Goal: Task Accomplishment & Management: Contribute content

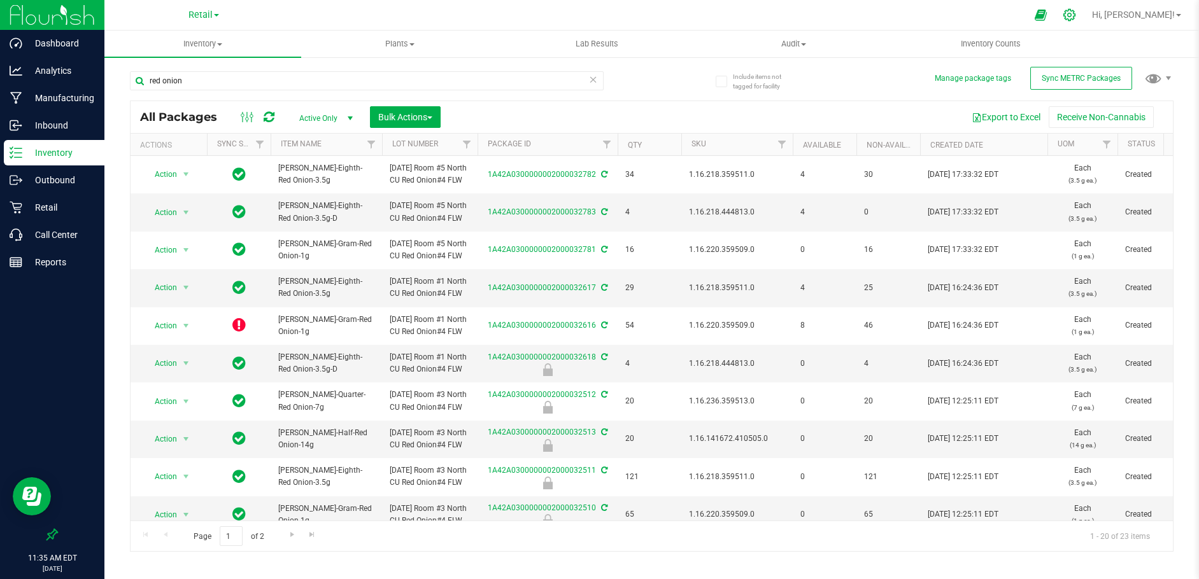
click at [1076, 13] on icon at bounding box center [1068, 14] width 13 height 13
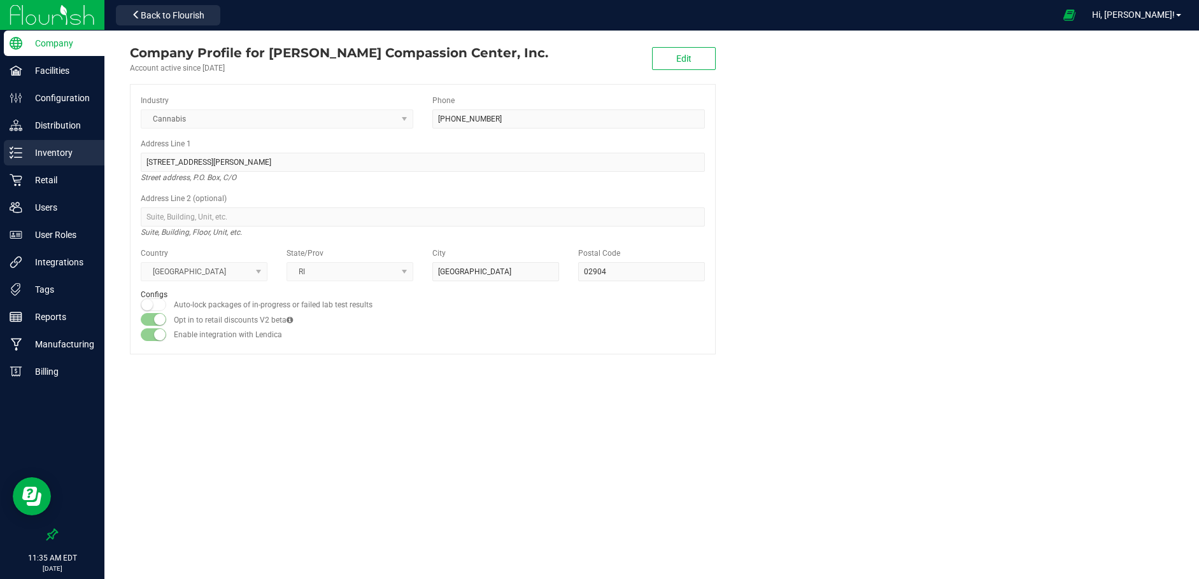
click at [61, 148] on p "Inventory" at bounding box center [60, 152] width 76 height 15
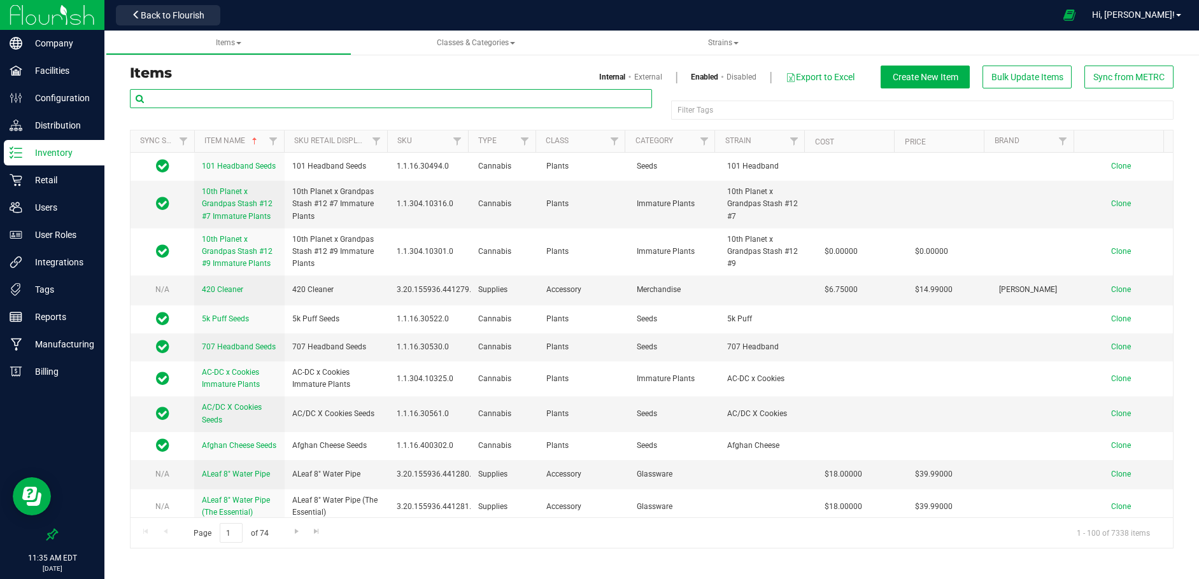
click at [230, 99] on input "text" at bounding box center [391, 98] width 522 height 19
type input "elixir"
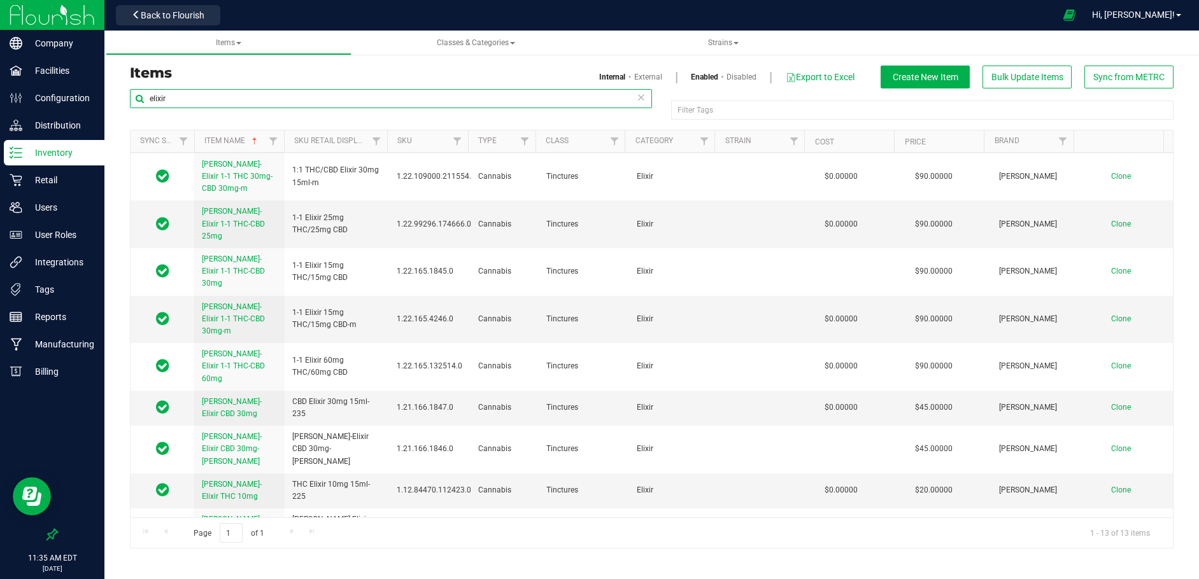
scroll to position [87, 0]
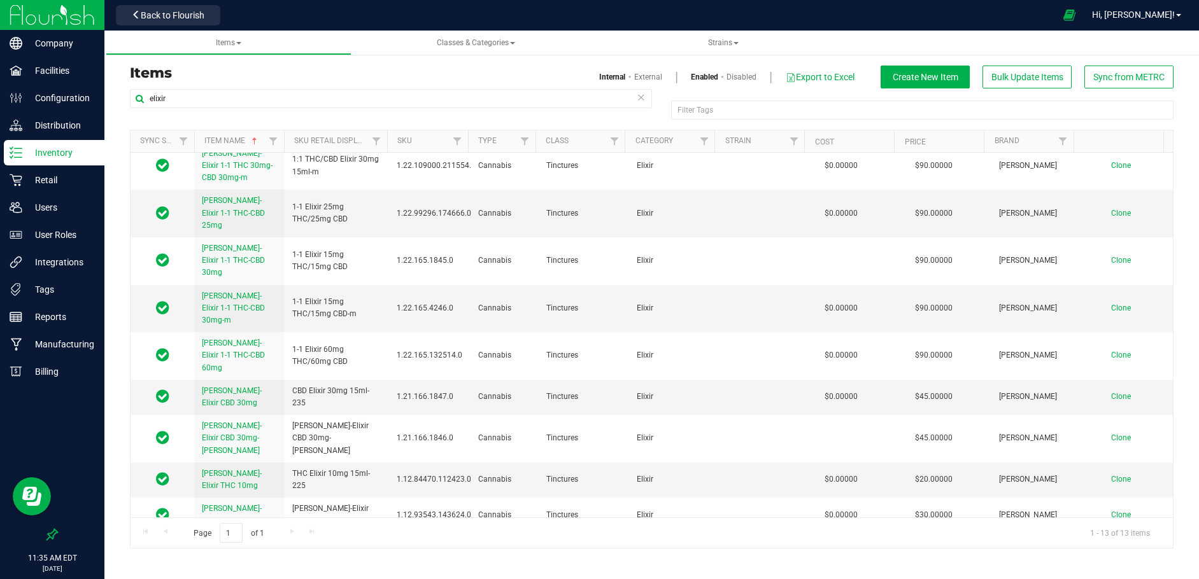
click at [742, 73] on link "Disabled" at bounding box center [741, 76] width 30 height 11
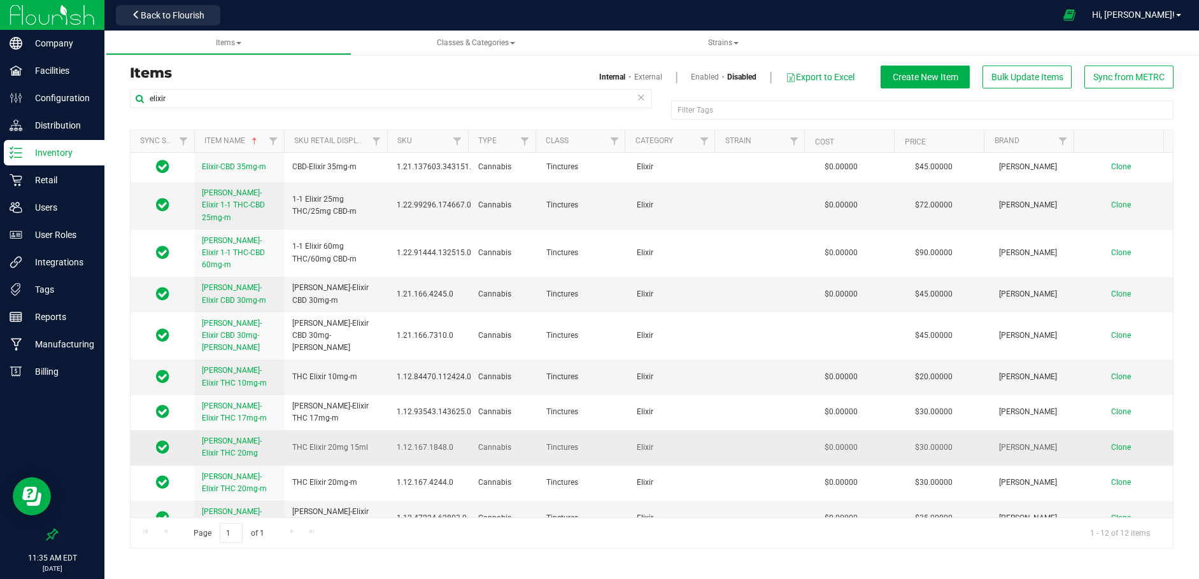
click at [211, 435] on link "[PERSON_NAME]-Elixir THC 20mg" at bounding box center [239, 447] width 75 height 24
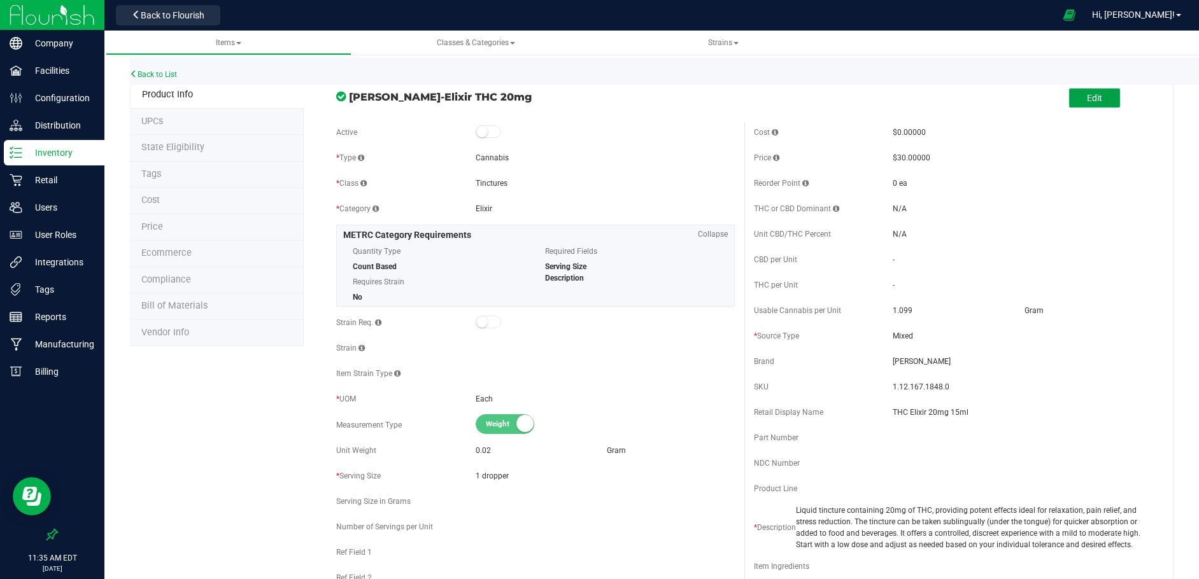
click at [1089, 101] on span "Edit" at bounding box center [1094, 98] width 15 height 10
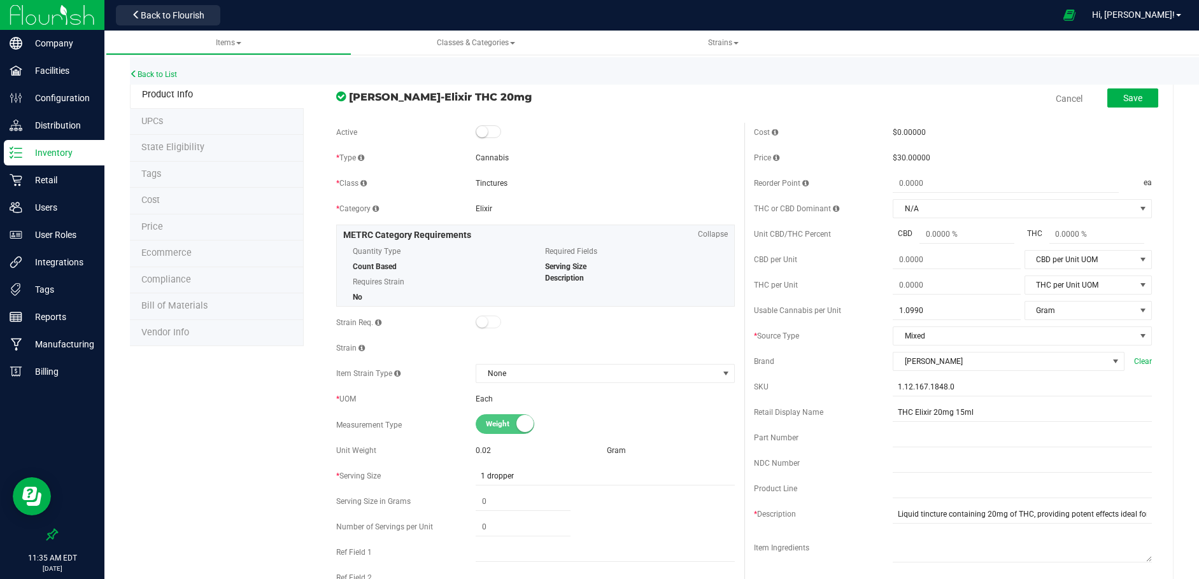
click at [492, 133] on span at bounding box center [487, 131] width 25 height 13
click at [1123, 96] on span "Save" at bounding box center [1132, 98] width 19 height 10
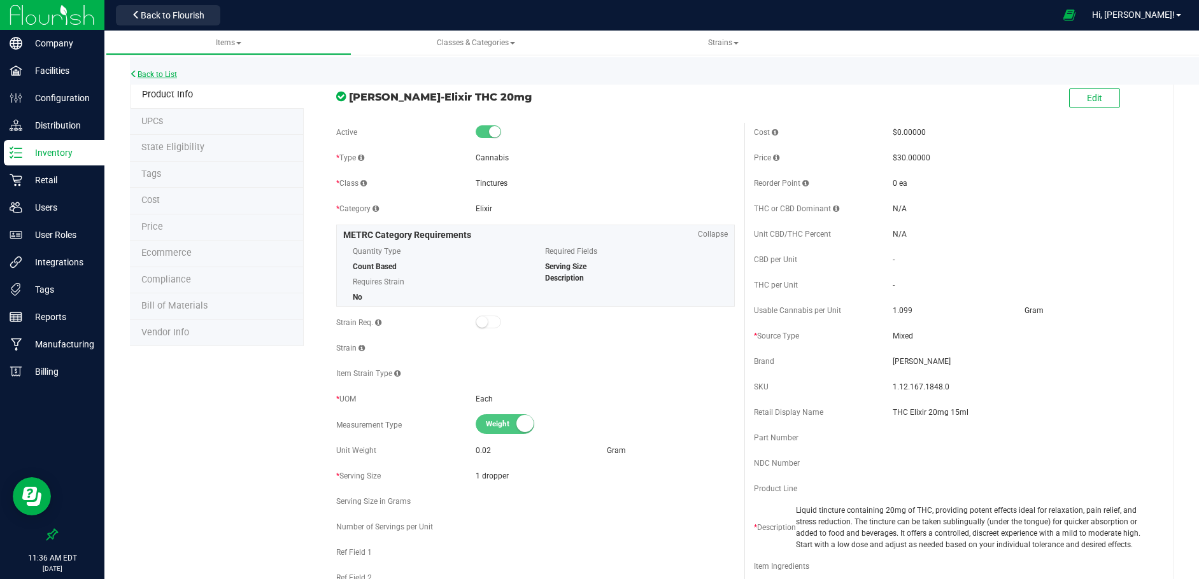
click at [153, 73] on link "Back to List" at bounding box center [153, 74] width 47 height 9
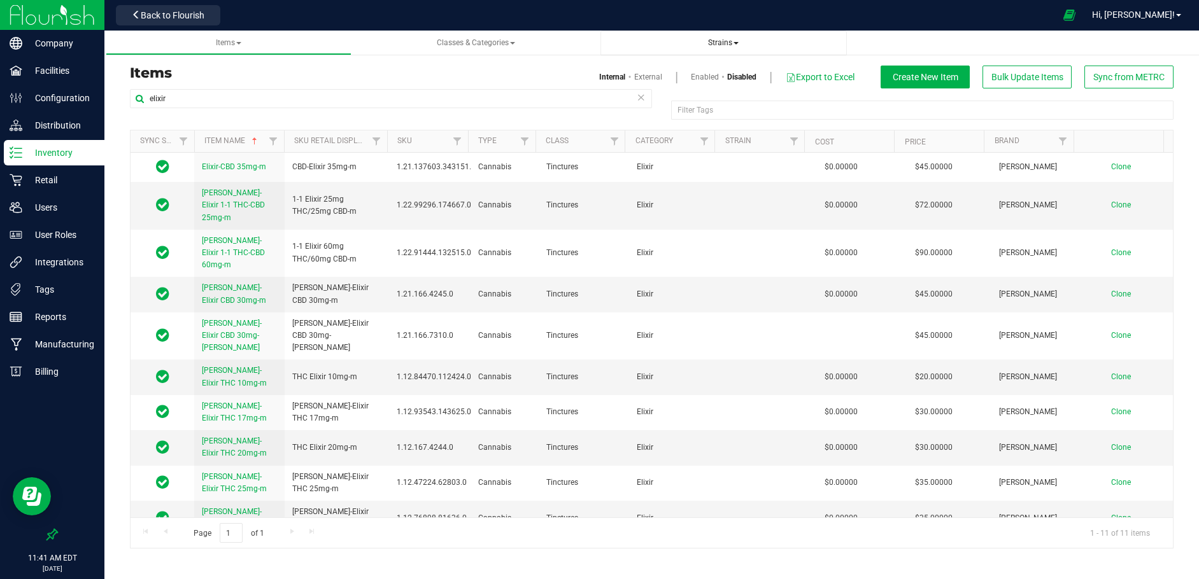
click at [719, 43] on span "Strains" at bounding box center [723, 42] width 31 height 9
click at [653, 95] on span "Create new strain" at bounding box center [653, 95] width 69 height 10
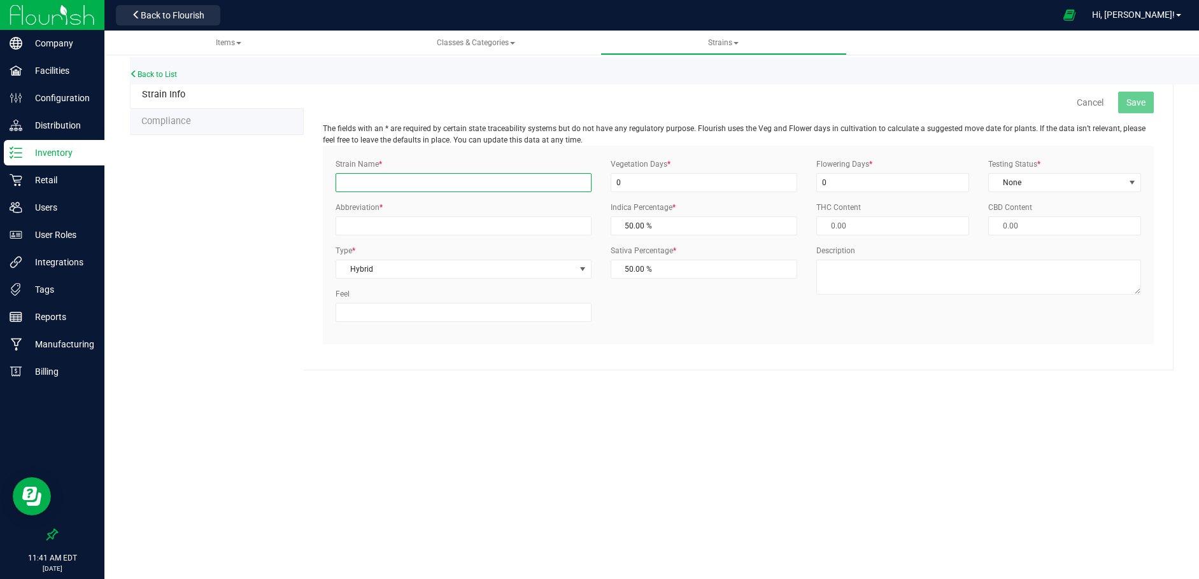
drag, startPoint x: 400, startPoint y: 183, endPoint x: 384, endPoint y: 184, distance: 15.3
click at [400, 183] on input "Strain Name *" at bounding box center [463, 182] width 256 height 19
type input "GG4 x Jelly [PERSON_NAME]"
type input "GG4JM"
click at [637, 185] on input "0" at bounding box center [703, 182] width 187 height 19
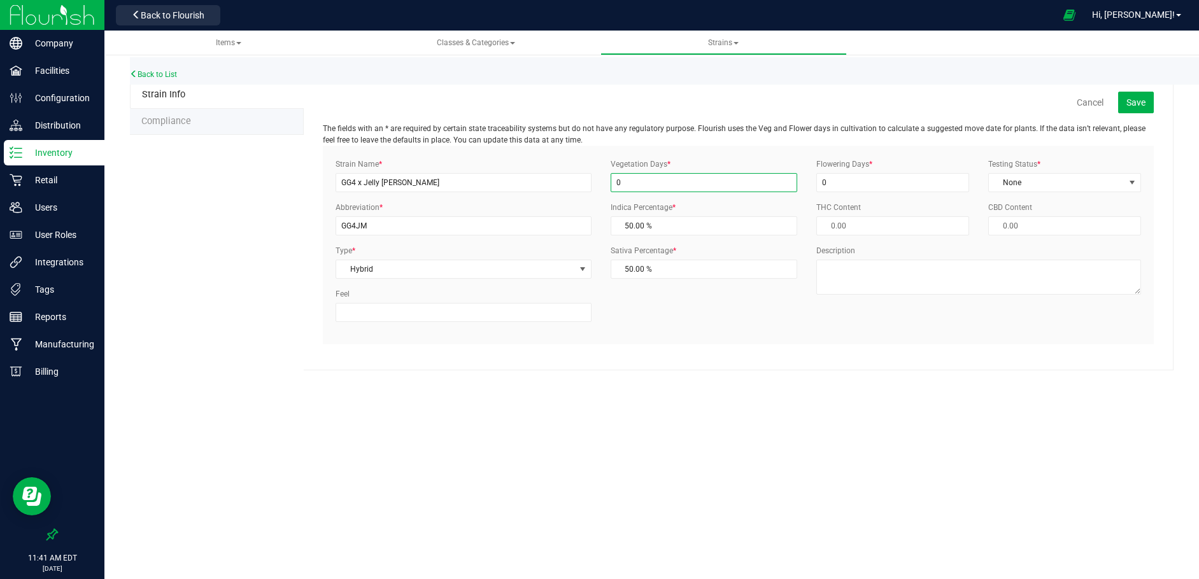
drag, startPoint x: 632, startPoint y: 185, endPoint x: 602, endPoint y: 183, distance: 30.6
click at [603, 183] on div "Vegetation Days * 0" at bounding box center [704, 175] width 206 height 34
type input "1"
drag, startPoint x: 835, startPoint y: 186, endPoint x: 815, endPoint y: 184, distance: 19.9
click at [815, 184] on div "Flowering Days * 0" at bounding box center [892, 175] width 172 height 34
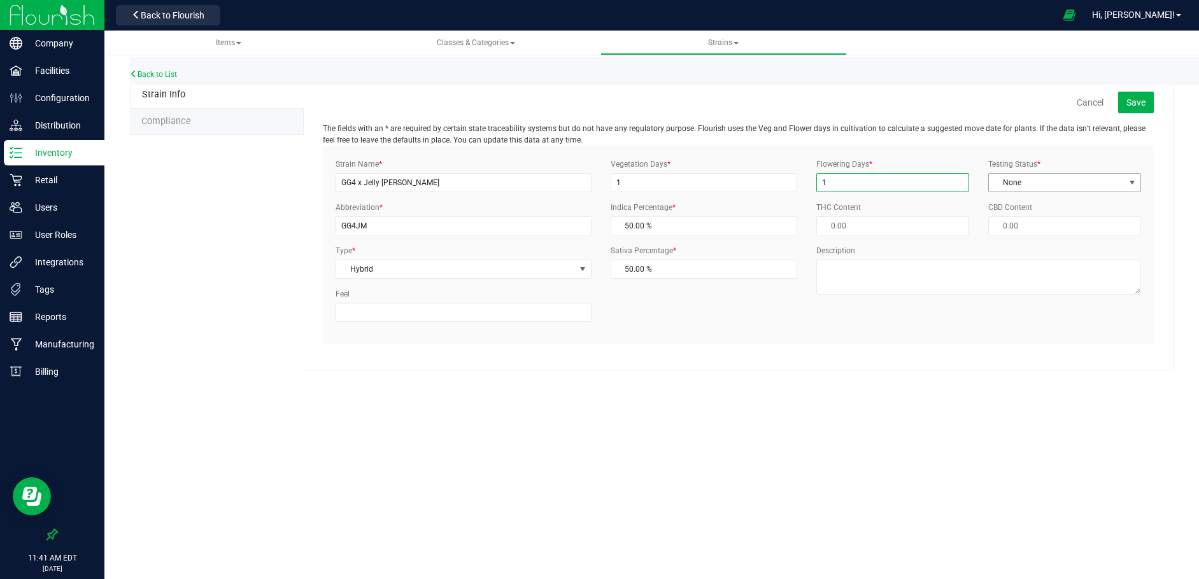
type input "1"
click at [1030, 178] on span "None" at bounding box center [1057, 183] width 136 height 18
click at [1022, 220] on li "ThirdParty" at bounding box center [1064, 223] width 151 height 19
click at [1134, 97] on span "Save" at bounding box center [1135, 102] width 19 height 10
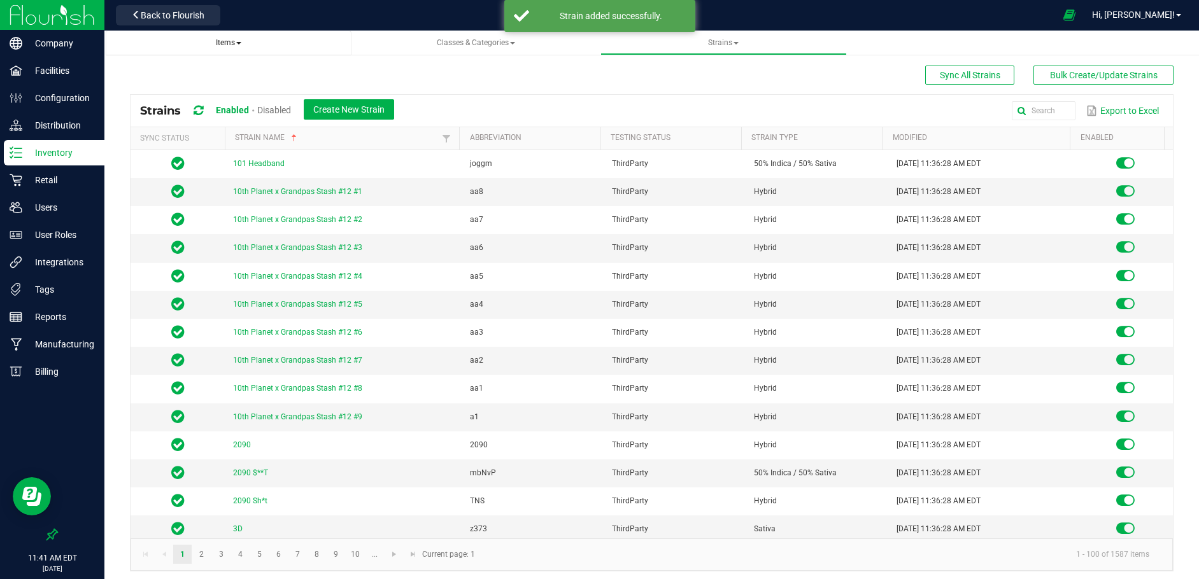
click at [229, 38] on span "Items" at bounding box center [228, 42] width 25 height 9
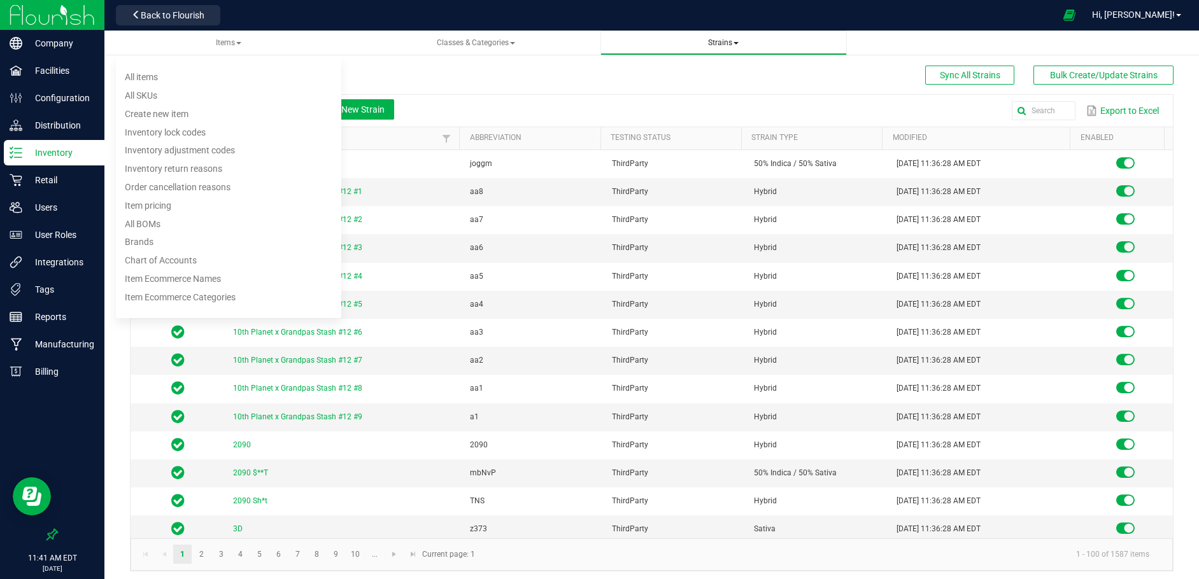
click at [725, 45] on span "Strains" at bounding box center [723, 42] width 31 height 9
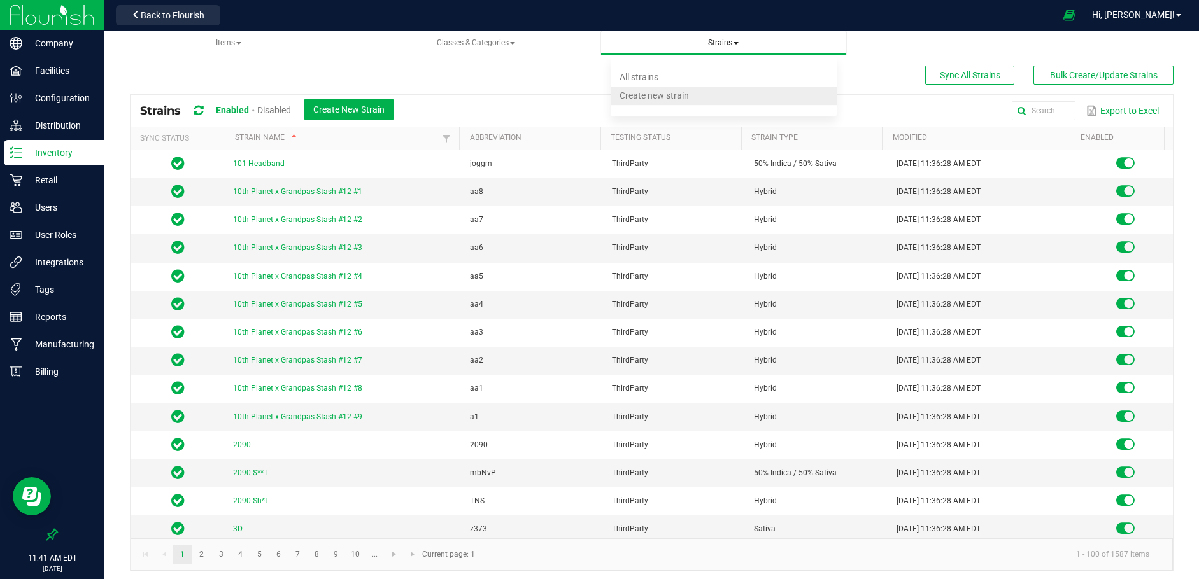
click at [629, 91] on span "Create new strain" at bounding box center [653, 95] width 69 height 10
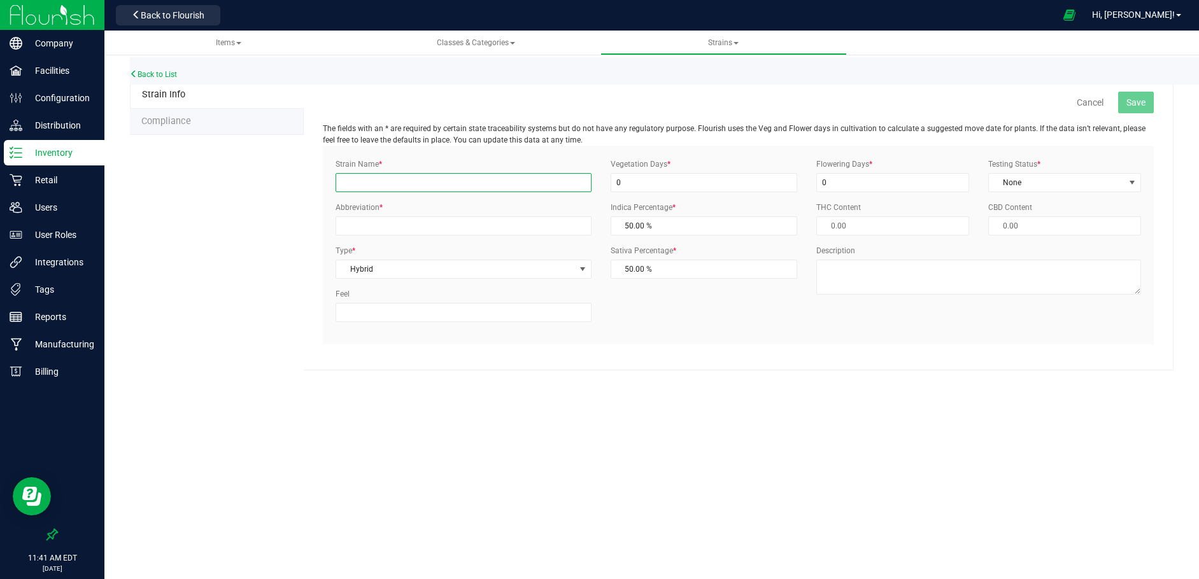
drag, startPoint x: 356, startPoint y: 181, endPoint x: 321, endPoint y: 176, distance: 35.3
click at [356, 181] on input "Strain Name *" at bounding box center [463, 182] width 256 height 19
type input "Strawberry Sherbert"
type input "STSH"
click at [550, 270] on span "Select" at bounding box center [455, 269] width 239 height 18
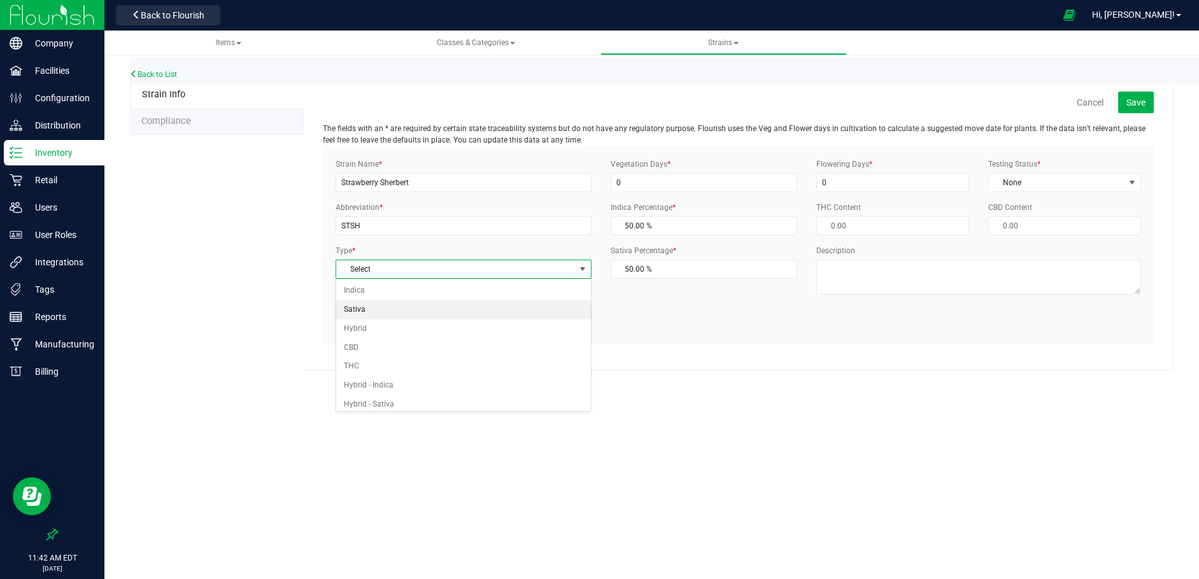
click at [363, 306] on li "Sativa" at bounding box center [463, 309] width 255 height 19
type input "0.00 %"
type input "100.00 %"
drag, startPoint x: 637, startPoint y: 273, endPoint x: 512, endPoint y: 263, distance: 125.8
click at [598, 269] on div "Strain Name * Strawberry Sherbert Abbreviation * STSH Type * Sativa Select Indi…" at bounding box center [738, 244] width 824 height 173
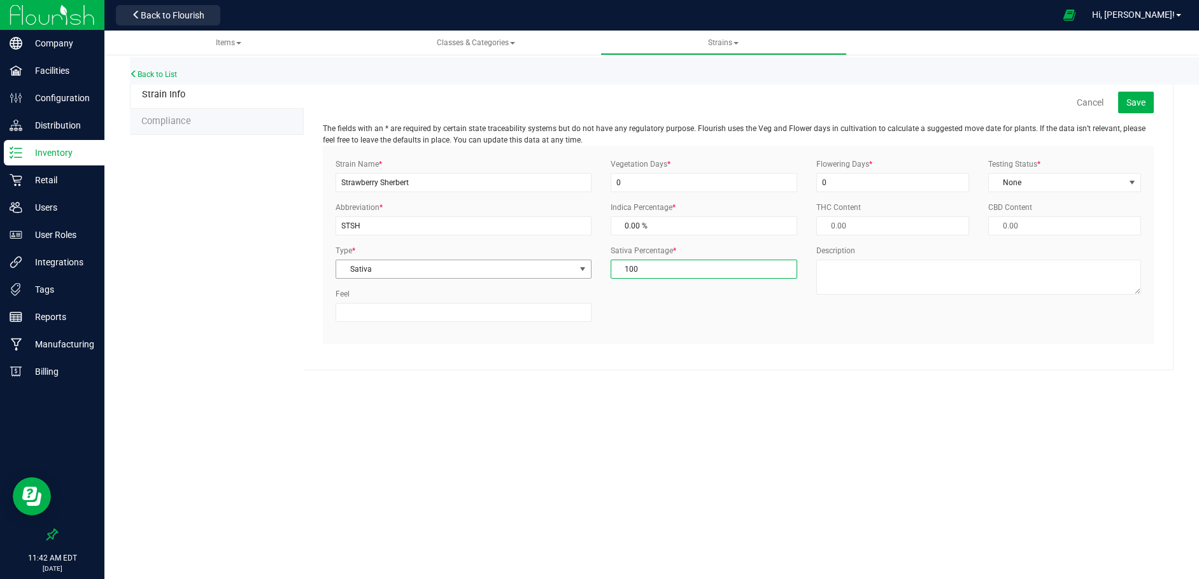
type input "6"
type input "94.00 %"
type input "60"
type input "40.00 %"
type input "60.00 %"
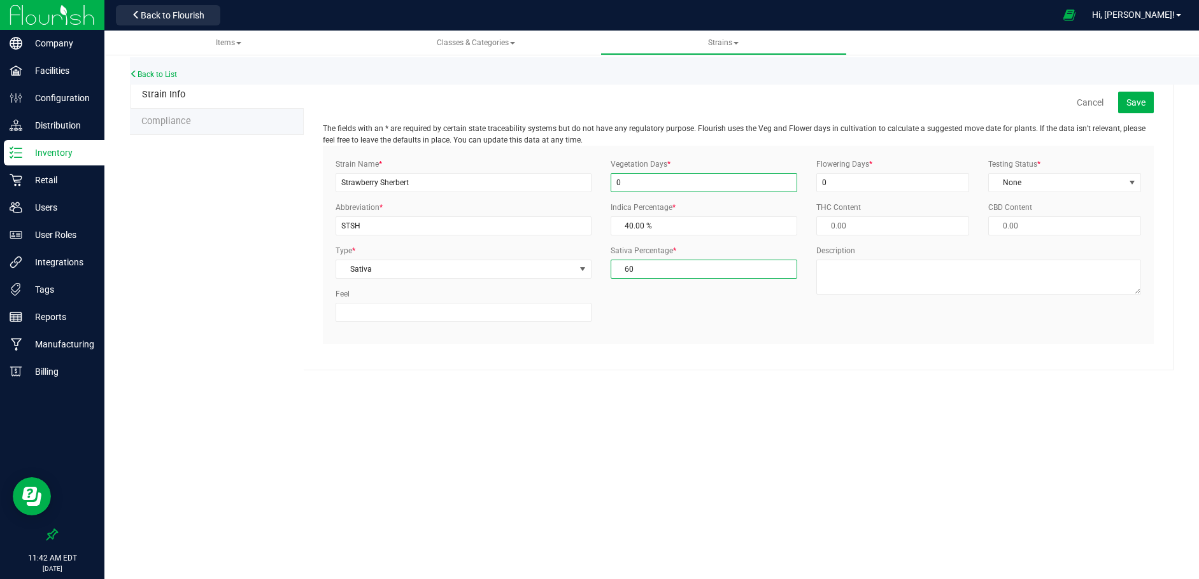
click at [631, 178] on input "0" at bounding box center [703, 182] width 187 height 19
type input "0"
drag, startPoint x: 647, startPoint y: 190, endPoint x: 598, endPoint y: 189, distance: 49.7
click at [598, 189] on div "Strain Name * Strawberry Sherbert Abbreviation * STSH Type * Sativa Select Indi…" at bounding box center [738, 244] width 824 height 173
click at [808, 180] on div "Flowering Days * 0" at bounding box center [892, 175] width 172 height 34
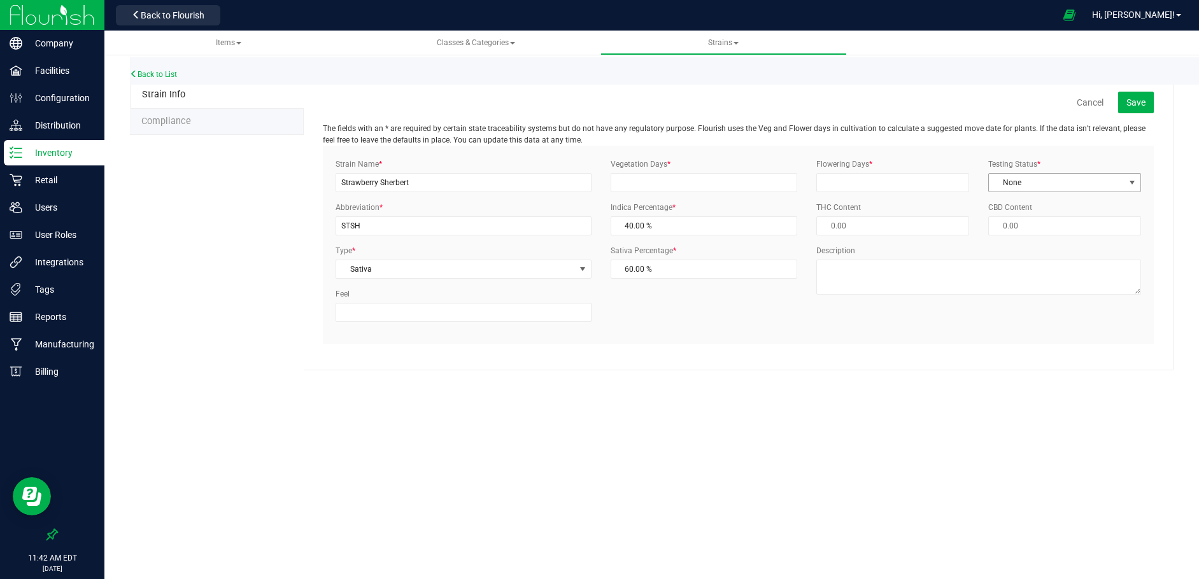
drag, startPoint x: 1043, startPoint y: 181, endPoint x: 1034, endPoint y: 181, distance: 8.9
click at [1036, 181] on span "None" at bounding box center [1057, 183] width 136 height 18
click at [1013, 227] on li "ThirdParty" at bounding box center [1064, 223] width 151 height 19
drag, startPoint x: 847, startPoint y: 181, endPoint x: 815, endPoint y: 181, distance: 31.2
click at [847, 181] on input "Flowering Days *" at bounding box center [892, 182] width 153 height 19
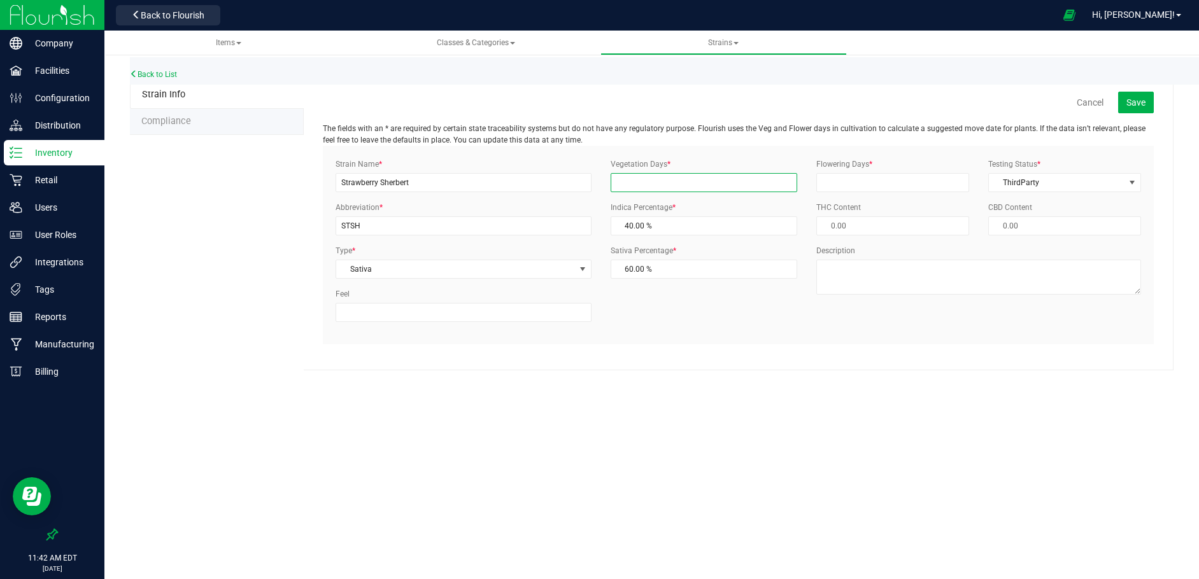
click at [620, 181] on input "Vegetation Days *" at bounding box center [703, 182] width 187 height 19
type input "1"
click at [720, 390] on div "Items All items All SKUs Create new item Inventory lock codes Inventory adjustm…" at bounding box center [651, 305] width 1094 height 549
click at [834, 179] on input "Flowering Days *" at bounding box center [892, 182] width 153 height 19
type input "1"
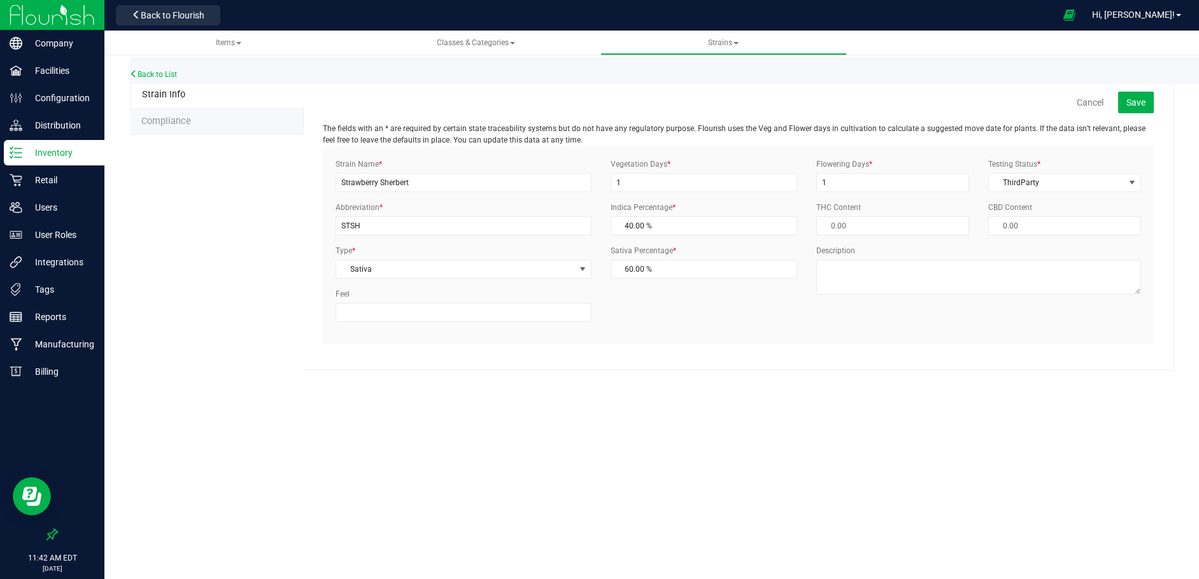
click at [748, 386] on div "Items All items All SKUs Create new item Inventory lock codes Inventory adjustm…" at bounding box center [651, 305] width 1094 height 549
click at [1136, 97] on span "Save" at bounding box center [1135, 102] width 19 height 10
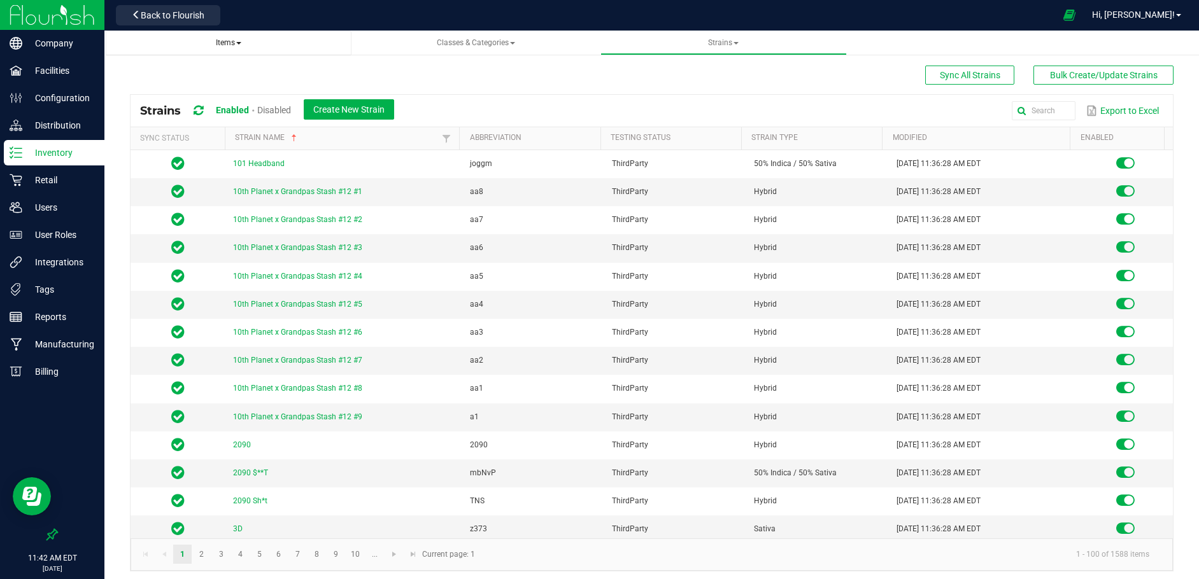
click at [218, 34] on link "Items" at bounding box center [229, 43] width 246 height 25
click at [222, 41] on span "Items" at bounding box center [228, 42] width 25 height 9
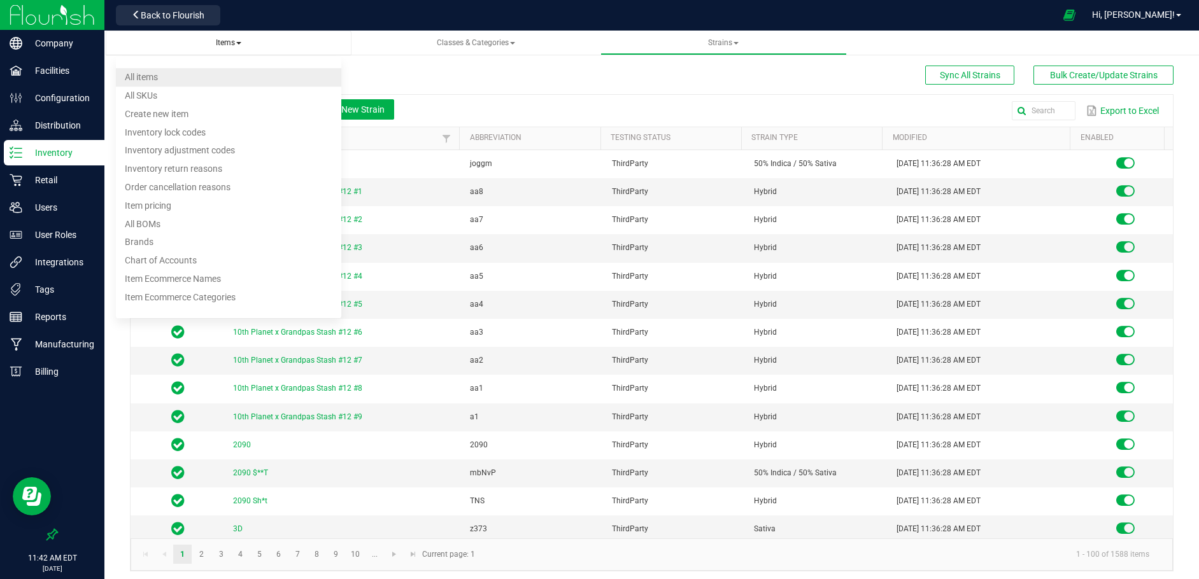
click at [142, 78] on span "All items" at bounding box center [141, 77] width 33 height 10
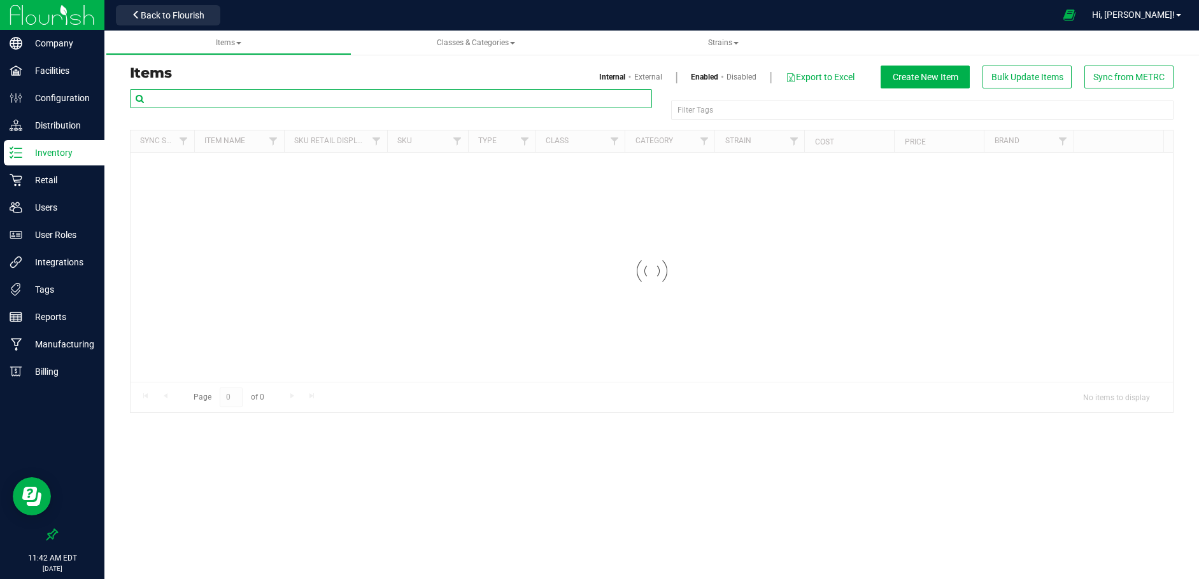
click at [185, 99] on input "text" at bounding box center [391, 98] width 522 height 19
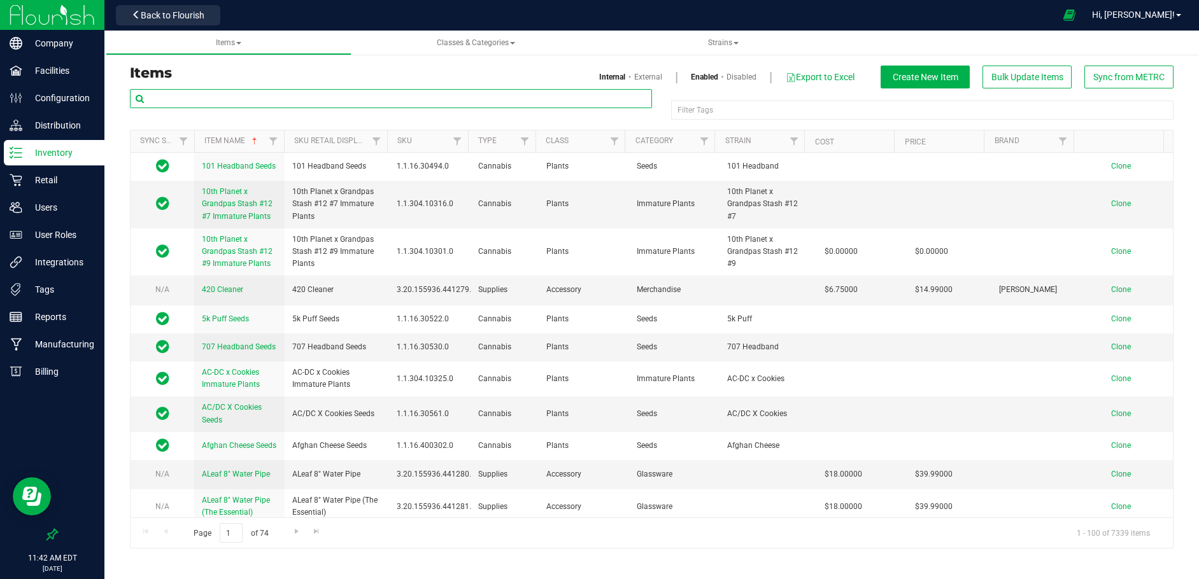
paste input "[PERSON_NAME]-Cartridge-Cured Resin 0.5g"
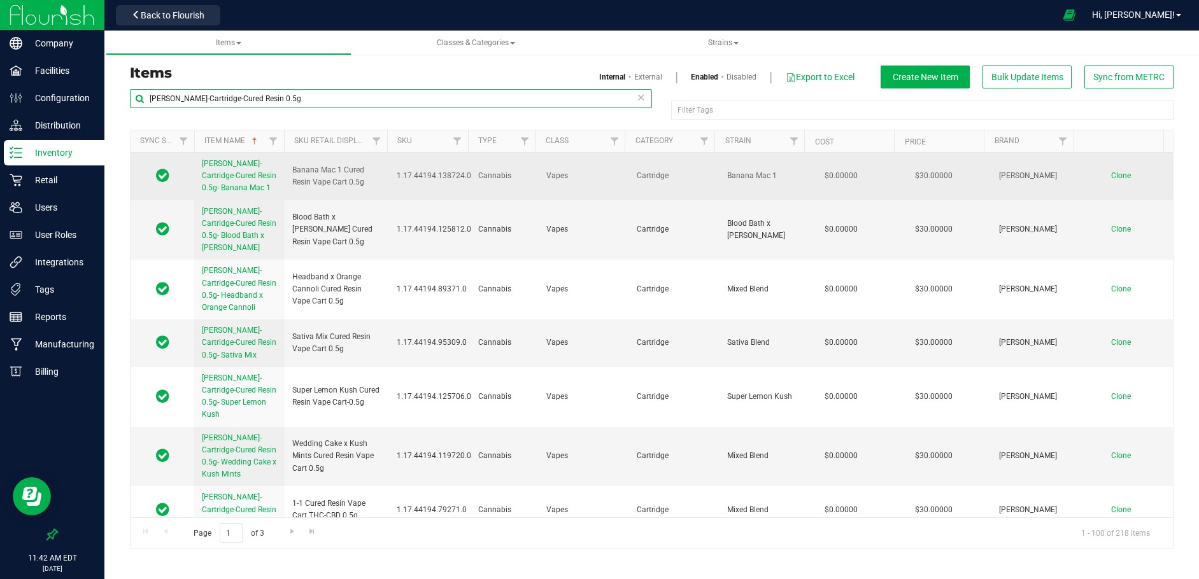
type input "[PERSON_NAME]-Cartridge-Cured Resin 0.5g"
click at [1111, 174] on span "Clone" at bounding box center [1121, 175] width 20 height 9
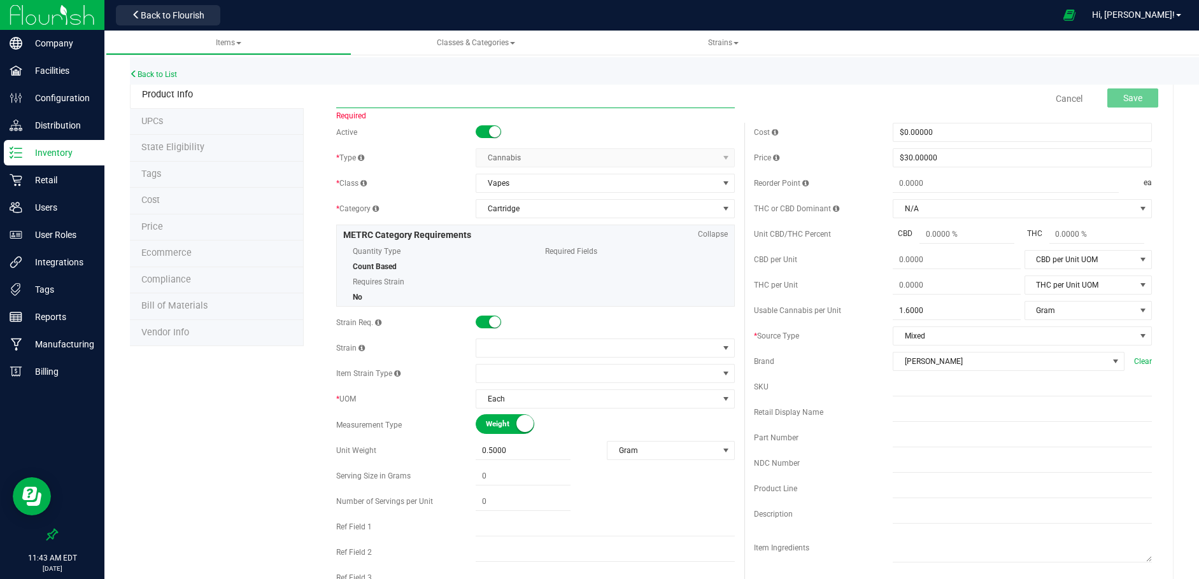
click at [345, 95] on input "text" at bounding box center [535, 98] width 398 height 19
paste input "[PERSON_NAME]-Cartridge-Cured Resin 0.5g-Strawberry Sherbert"
type input "[PERSON_NAME]-Cartridge-Cured Resin 0.5g-Strawberry Sherbert"
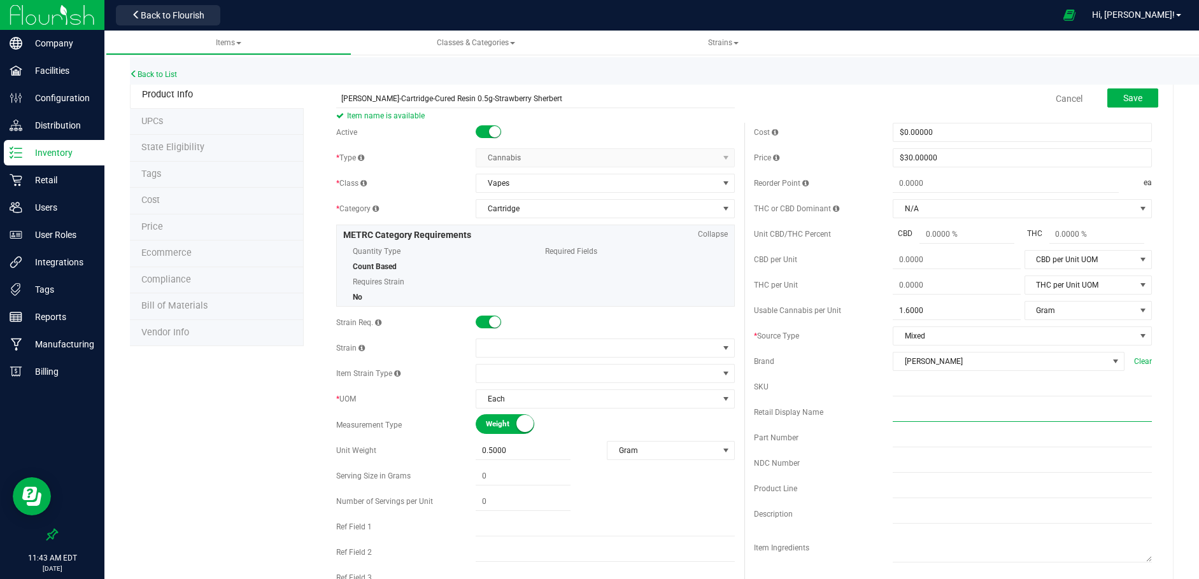
click at [896, 412] on input "text" at bounding box center [1021, 412] width 259 height 19
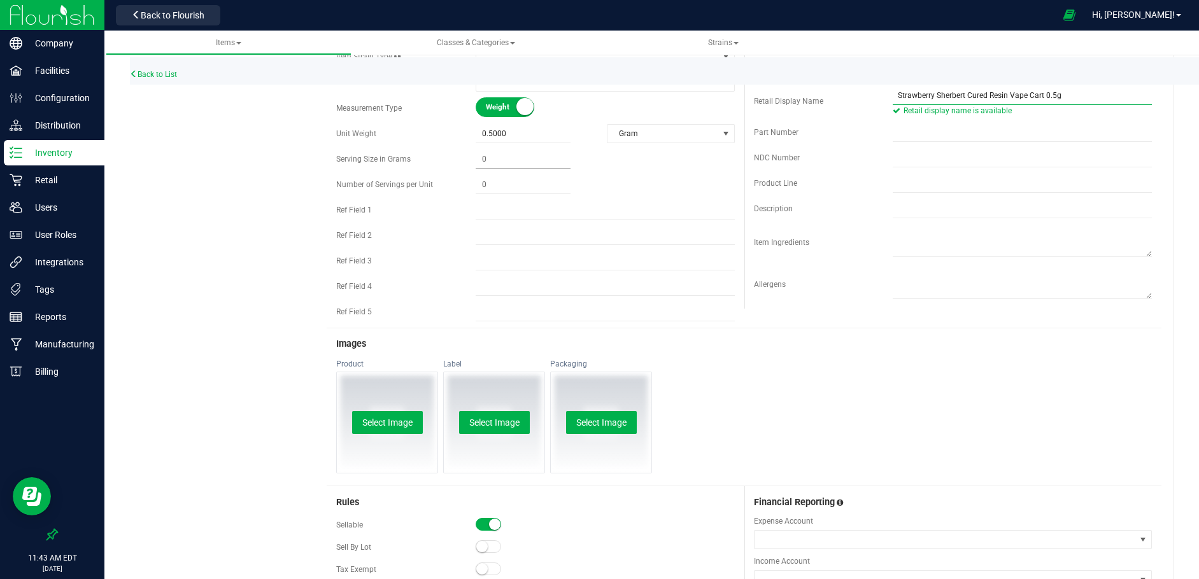
scroll to position [318, 0]
type input "Strawberry Sherbert Cured Resin Vape Cart 0.5g"
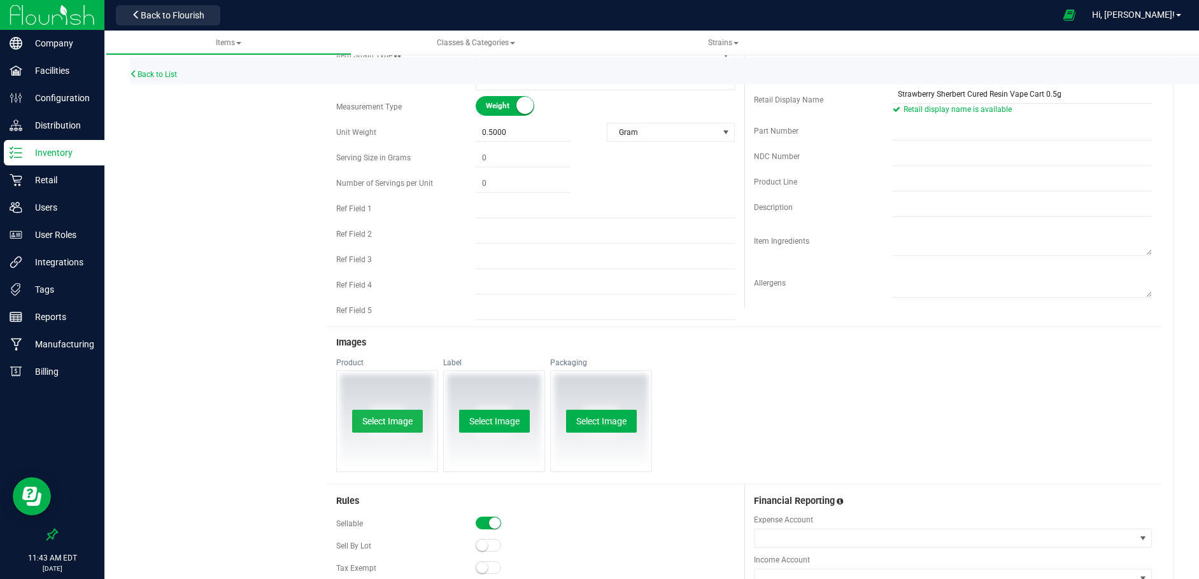
click at [397, 419] on button "Select Image" at bounding box center [387, 421] width 71 height 23
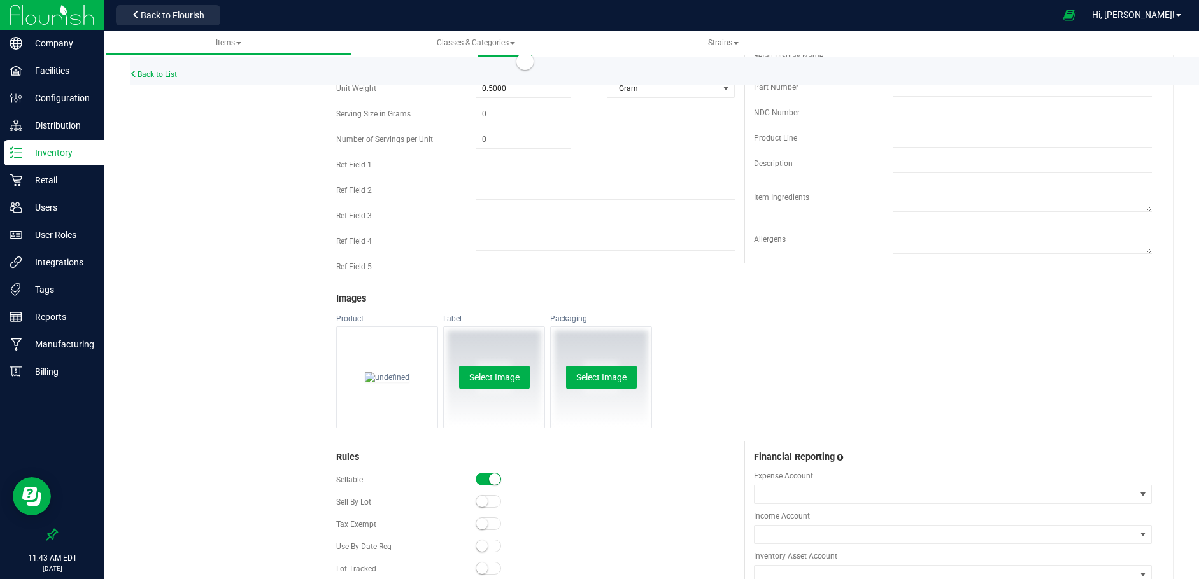
scroll to position [157, 0]
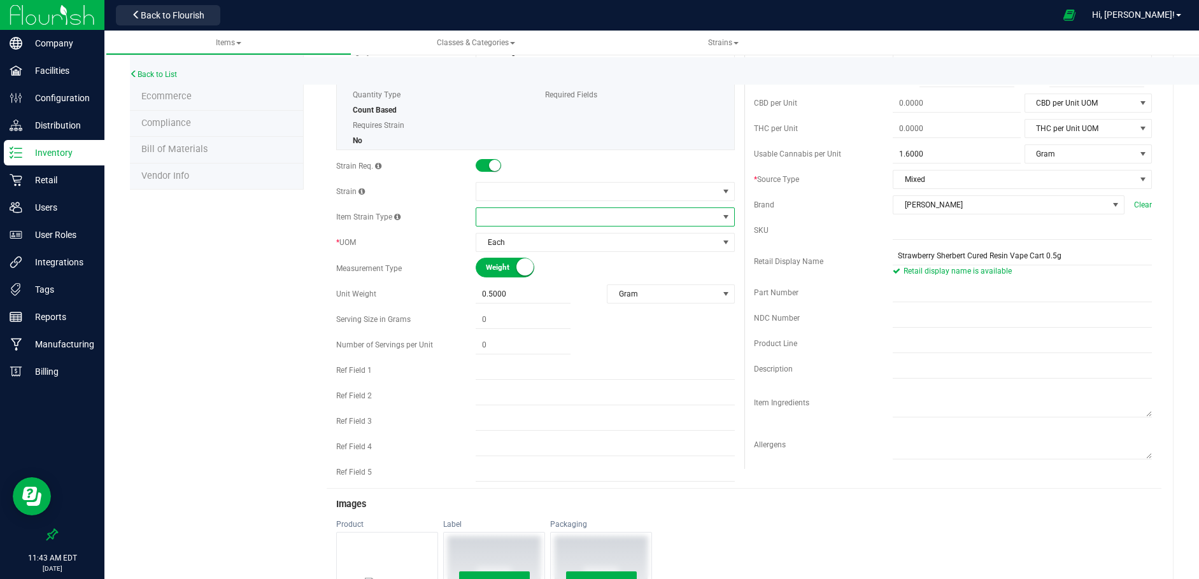
click at [500, 220] on span at bounding box center [597, 217] width 242 height 18
type input "S"
click at [579, 160] on div at bounding box center [604, 166] width 259 height 13
click at [498, 212] on span at bounding box center [597, 217] width 242 height 18
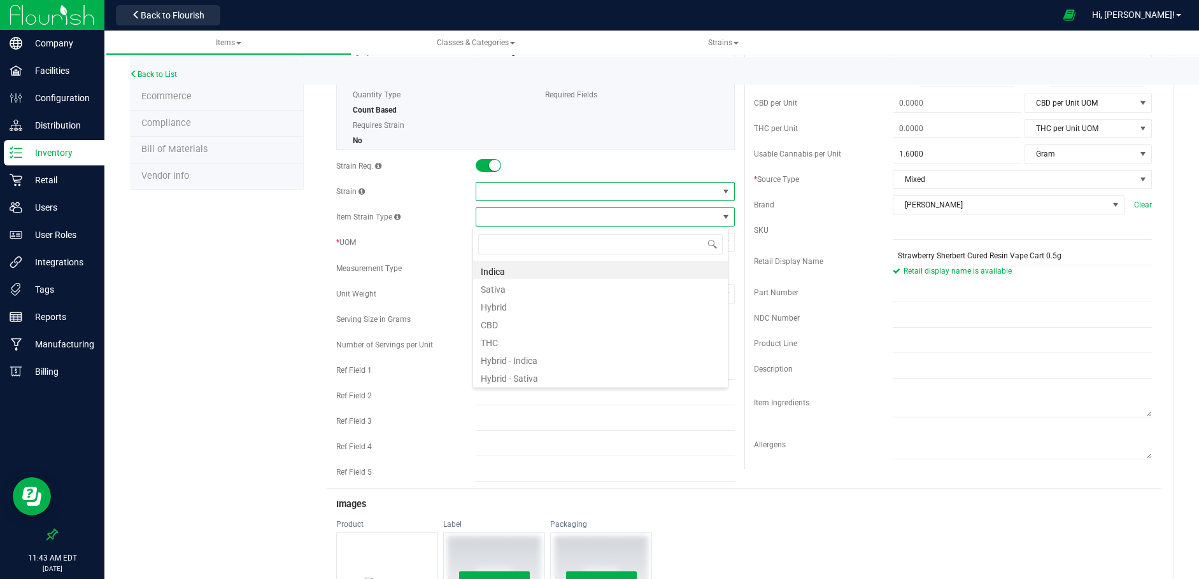
click at [523, 194] on span at bounding box center [597, 192] width 242 height 18
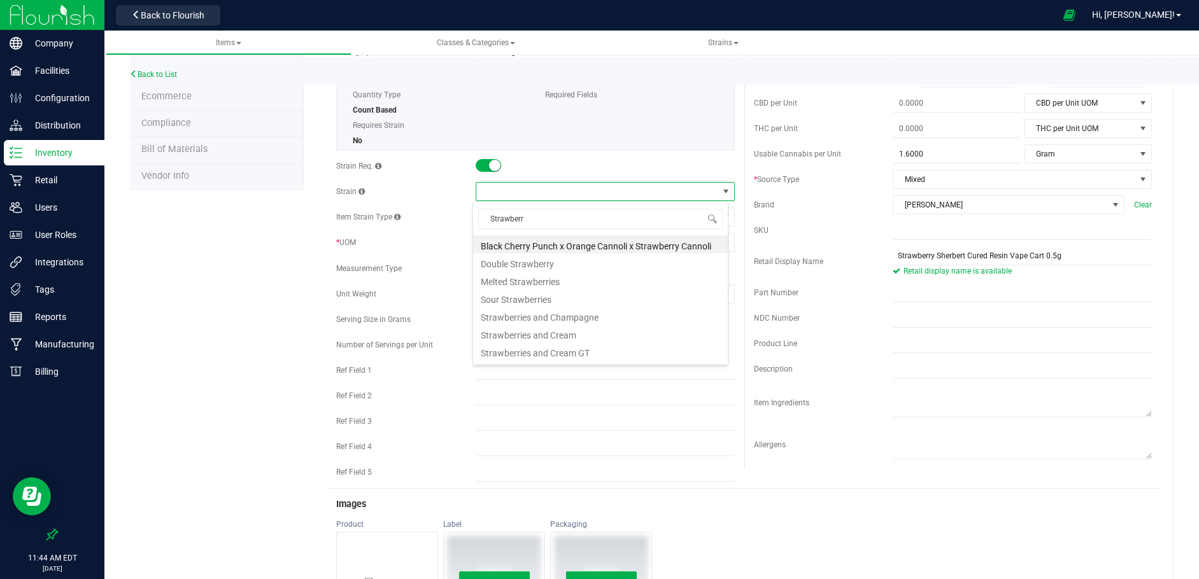
type input "Strawberry"
click at [530, 318] on li "Strawberry Sherbert" at bounding box center [600, 318] width 255 height 18
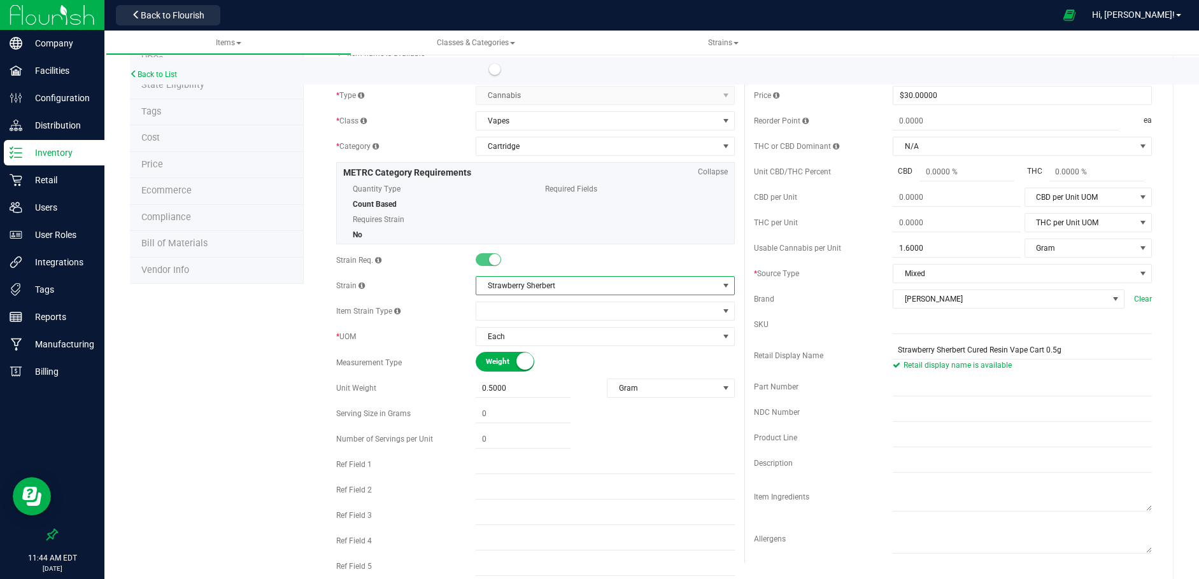
scroll to position [0, 0]
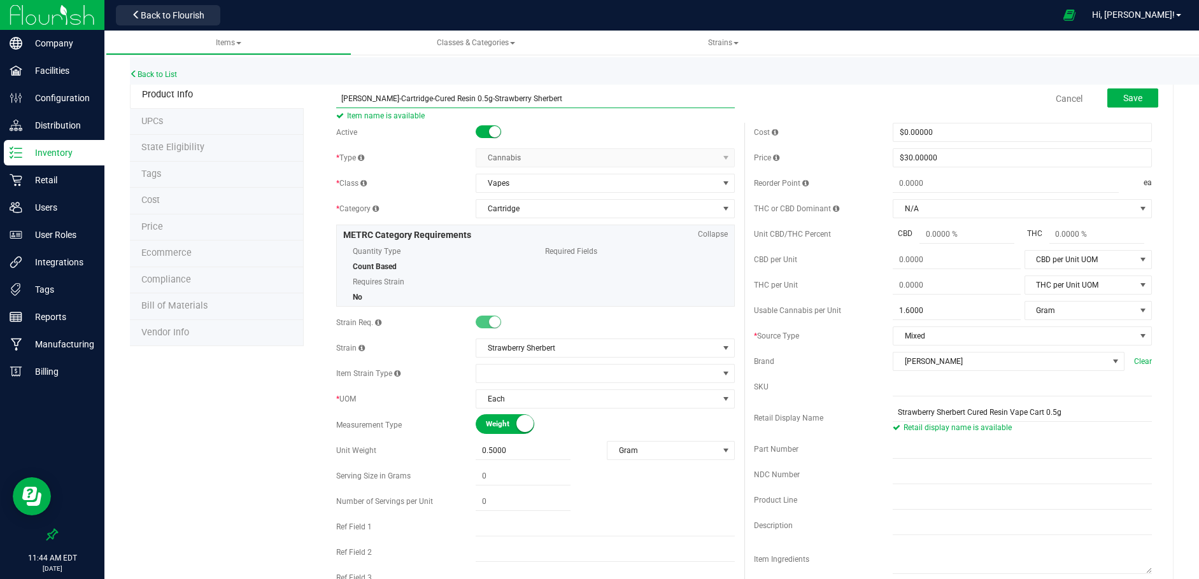
drag, startPoint x: 536, startPoint y: 95, endPoint x: 353, endPoint y: 97, distance: 183.3
click at [336, 92] on input "[PERSON_NAME]-Cartridge-Cured Resin 0.5g-Strawberry Sherbert" at bounding box center [535, 98] width 398 height 19
drag, startPoint x: 351, startPoint y: 98, endPoint x: 1122, endPoint y: 94, distance: 770.8
click at [1123, 94] on span "Save" at bounding box center [1132, 98] width 19 height 10
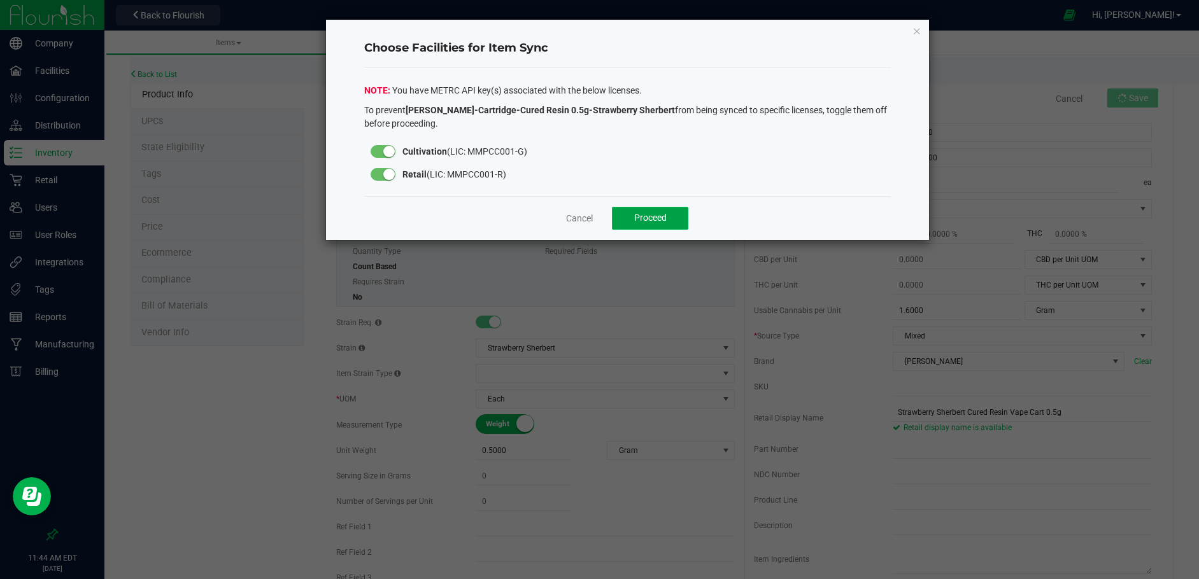
click at [647, 216] on span "Proceed" at bounding box center [650, 218] width 32 height 10
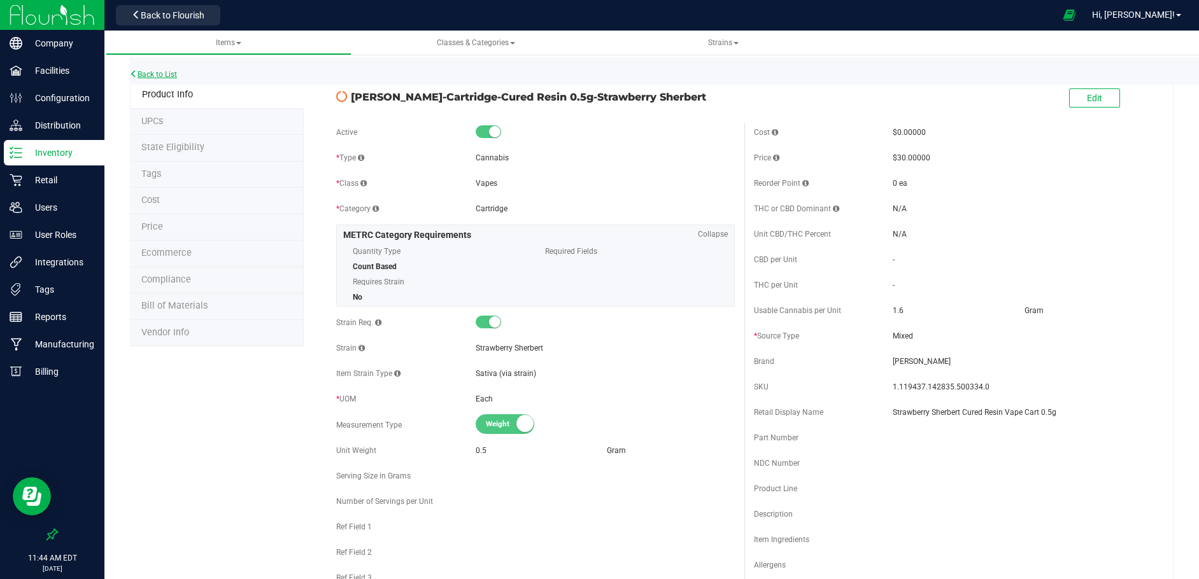
click at [150, 76] on link "Back to List" at bounding box center [153, 74] width 47 height 9
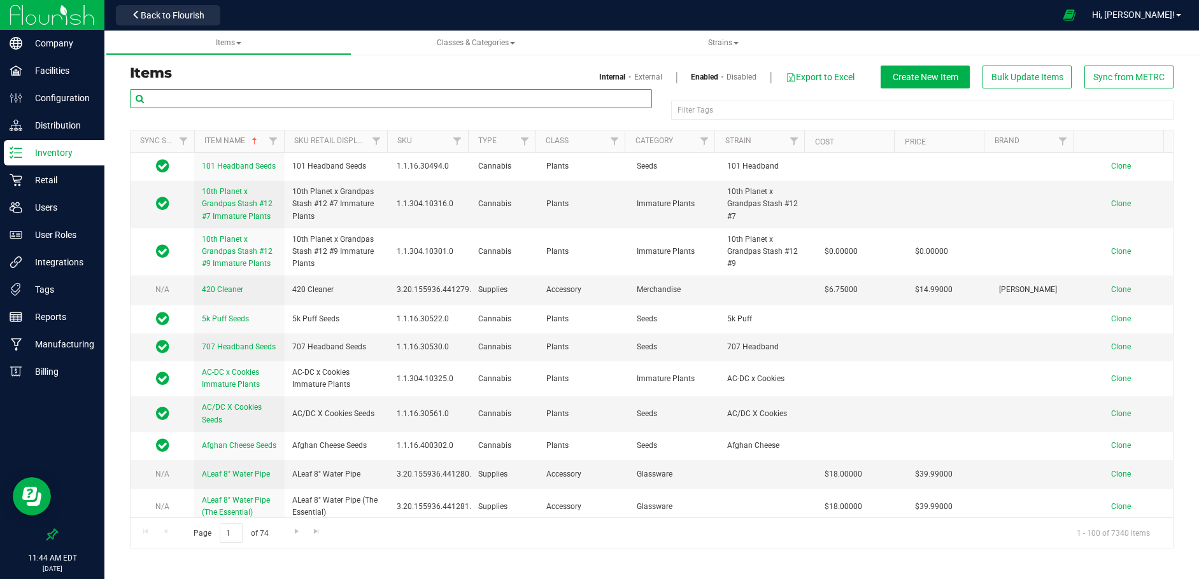
paste input "[PERSON_NAME]-Bulk-Cured Resin-Sugar"
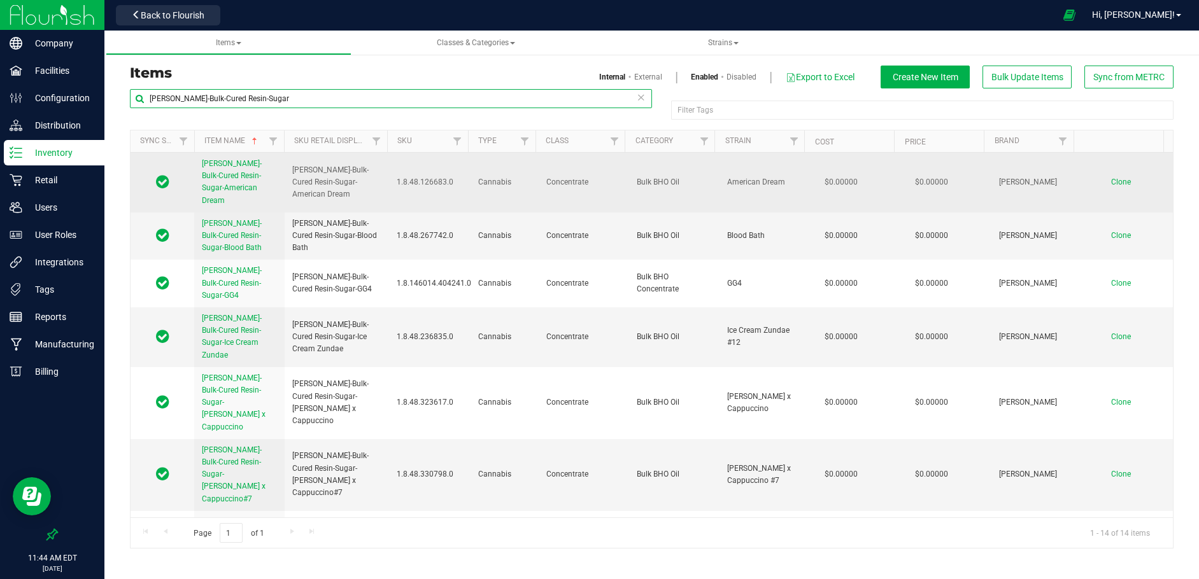
type input "[PERSON_NAME]-Bulk-Cured Resin-Sugar"
click at [1111, 178] on span "Clone" at bounding box center [1121, 182] width 20 height 9
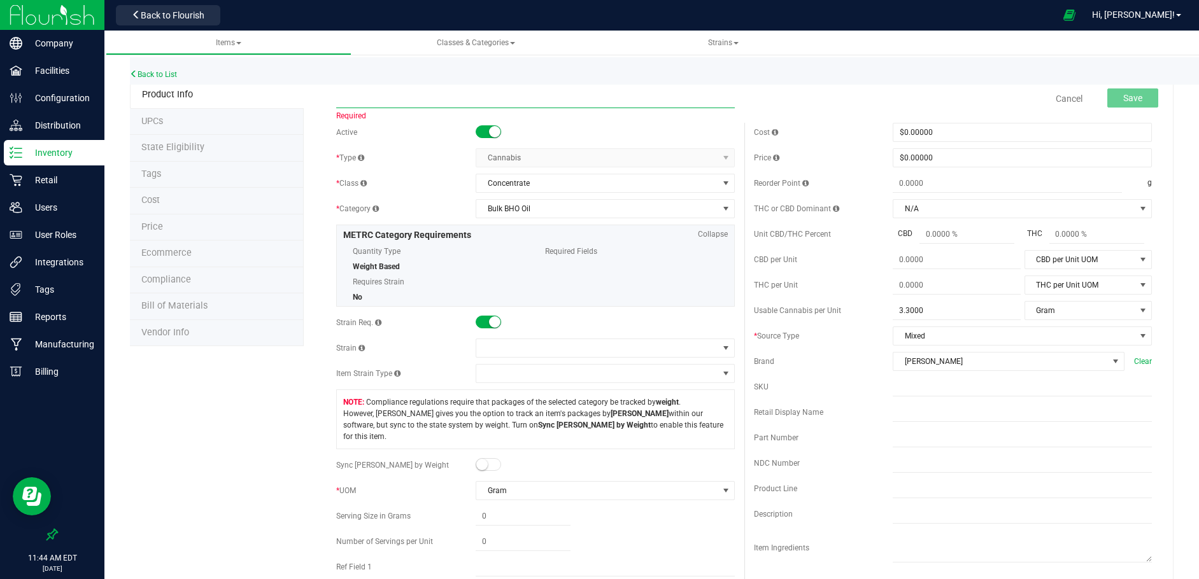
paste input "[PERSON_NAME]-Bulk-Cured Resin-Sugar-GG4 x Jelly [PERSON_NAME]"
type input "[PERSON_NAME]-Bulk-Cured Resin-Sugar-GG4 x Jelly [PERSON_NAME]"
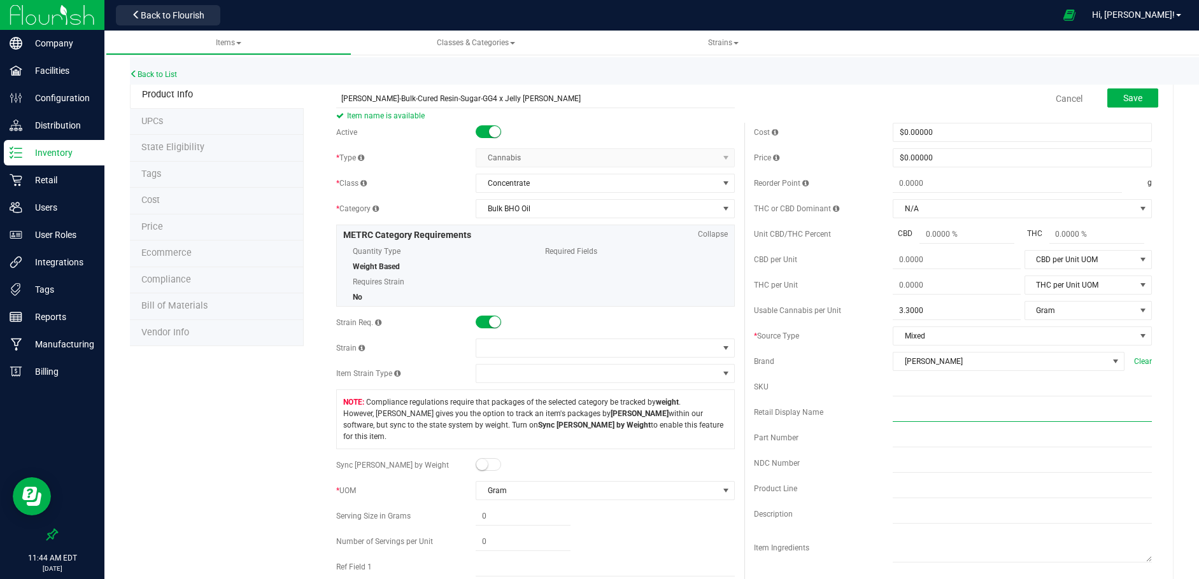
click at [892, 414] on input "text" at bounding box center [1021, 412] width 259 height 19
paste input "[PERSON_NAME]-Bulk-Cured Resin-Sugar-GG4 x Jelly [PERSON_NAME]"
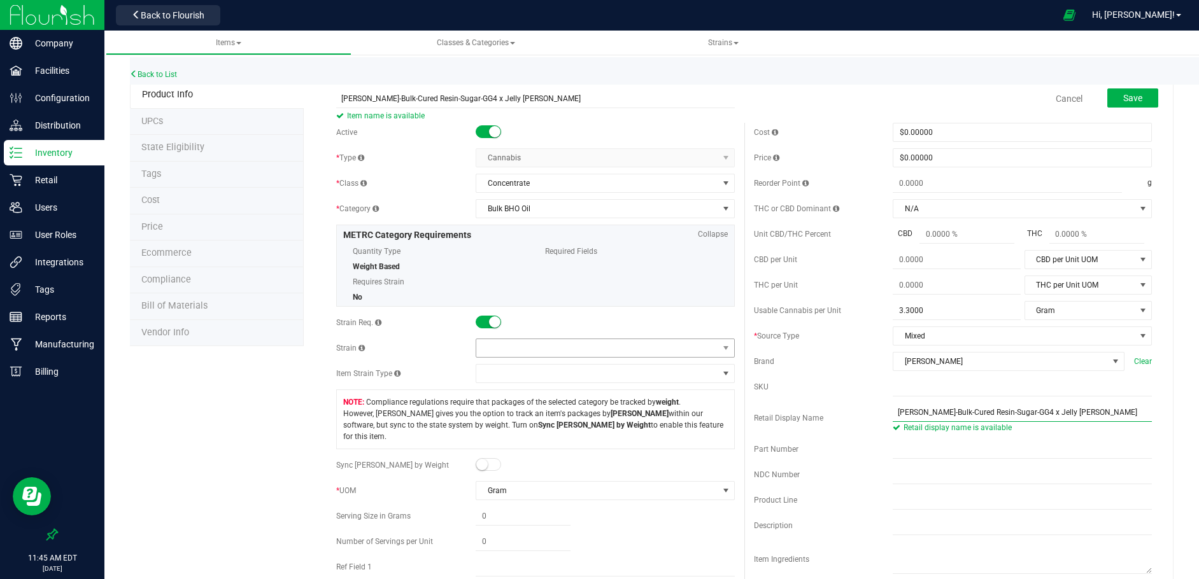
type input "[PERSON_NAME]-Bulk-Cured Resin-Sugar-GG4 x Jelly [PERSON_NAME]"
click at [506, 348] on span at bounding box center [597, 348] width 242 height 18
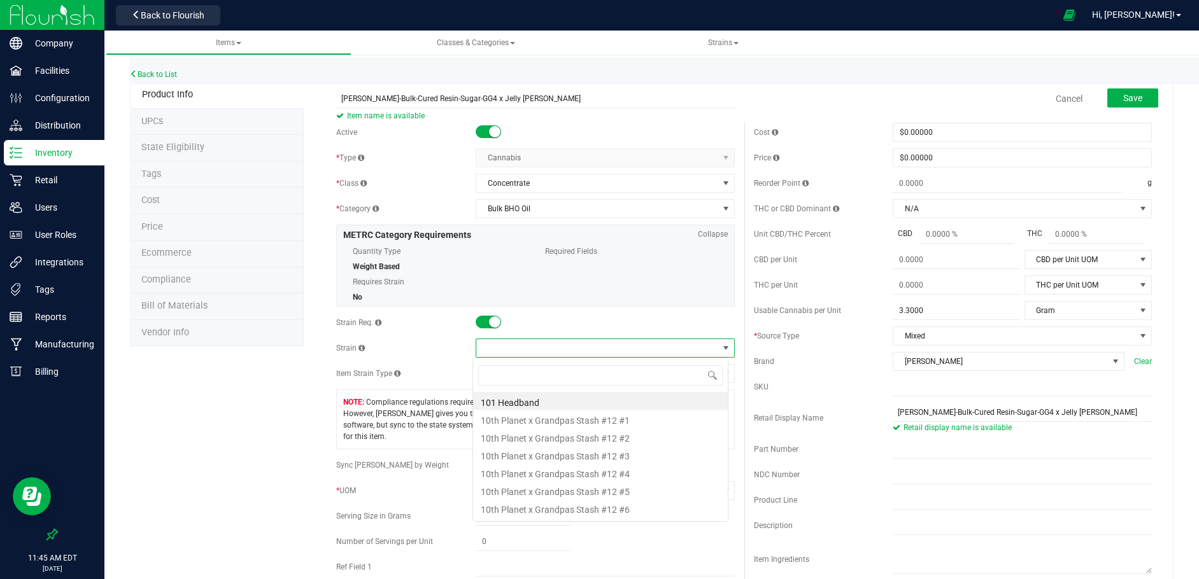
scroll to position [19, 257]
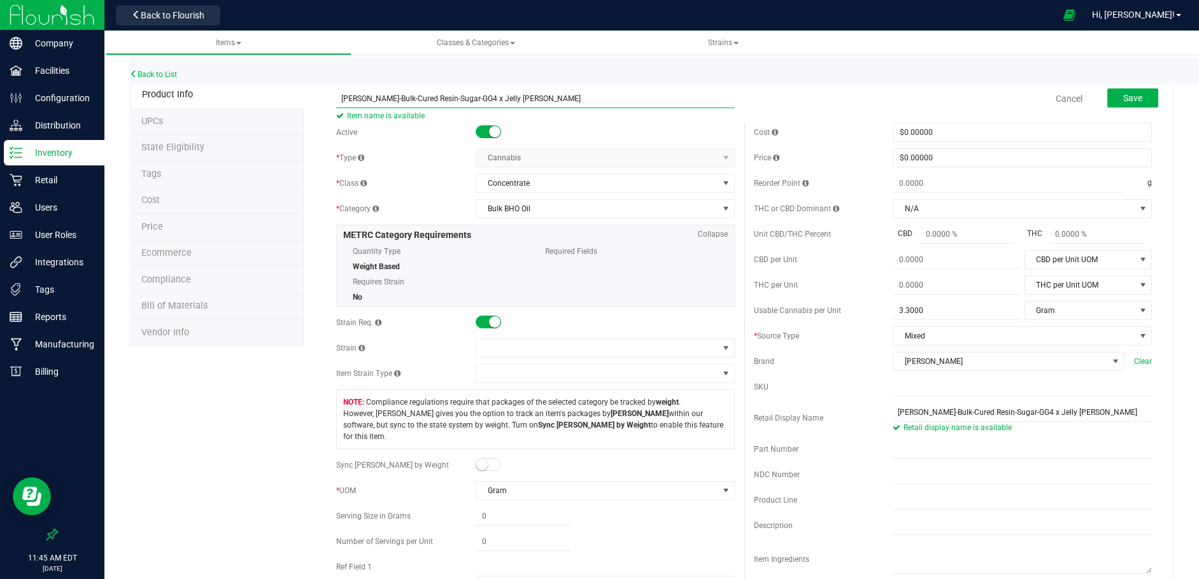
drag, startPoint x: 444, startPoint y: 99, endPoint x: 502, endPoint y: 100, distance: 57.3
click at [502, 100] on input "[PERSON_NAME]-Bulk-Cured Resin-Sugar-GG4 x Jelly [PERSON_NAME]" at bounding box center [535, 98] width 398 height 19
click at [486, 345] on span at bounding box center [597, 348] width 242 height 18
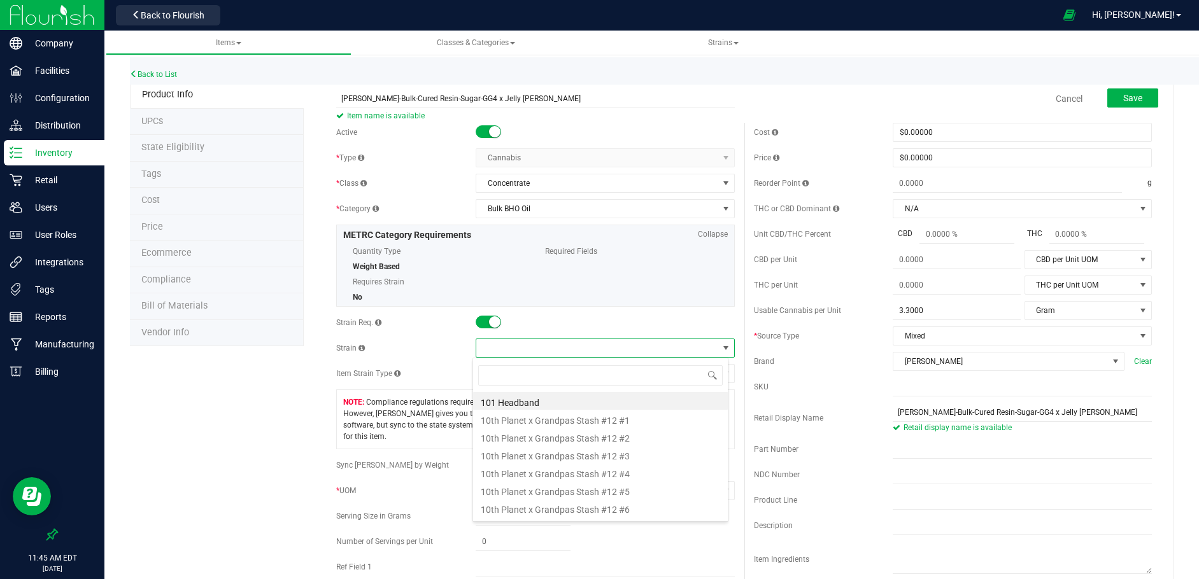
type input "GG4 x Jelly [PERSON_NAME]"
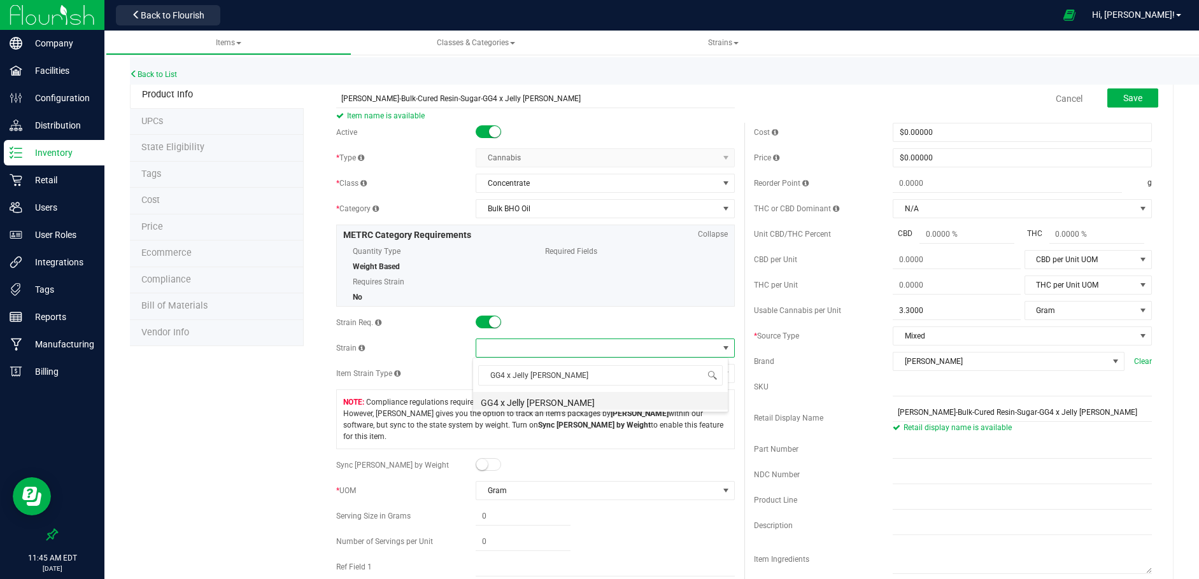
click at [515, 402] on li "GG4 x Jelly [PERSON_NAME]" at bounding box center [600, 401] width 255 height 18
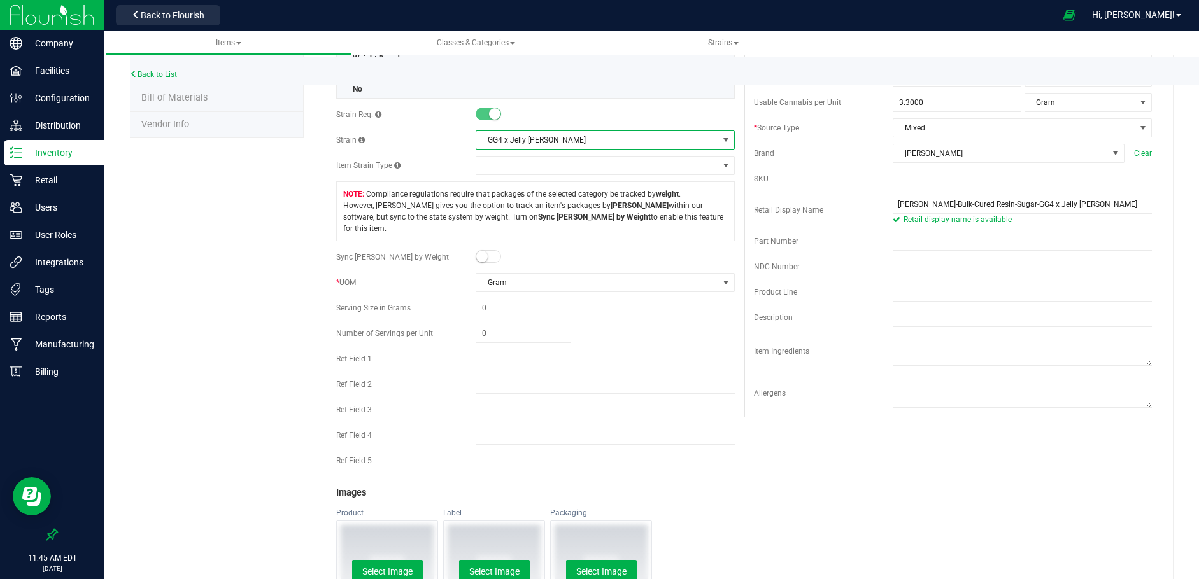
scroll to position [0, 0]
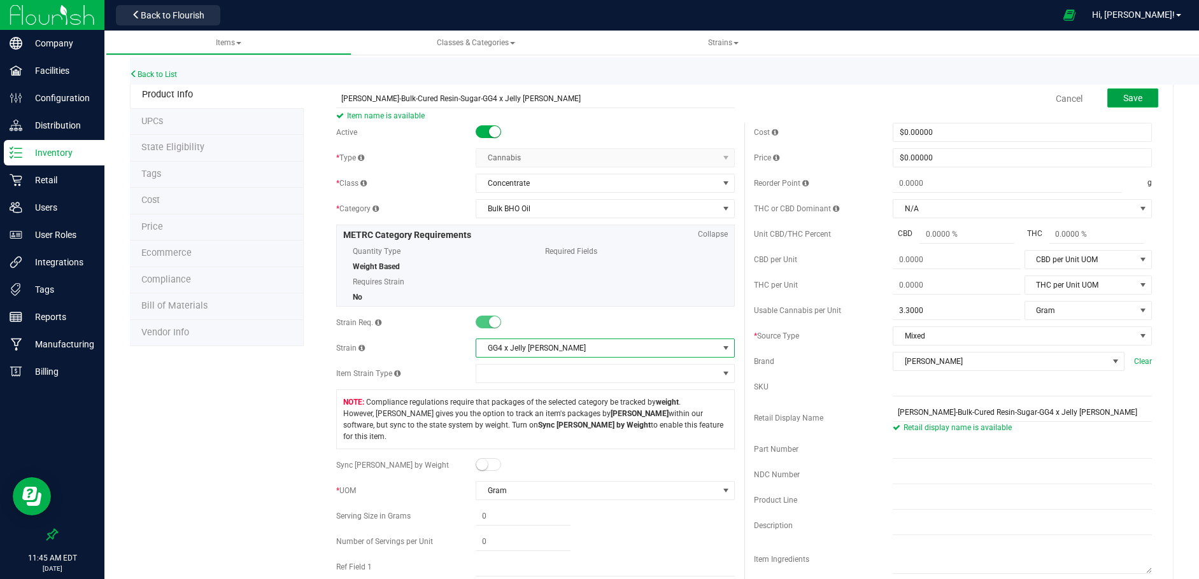
click at [1135, 92] on button "Save" at bounding box center [1132, 97] width 51 height 19
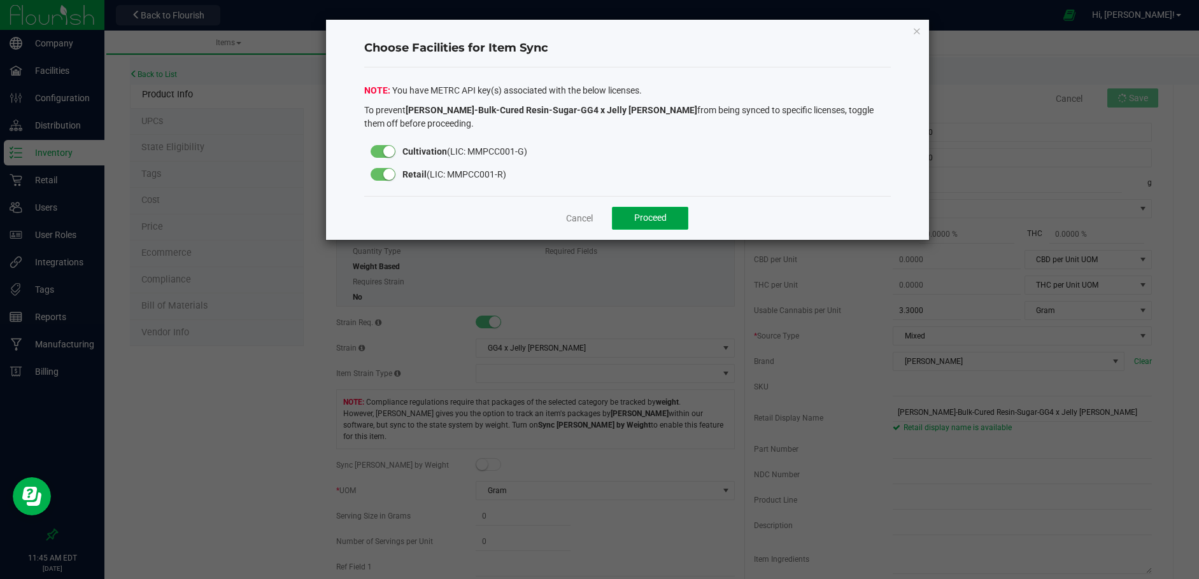
click at [647, 215] on span "Proceed" at bounding box center [650, 218] width 32 height 10
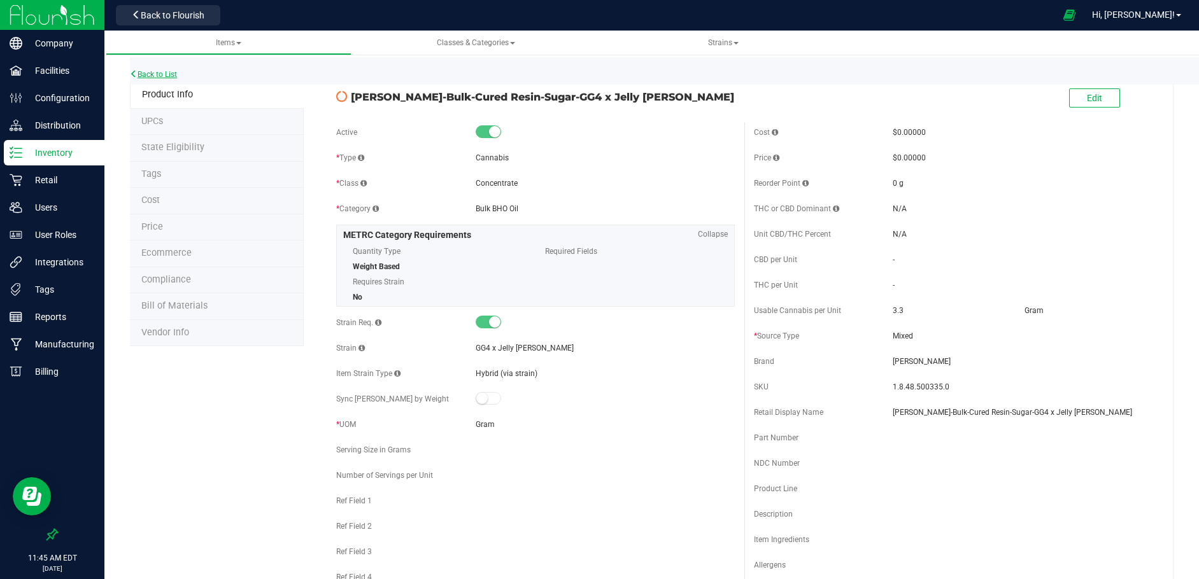
click at [145, 71] on link "Back to List" at bounding box center [153, 74] width 47 height 9
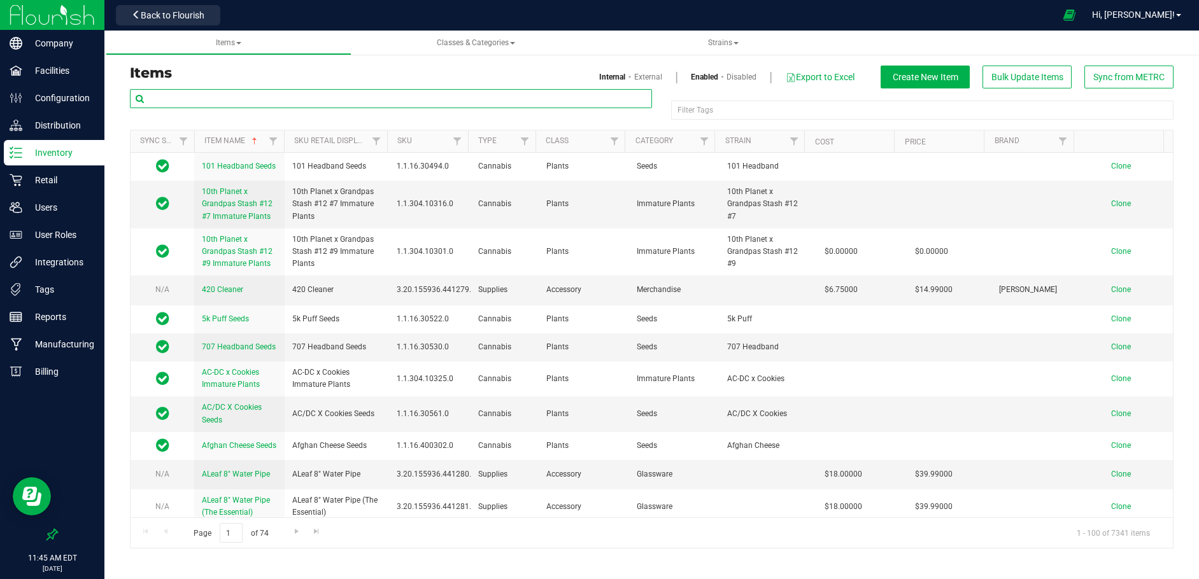
paste input "[PERSON_NAME]-Sugar-1g"
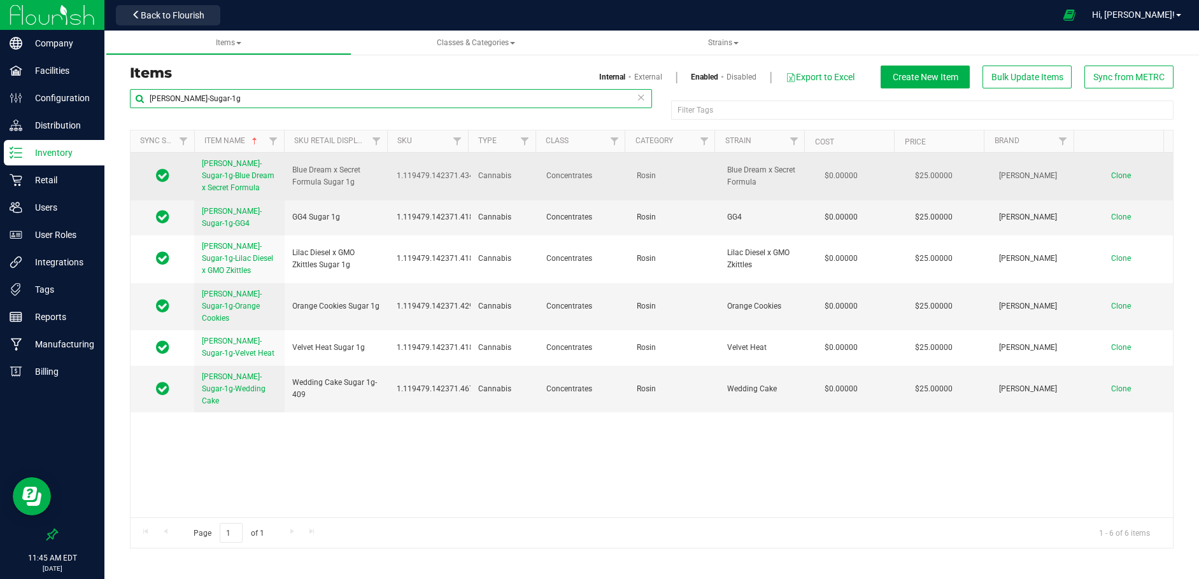
type input "[PERSON_NAME]-Sugar-1g"
click at [1111, 176] on span "Clone" at bounding box center [1121, 175] width 20 height 9
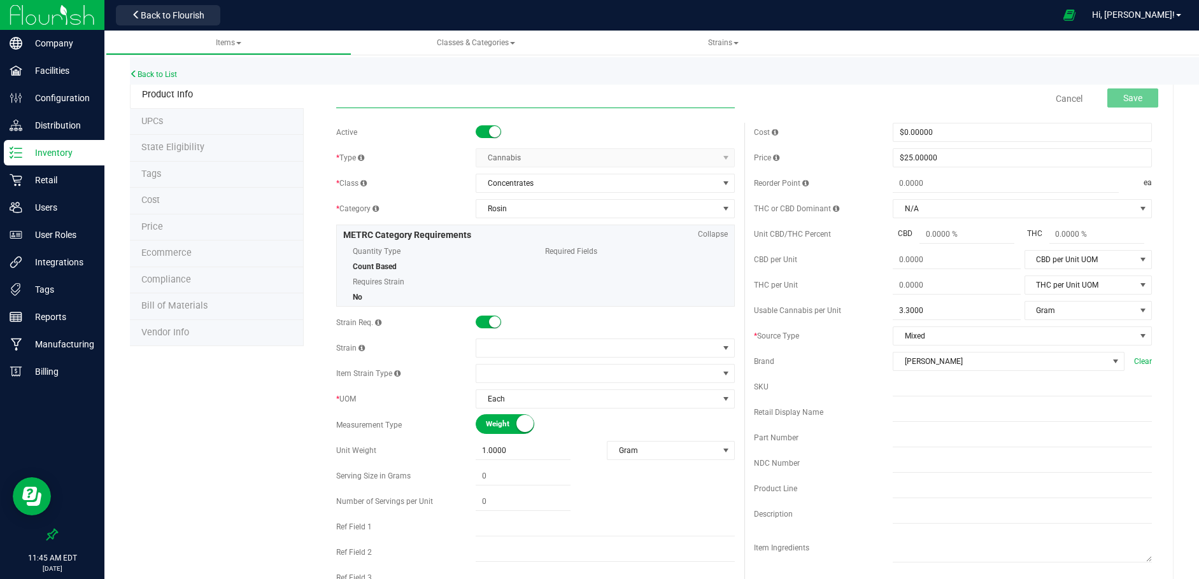
click at [343, 101] on input "text" at bounding box center [535, 98] width 398 height 19
paste input "[PERSON_NAME]-Sugar-1g-GG4 x Jelly [PERSON_NAME]"
type input "[PERSON_NAME]-Sugar-1g-GG4 x Jelly [PERSON_NAME]"
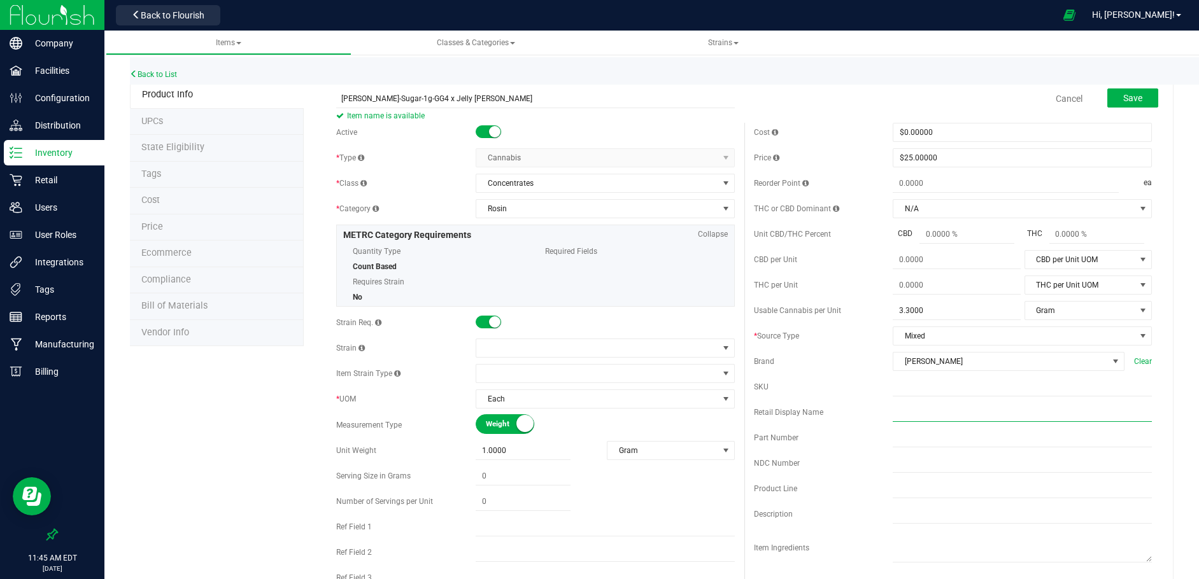
click at [893, 409] on input "text" at bounding box center [1021, 412] width 259 height 19
paste input "[PERSON_NAME]-Sugar-1g-GG4 x Jelly [PERSON_NAME]"
drag, startPoint x: 943, startPoint y: 412, endPoint x: 869, endPoint y: 415, distance: 73.9
click at [869, 415] on div "Retail Display Name [PERSON_NAME]-Sugar-1g-GG4 x Jelly [PERSON_NAME] Retail dis…" at bounding box center [953, 418] width 398 height 31
click at [970, 416] on input "GG4 x Jelly [PERSON_NAME]" at bounding box center [1021, 412] width 259 height 19
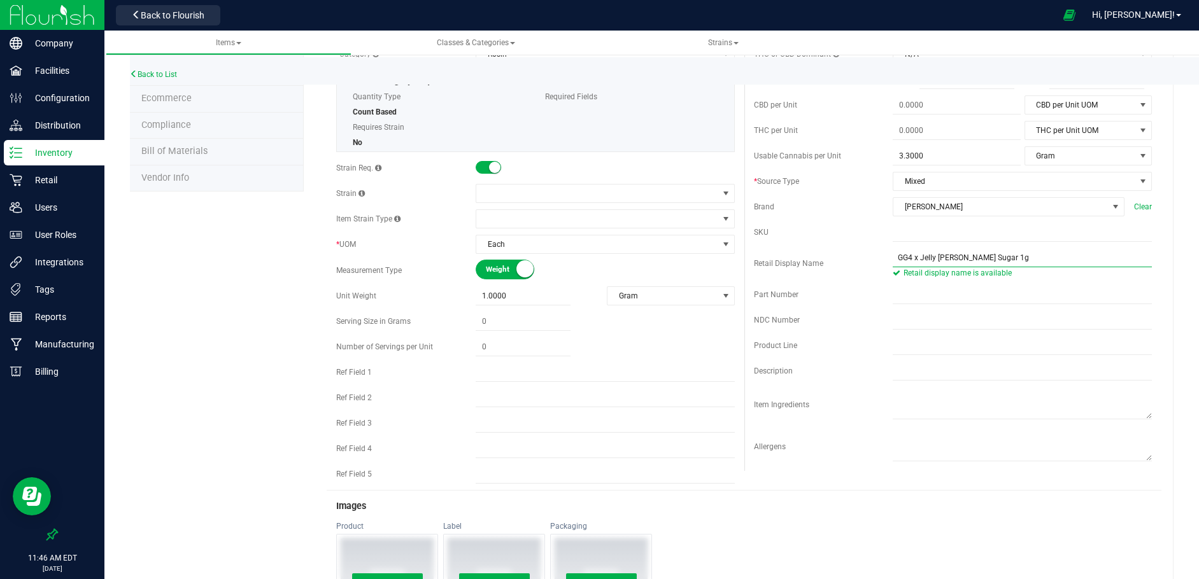
scroll to position [191, 0]
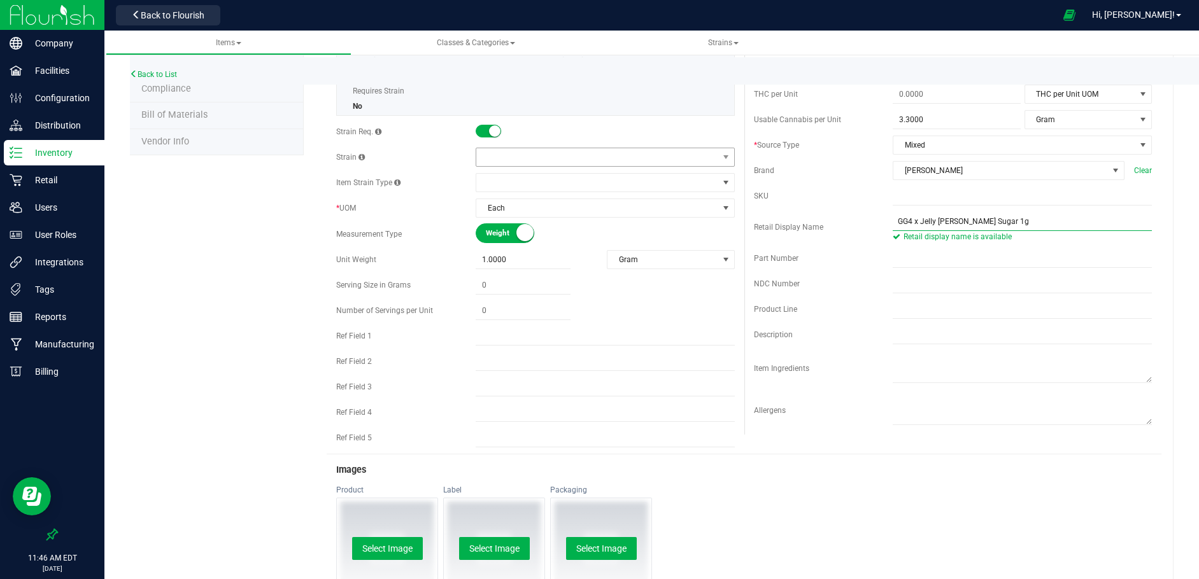
type input "GG4 x Jelly [PERSON_NAME] Sugar 1g"
click at [511, 157] on span at bounding box center [597, 157] width 242 height 18
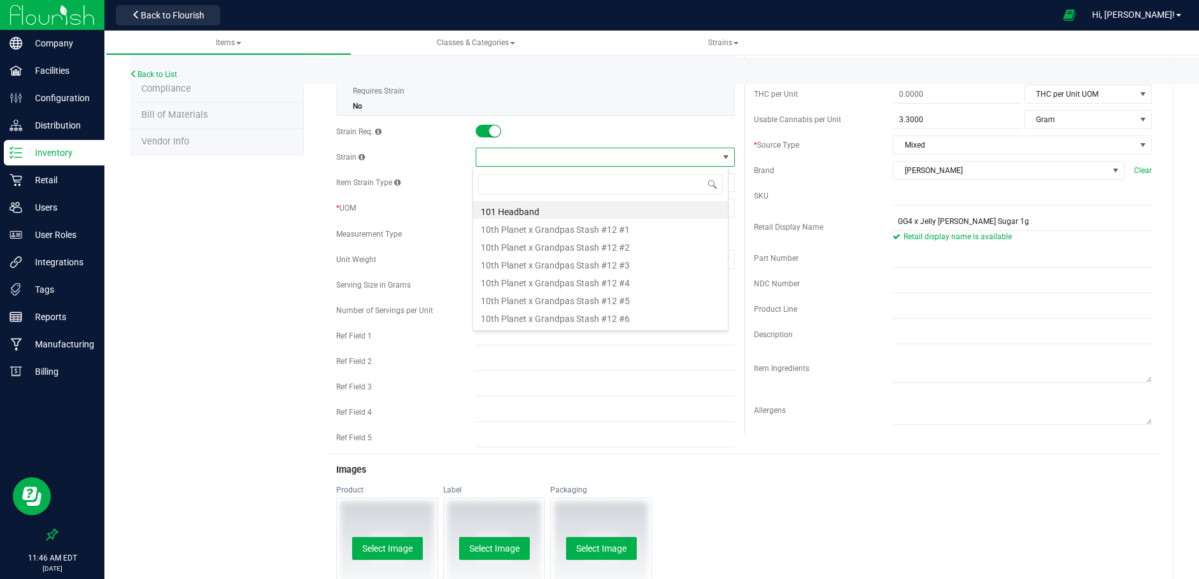
scroll to position [19, 257]
drag, startPoint x: 510, startPoint y: 157, endPoint x: 483, endPoint y: 153, distance: 27.7
click at [483, 153] on span at bounding box center [597, 157] width 242 height 18
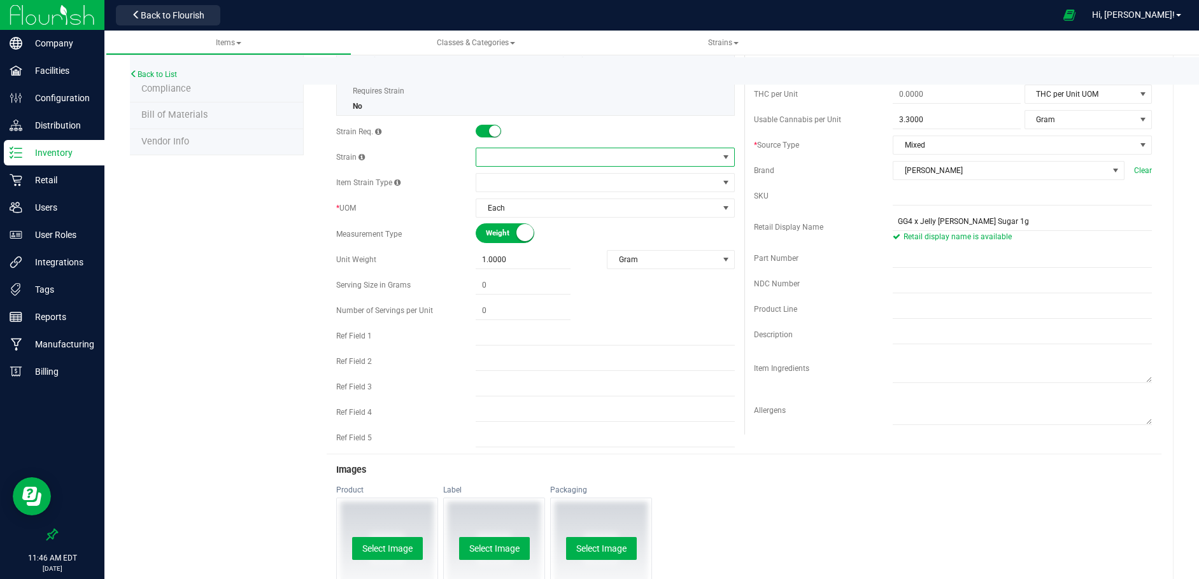
click at [496, 155] on span at bounding box center [597, 157] width 242 height 18
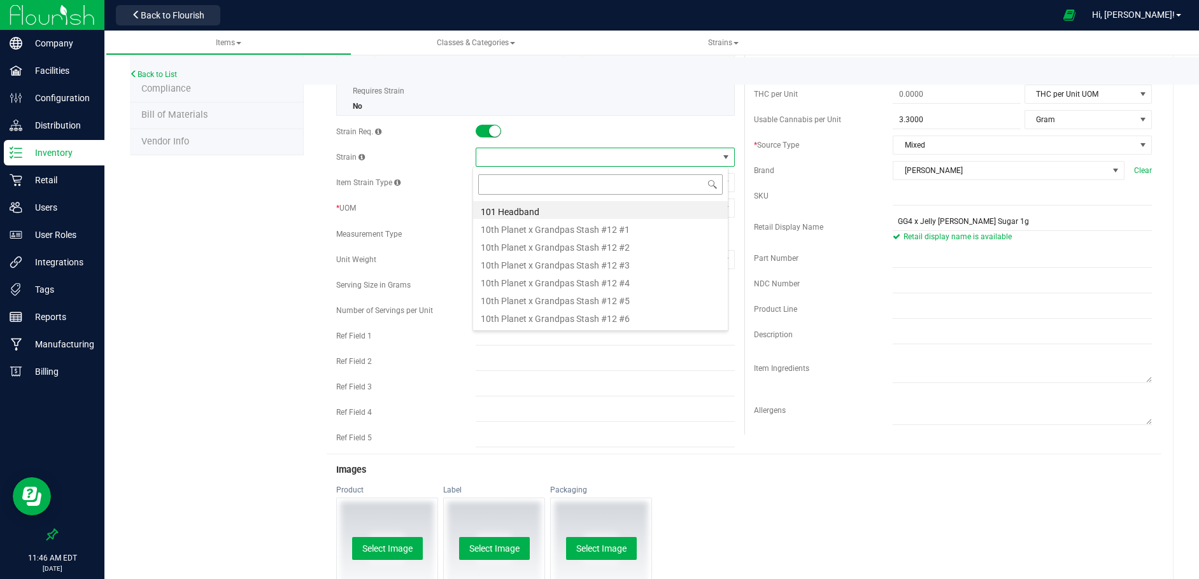
type input "[PERSON_NAME]-Sugar-1g-GG4 x Jelly [PERSON_NAME]"
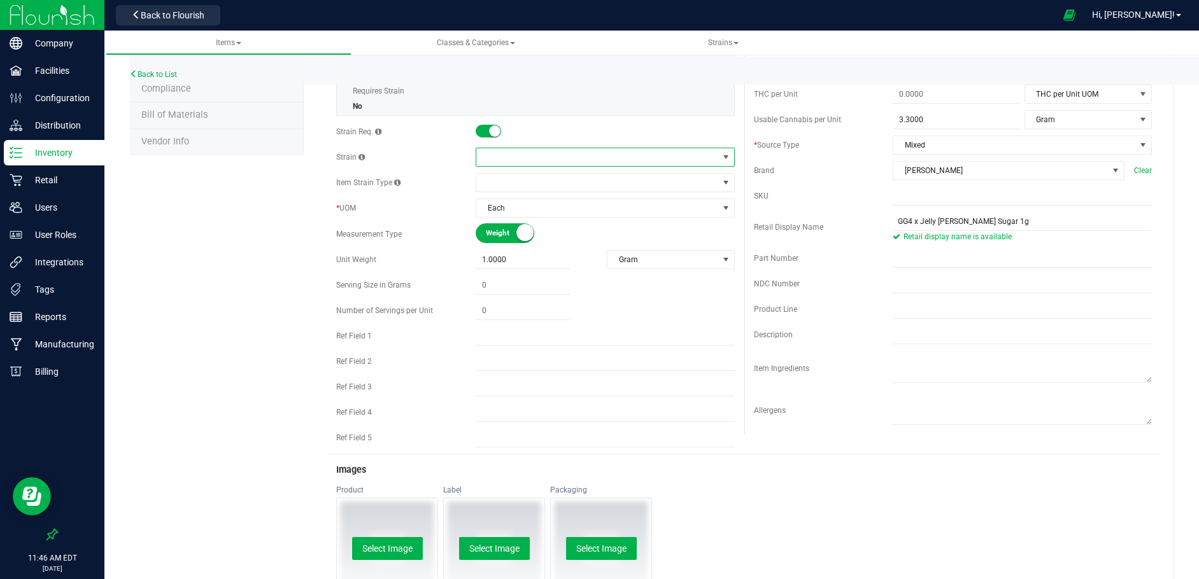
click at [492, 151] on span at bounding box center [597, 157] width 242 height 18
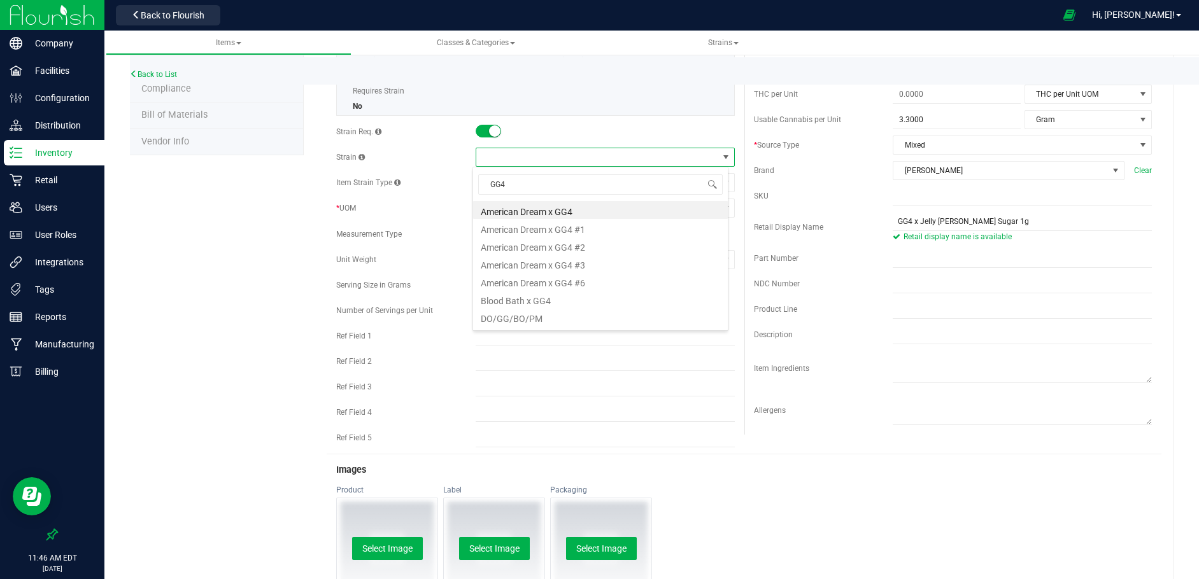
type input "GG4 x"
click at [524, 264] on li "GG4 x Jelly [PERSON_NAME]" at bounding box center [600, 264] width 255 height 18
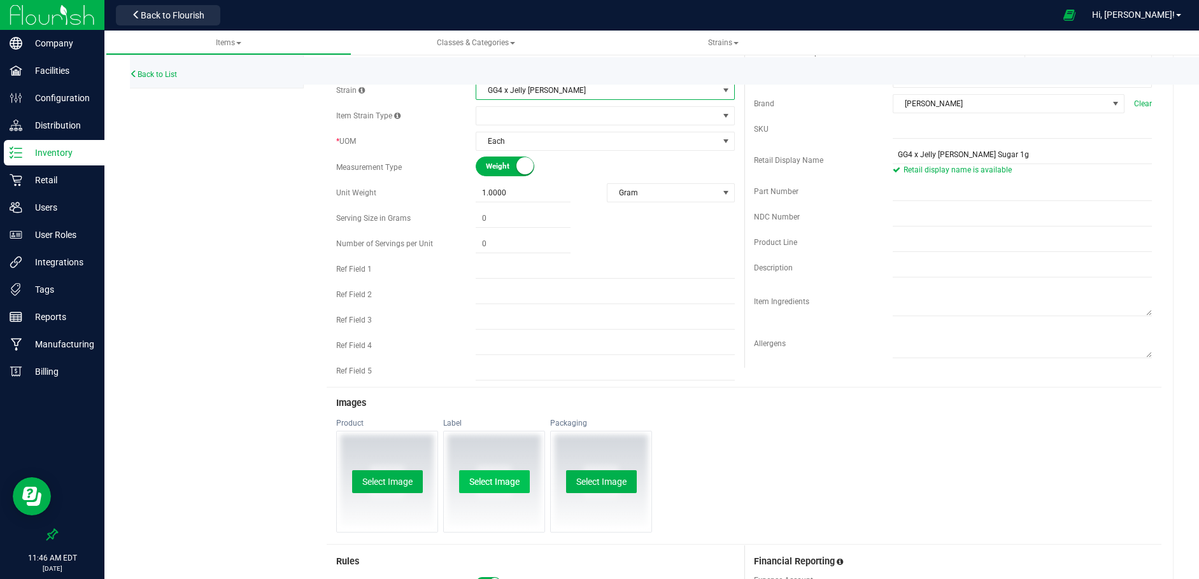
scroll to position [446, 0]
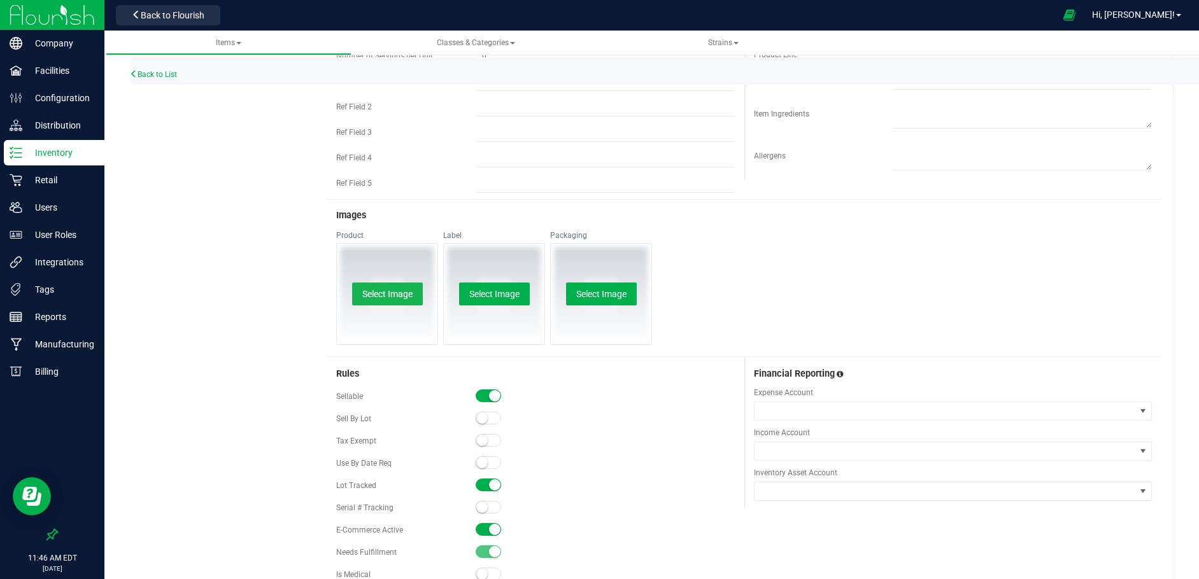
click at [381, 286] on button "Select Image" at bounding box center [387, 294] width 71 height 23
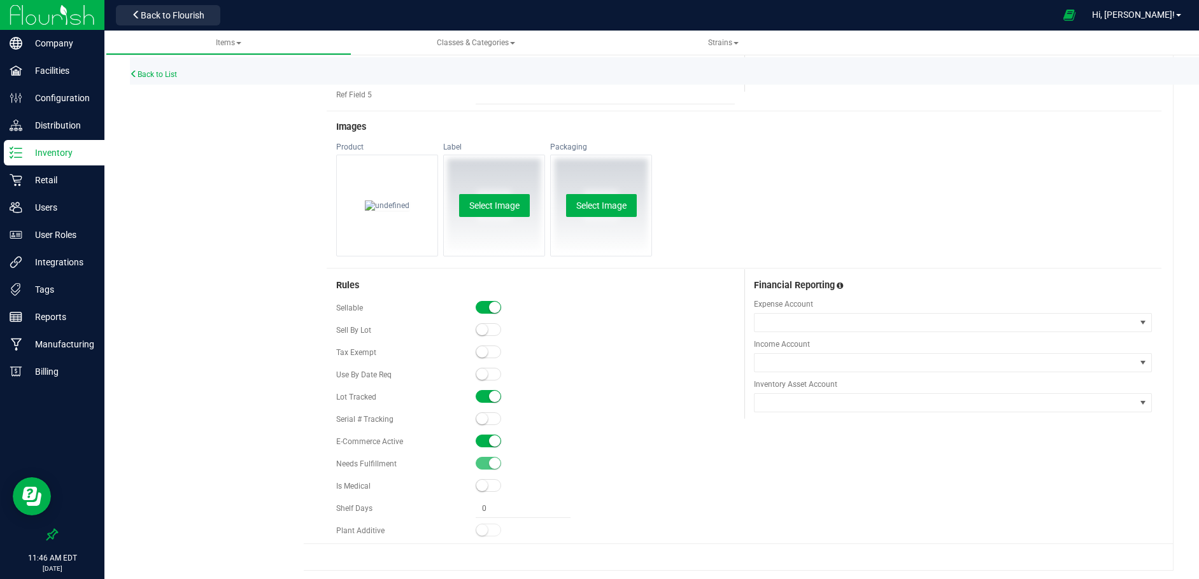
scroll to position [538, 0]
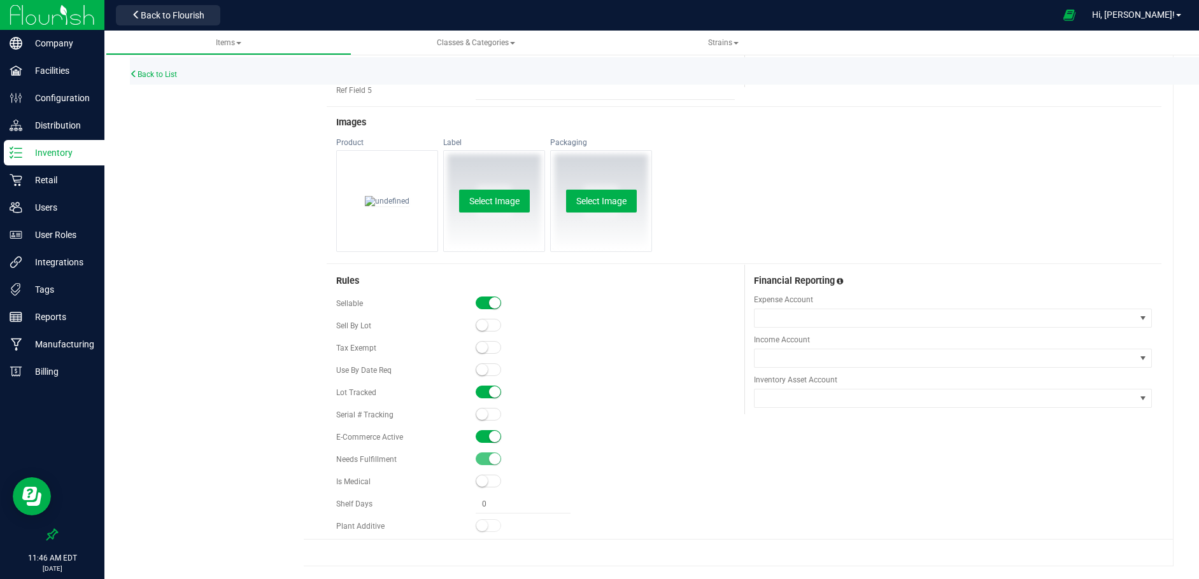
click at [480, 440] on span at bounding box center [487, 436] width 25 height 13
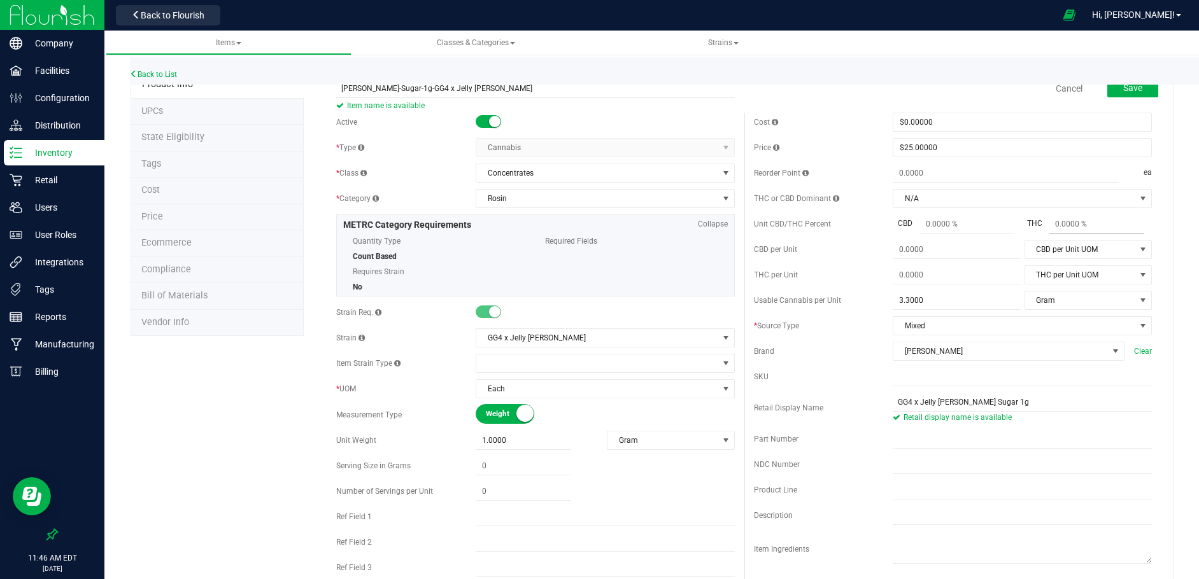
scroll to position [0, 0]
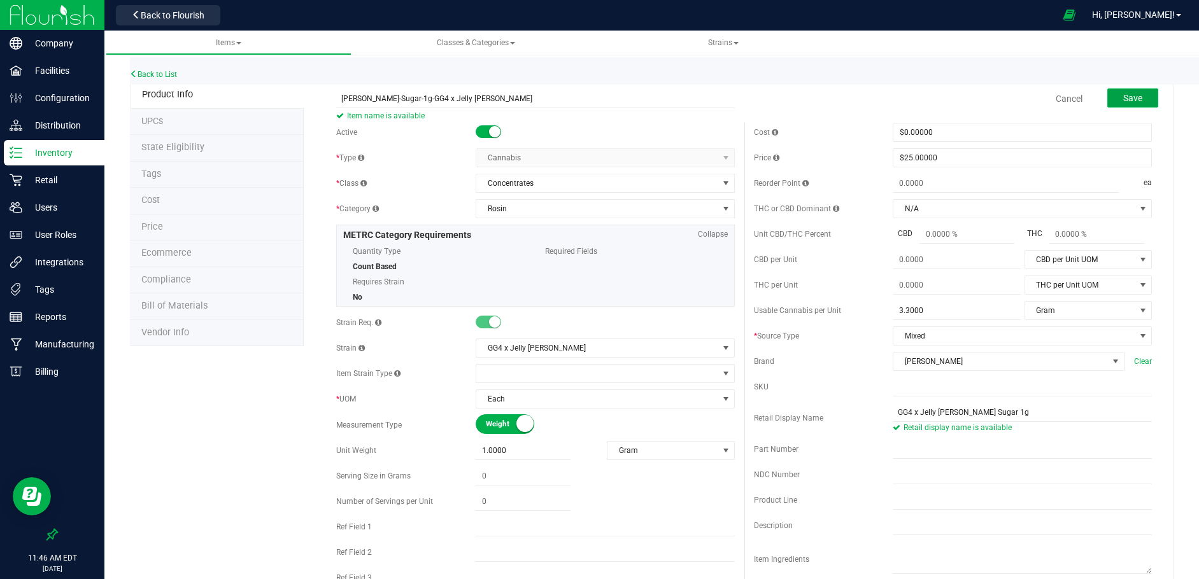
click at [1123, 94] on span "Save" at bounding box center [1132, 98] width 19 height 10
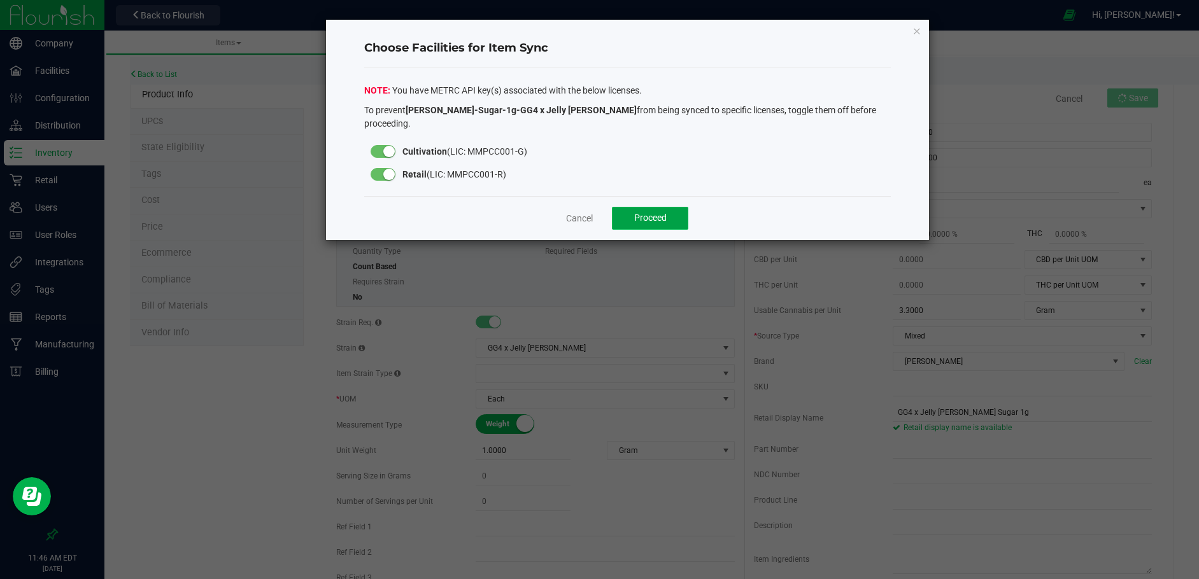
click at [649, 213] on span "Proceed" at bounding box center [650, 218] width 32 height 10
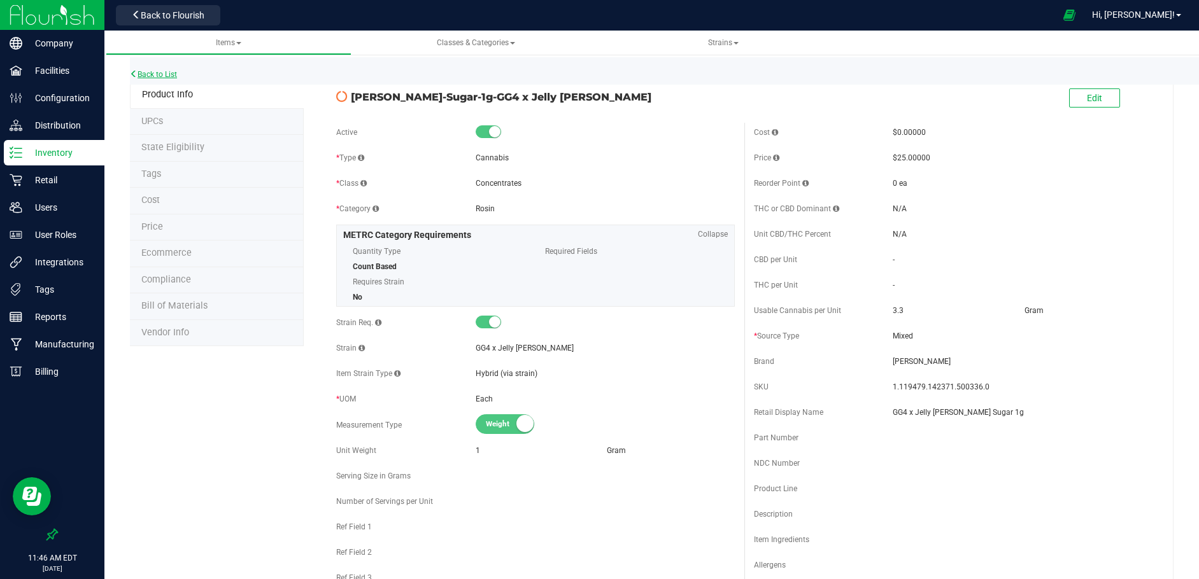
click at [162, 72] on link "Back to List" at bounding box center [153, 74] width 47 height 9
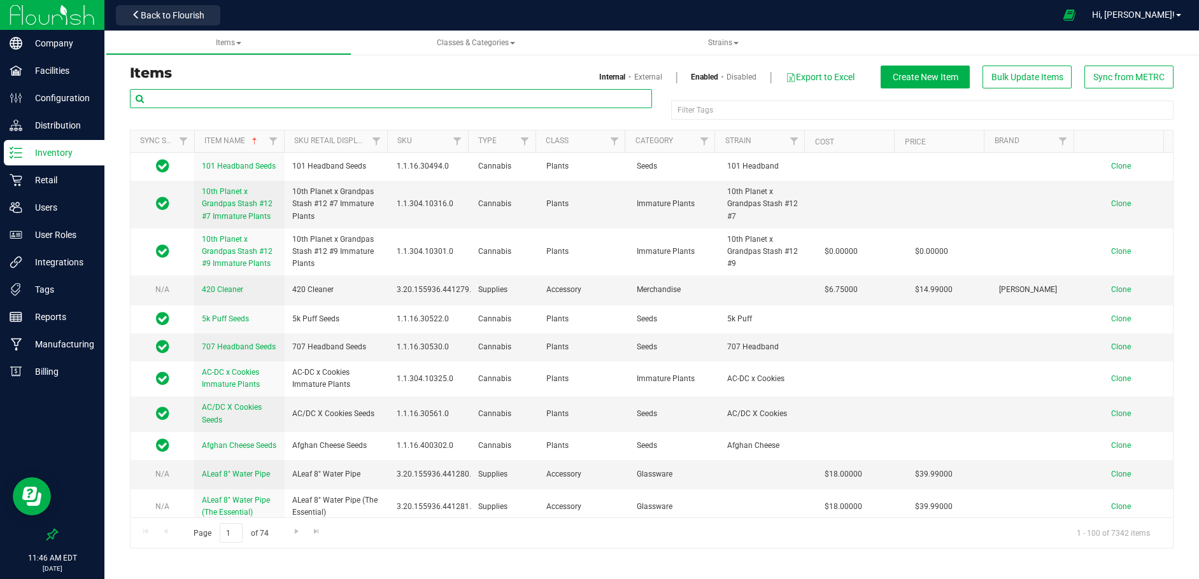
paste input "[PERSON_NAME]-Sugar-3.5g"
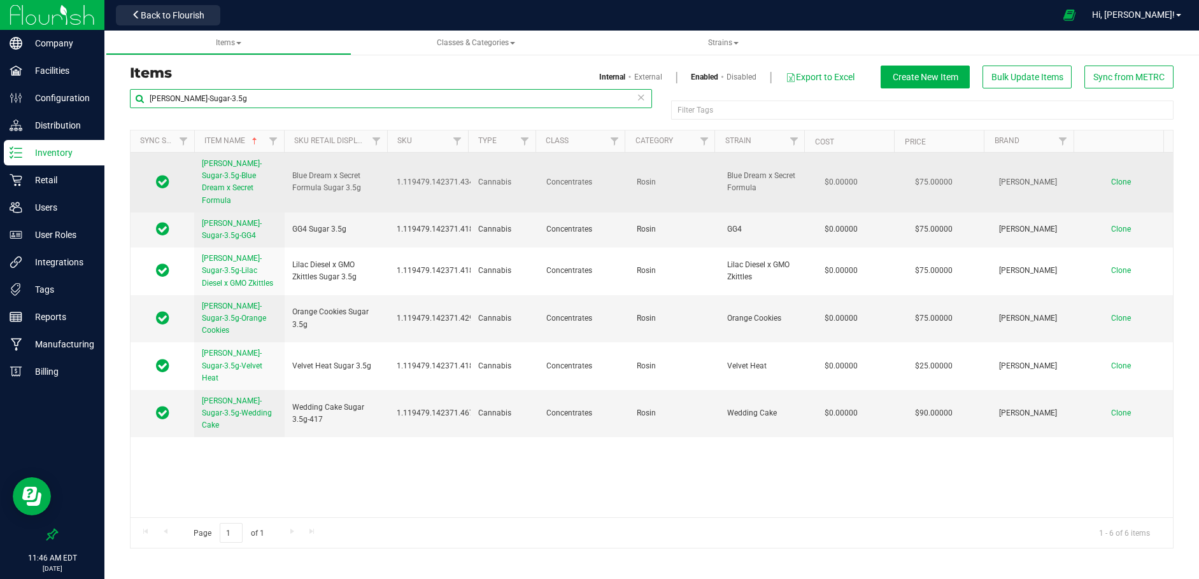
type input "[PERSON_NAME]-Sugar-3.5g"
click at [1111, 178] on span "Clone" at bounding box center [1121, 182] width 20 height 9
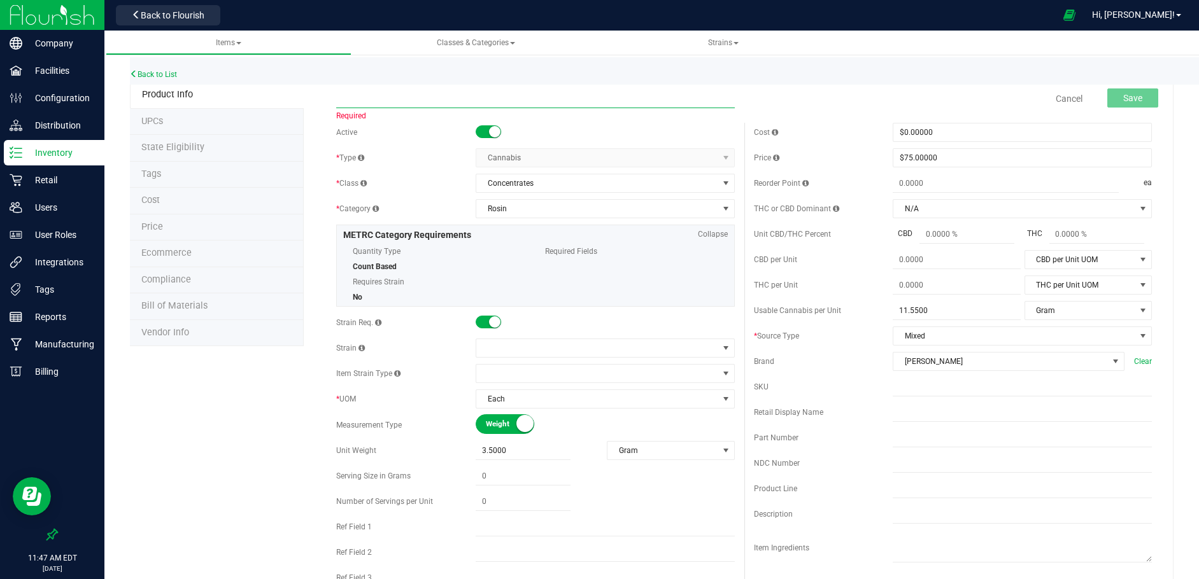
paste input "[PERSON_NAME]-Sugar-3.5g-GG4 x Jelly [PERSON_NAME]"
drag, startPoint x: 400, startPoint y: 99, endPoint x: 463, endPoint y: 95, distance: 63.7
click at [463, 95] on input "[PERSON_NAME]-Sugar-3.5g-GG4 x Jelly [PERSON_NAME]" at bounding box center [535, 98] width 398 height 19
type input "[PERSON_NAME]-Sugar-3.5g-GG4 x Jelly [PERSON_NAME]"
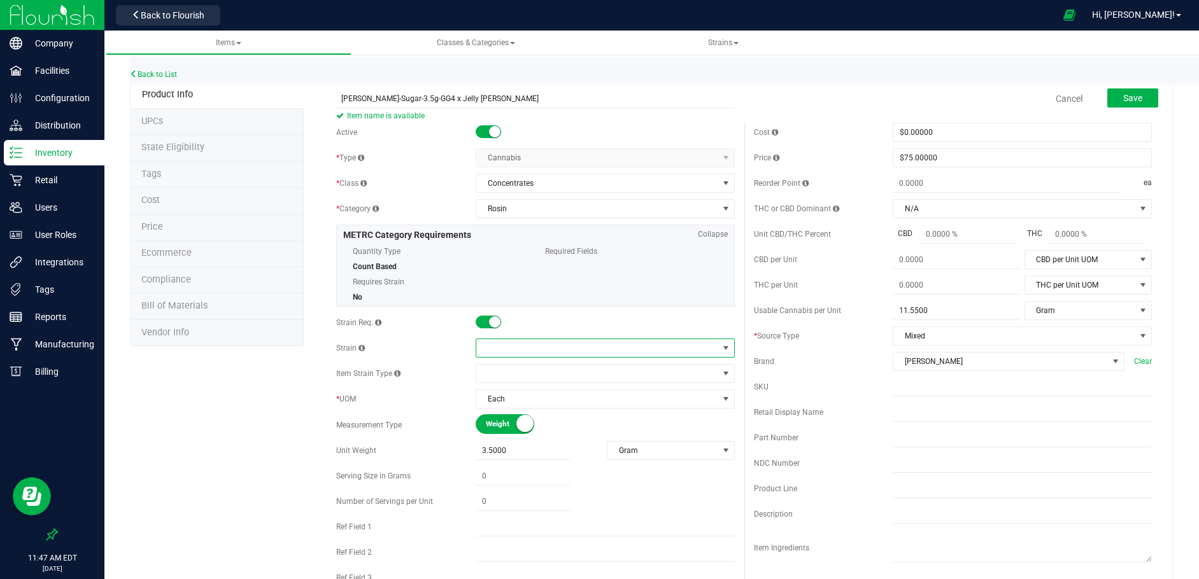
click at [502, 349] on span at bounding box center [597, 348] width 242 height 18
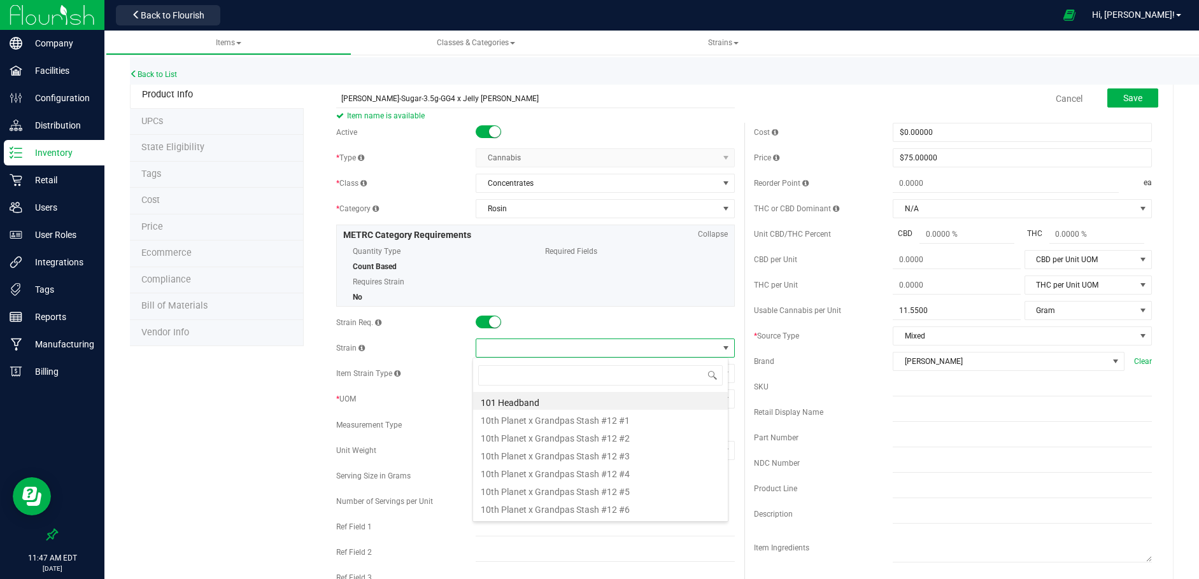
scroll to position [19, 257]
type input "GG4 x Jelly [PERSON_NAME]"
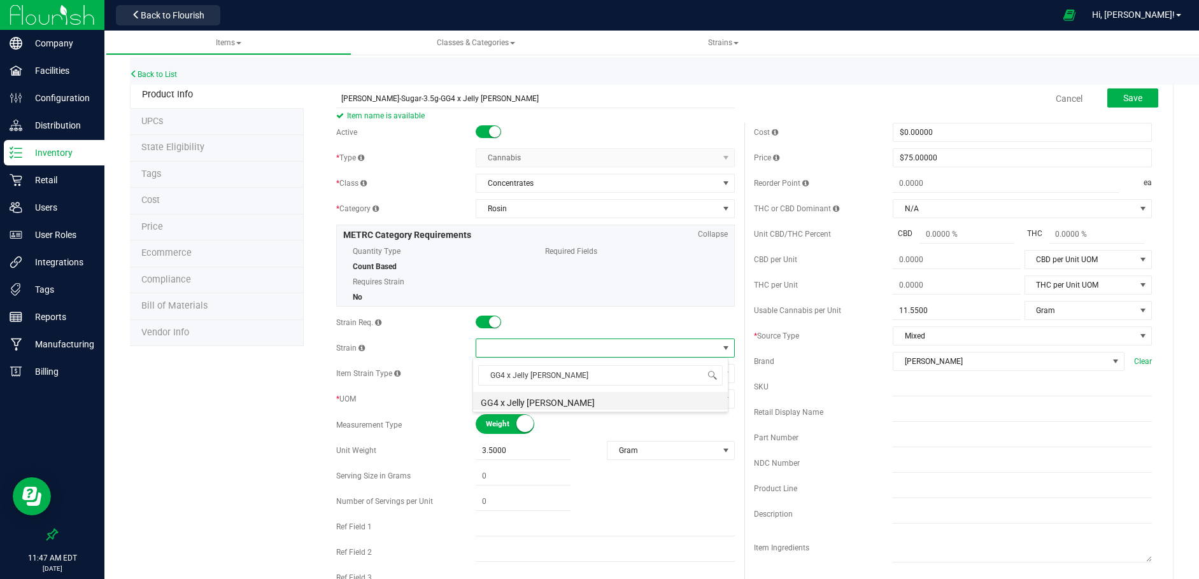
click at [530, 400] on li "GG4 x Jelly [PERSON_NAME]" at bounding box center [600, 401] width 255 height 18
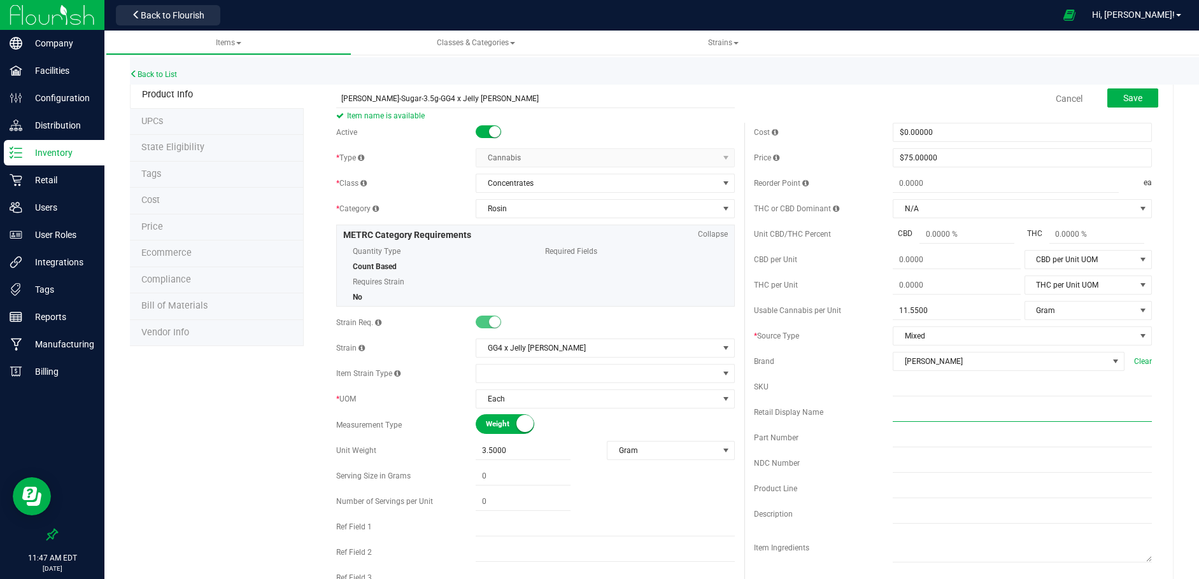
paste input "GG4 x Jelly [PERSON_NAME]"
click at [983, 412] on input "GG4 x Jelly [PERSON_NAME]" at bounding box center [1021, 412] width 259 height 19
click at [978, 411] on input "GG4 x Jelly [PERSON_NAME] Sugar 1g" at bounding box center [1021, 412] width 259 height 19
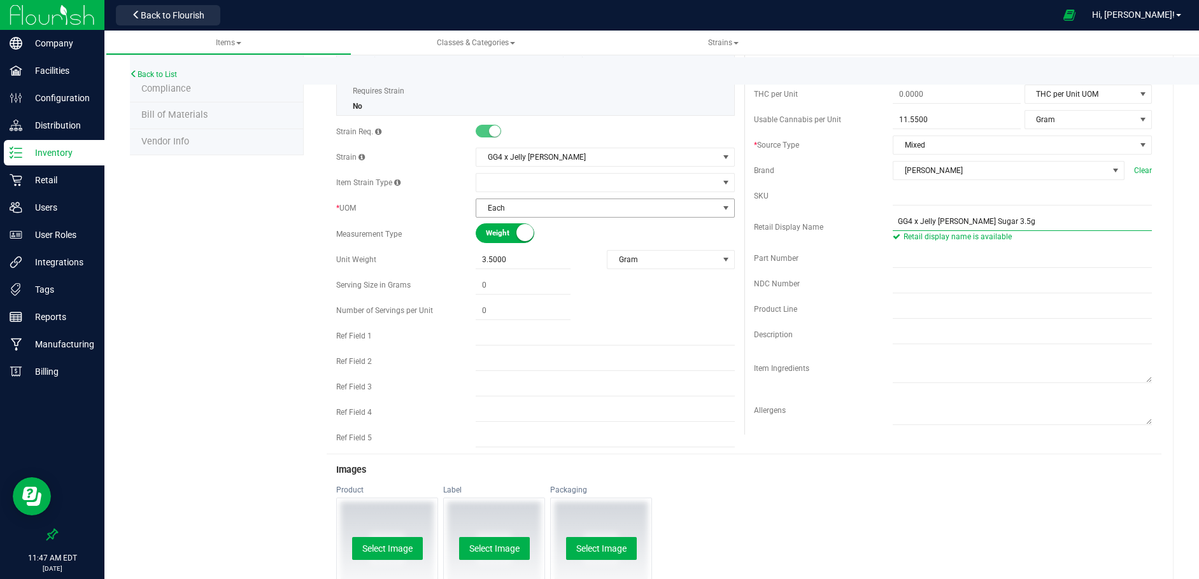
scroll to position [255, 0]
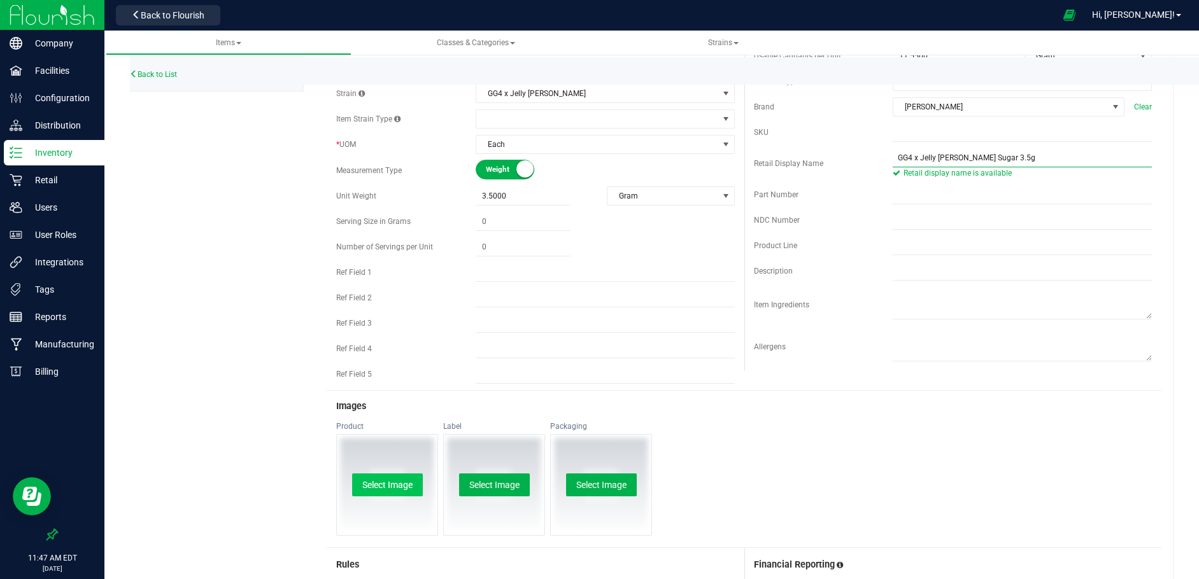
type input "GG4 x Jelly [PERSON_NAME] Sugar 3.5g"
click at [402, 487] on button "Select Image" at bounding box center [387, 485] width 71 height 23
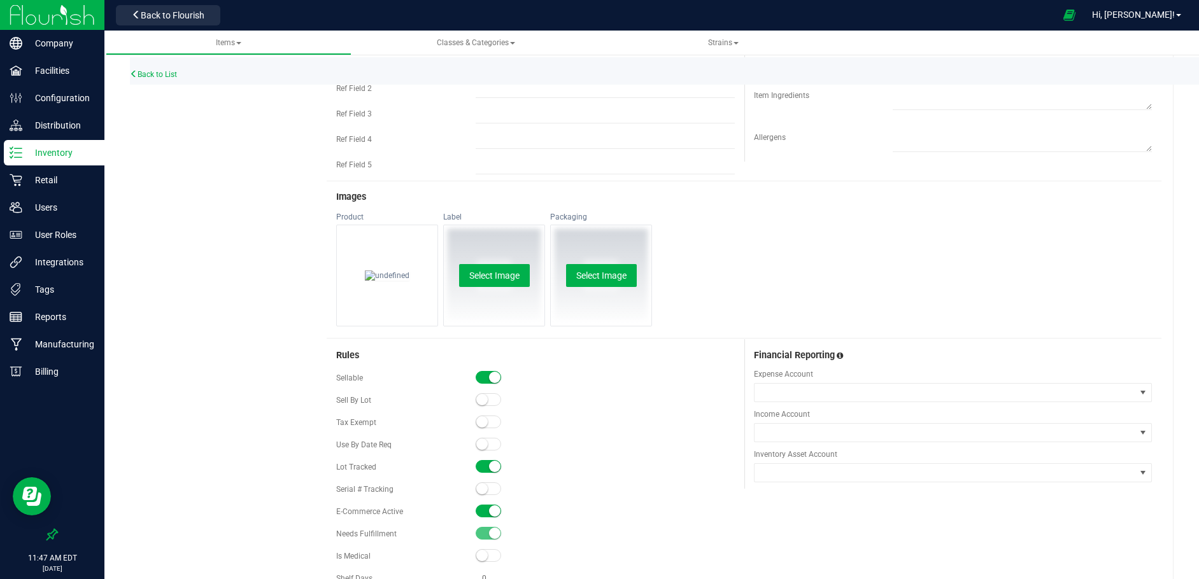
scroll to position [538, 0]
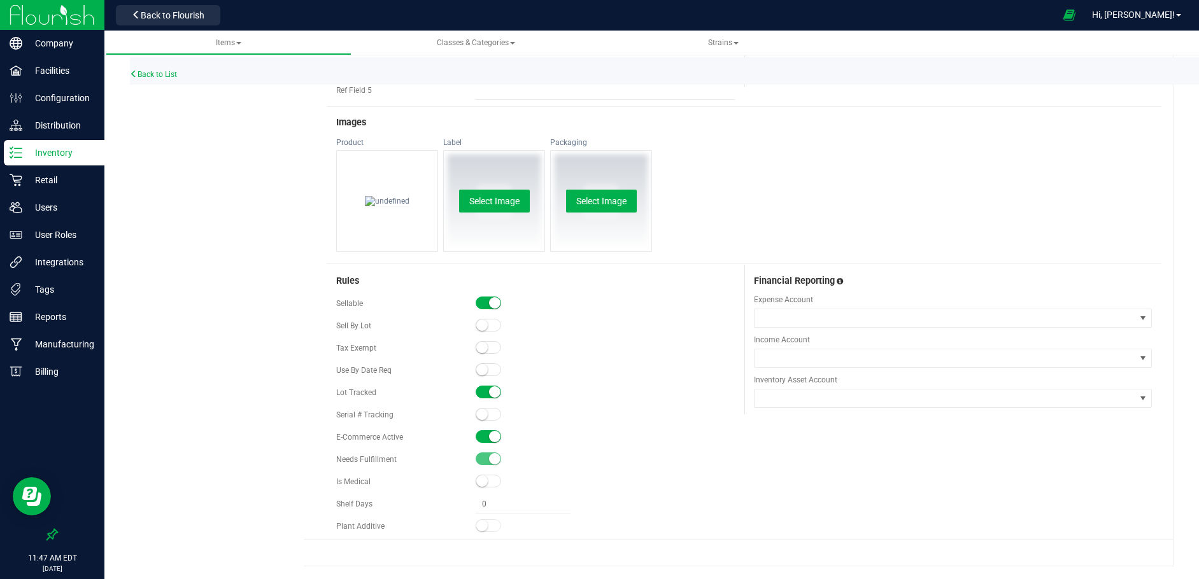
click at [481, 437] on span at bounding box center [487, 436] width 25 height 13
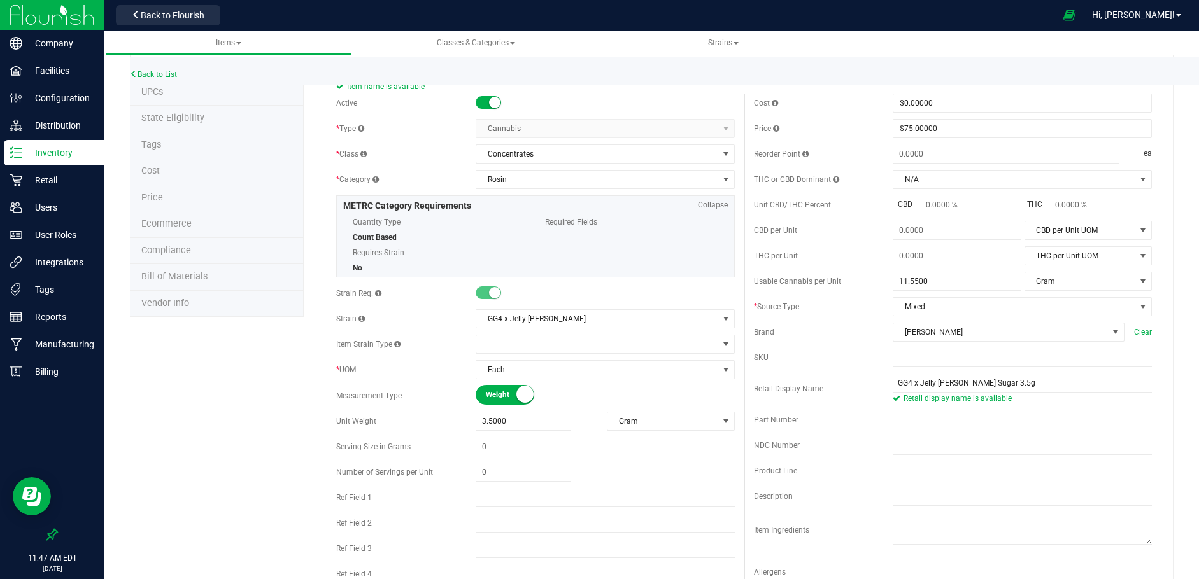
scroll to position [0, 0]
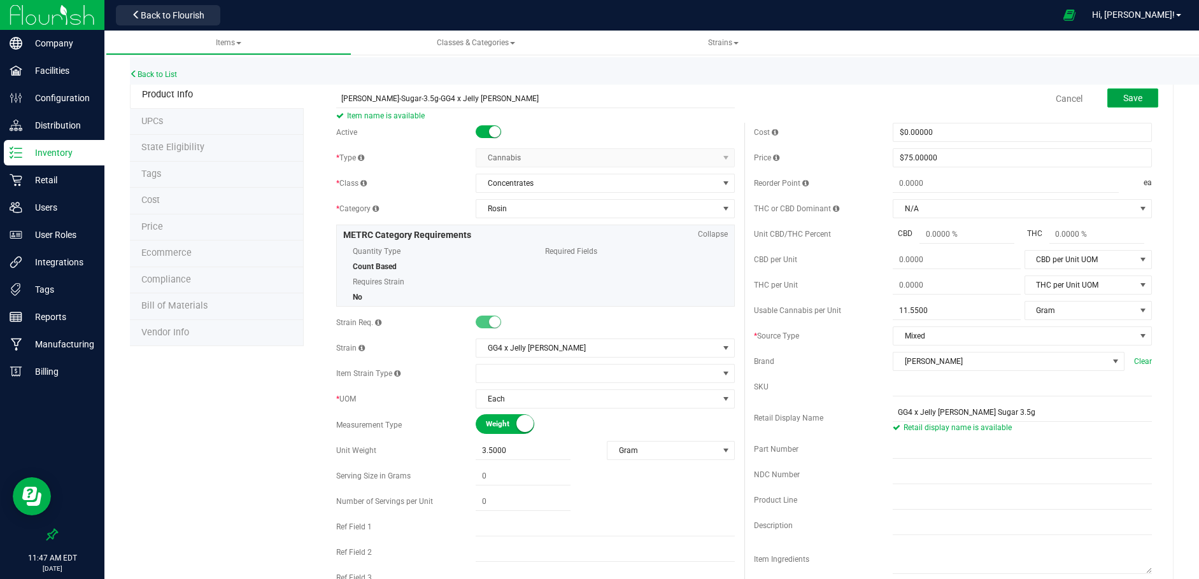
click at [1130, 96] on span "Save" at bounding box center [1132, 98] width 19 height 10
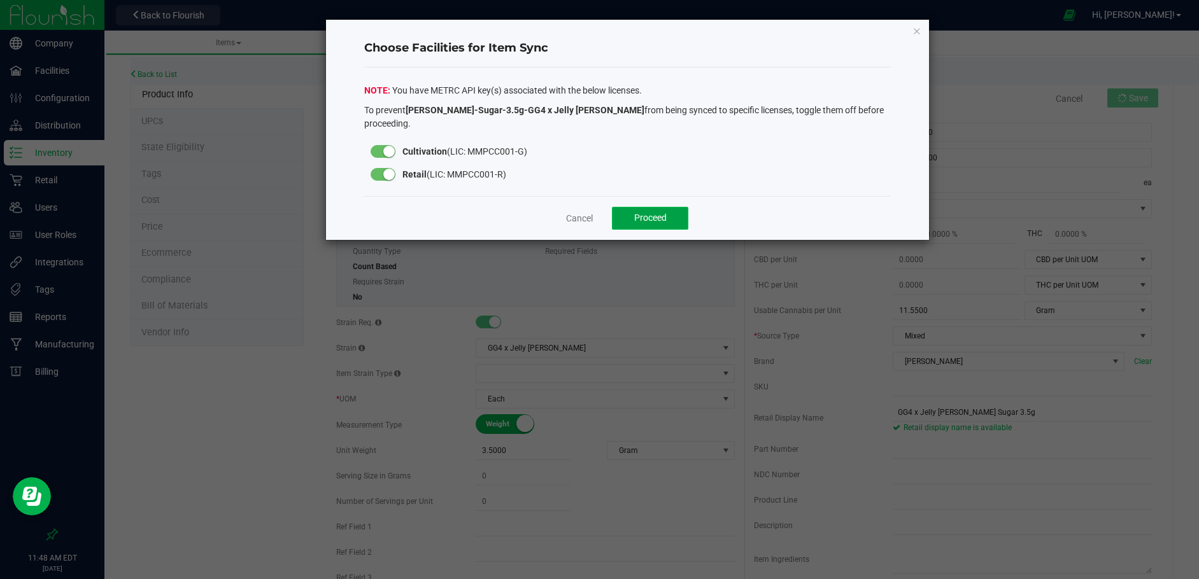
click at [637, 213] on span "Proceed" at bounding box center [650, 218] width 32 height 10
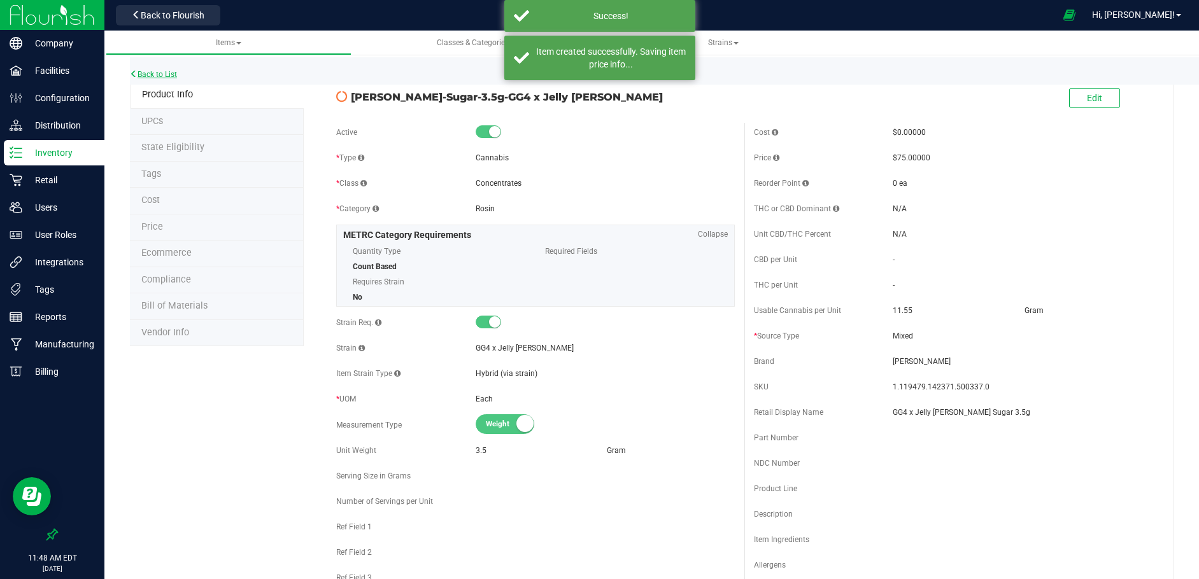
click at [158, 73] on link "Back to List" at bounding box center [153, 74] width 47 height 9
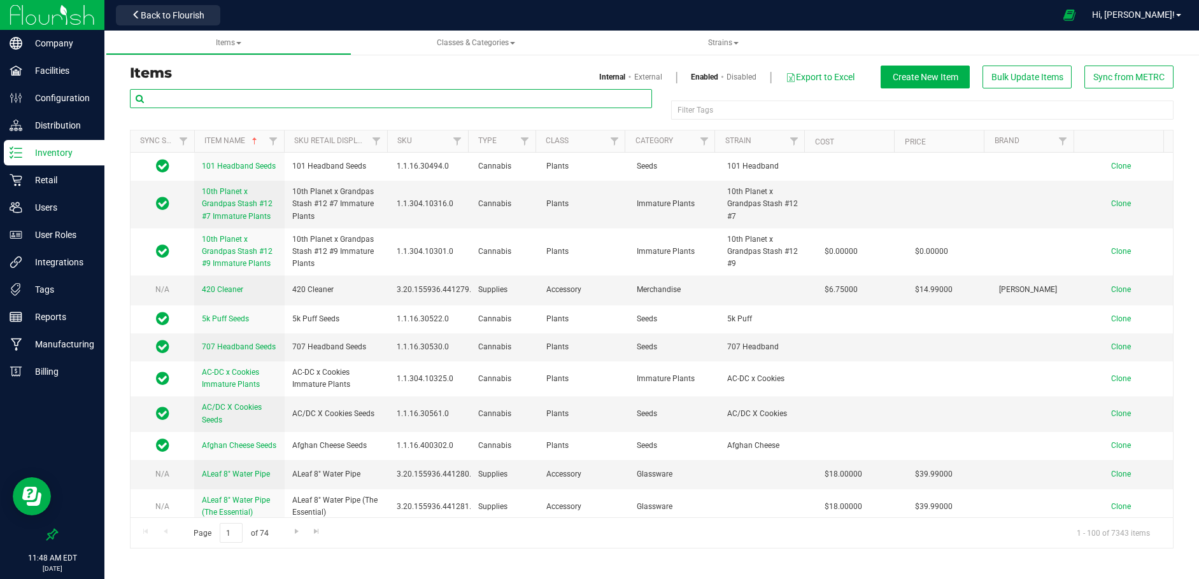
paste input "[PERSON_NAME]-Cartridge-Cured Resin Distillate 0.5g"
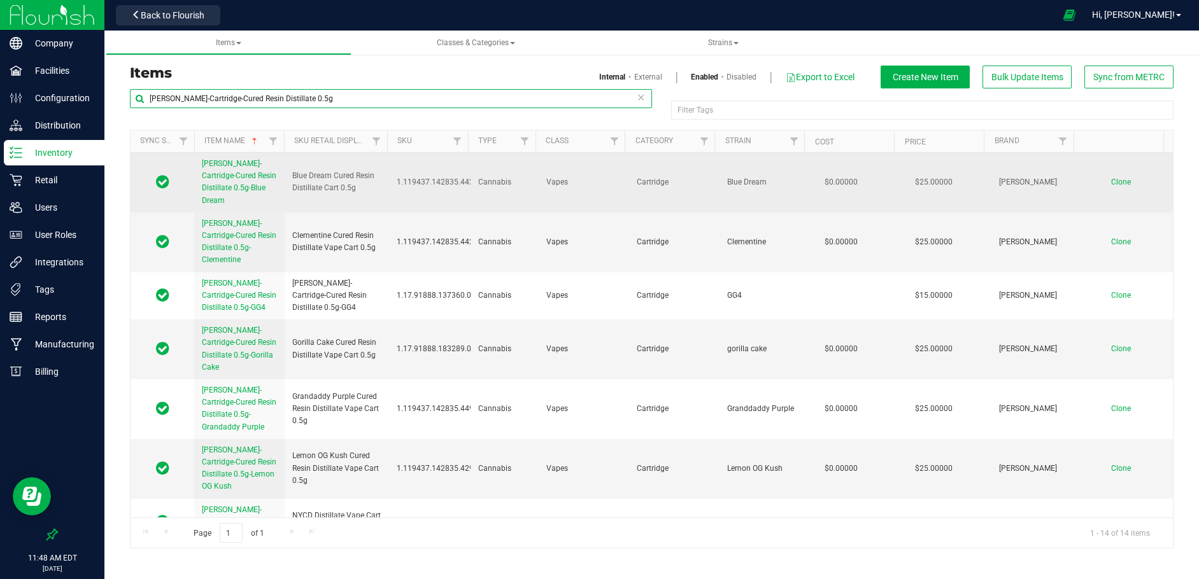
type input "[PERSON_NAME]-Cartridge-Cured Resin Distillate 0.5g"
click at [1112, 178] on span "Clone" at bounding box center [1121, 182] width 20 height 9
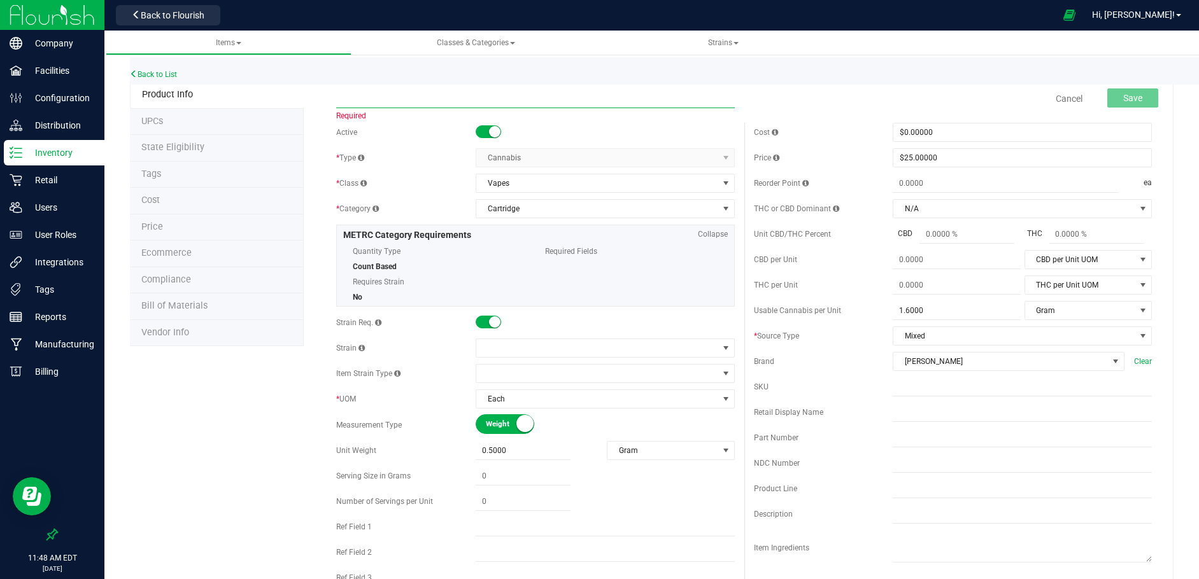
paste input "[PERSON_NAME]-Cartridge-Cured Resin Distillate 0.5g-Orange Glue"
type input "[PERSON_NAME]-Cartridge-Cured Resin Distillate 0.5g-Orange Glue"
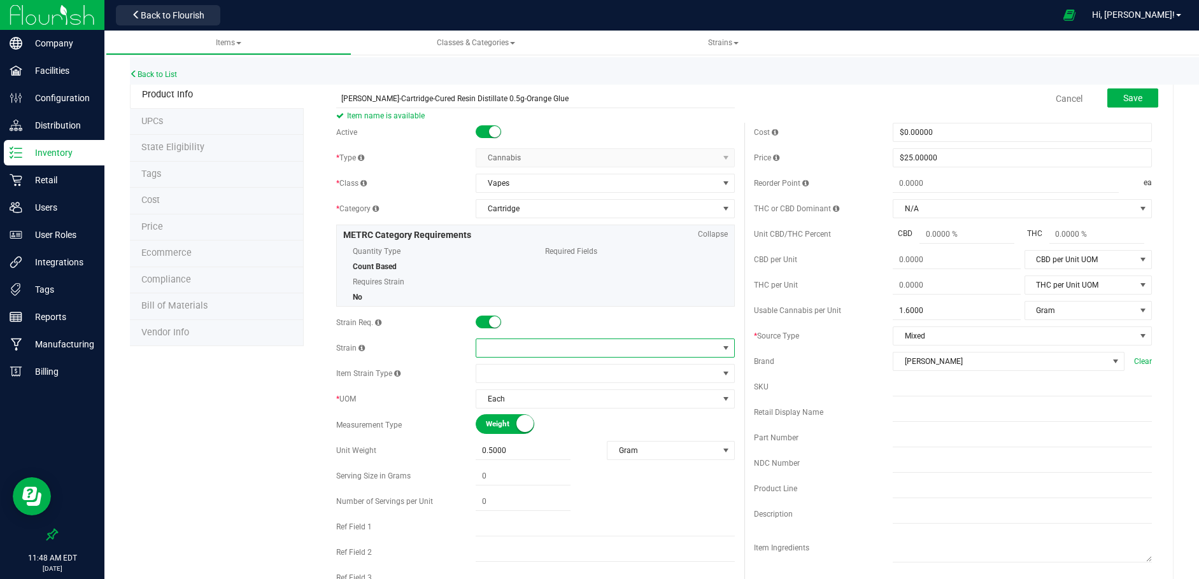
click at [488, 346] on span at bounding box center [597, 348] width 242 height 18
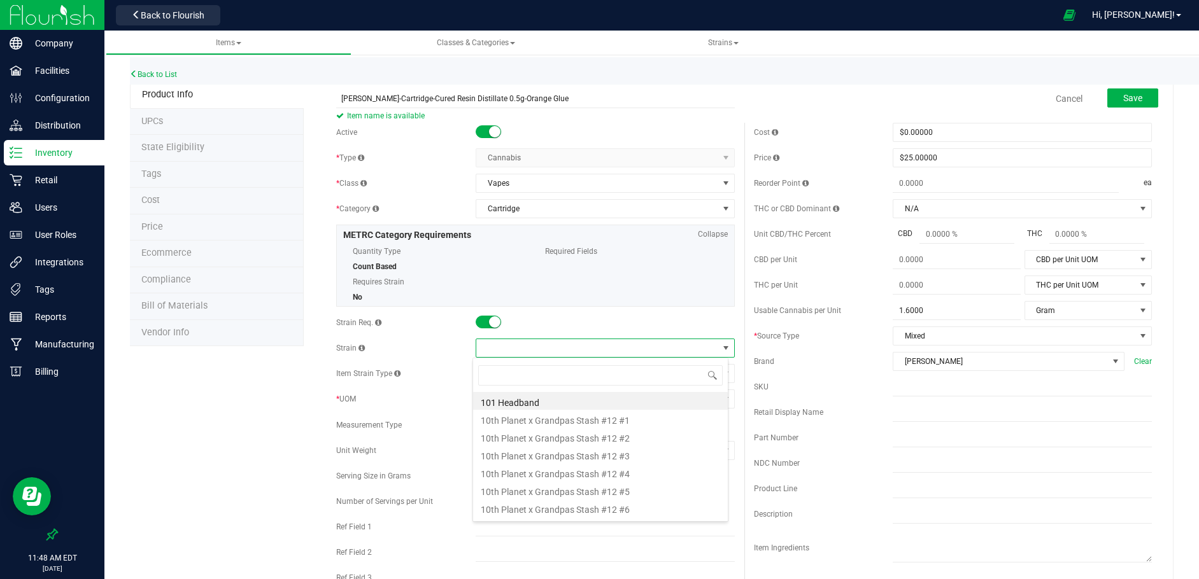
scroll to position [19, 257]
type input "Orange Gl"
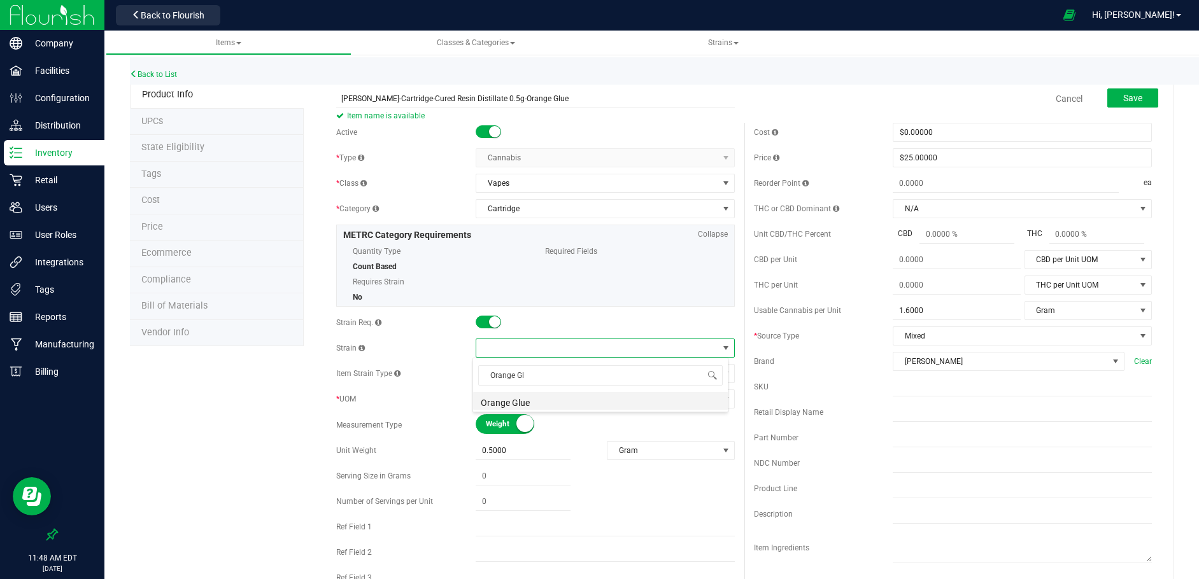
click at [493, 404] on li "Orange Glue" at bounding box center [600, 401] width 255 height 18
click at [901, 415] on input "text" at bounding box center [1021, 412] width 259 height 19
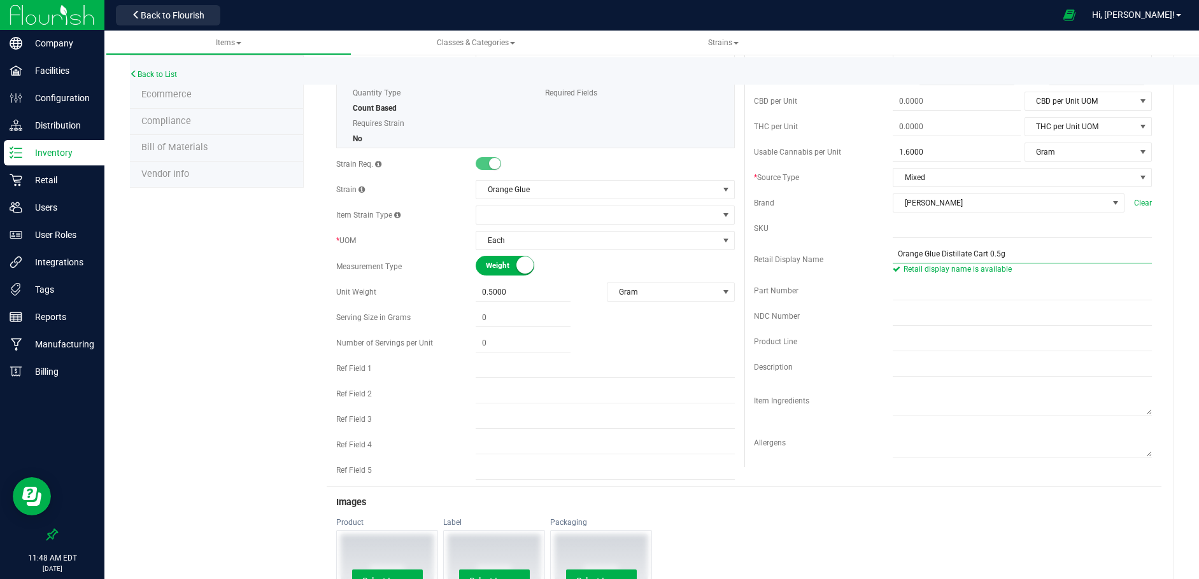
scroll to position [318, 0]
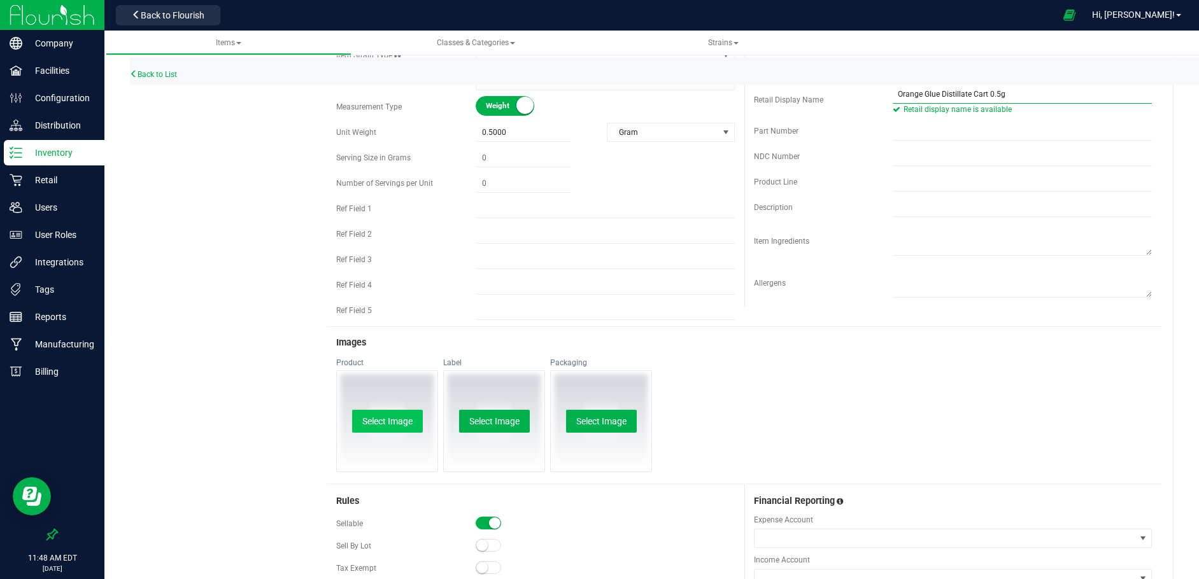
type input "Orange Glue Distillate Cart 0.5g"
click at [384, 425] on button "Select Image" at bounding box center [387, 421] width 71 height 23
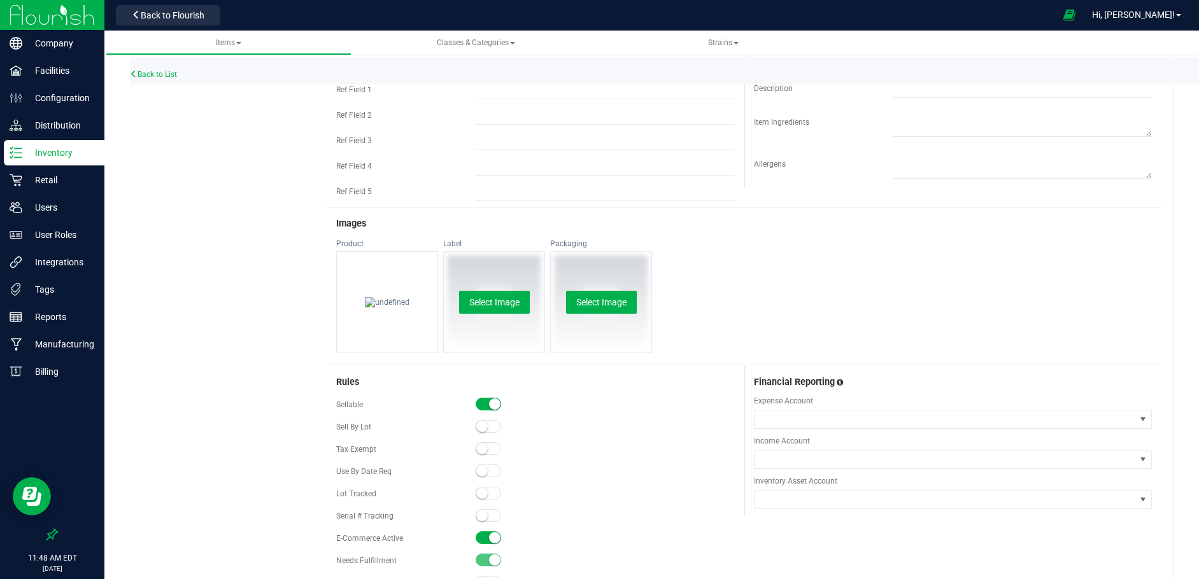
scroll to position [446, 0]
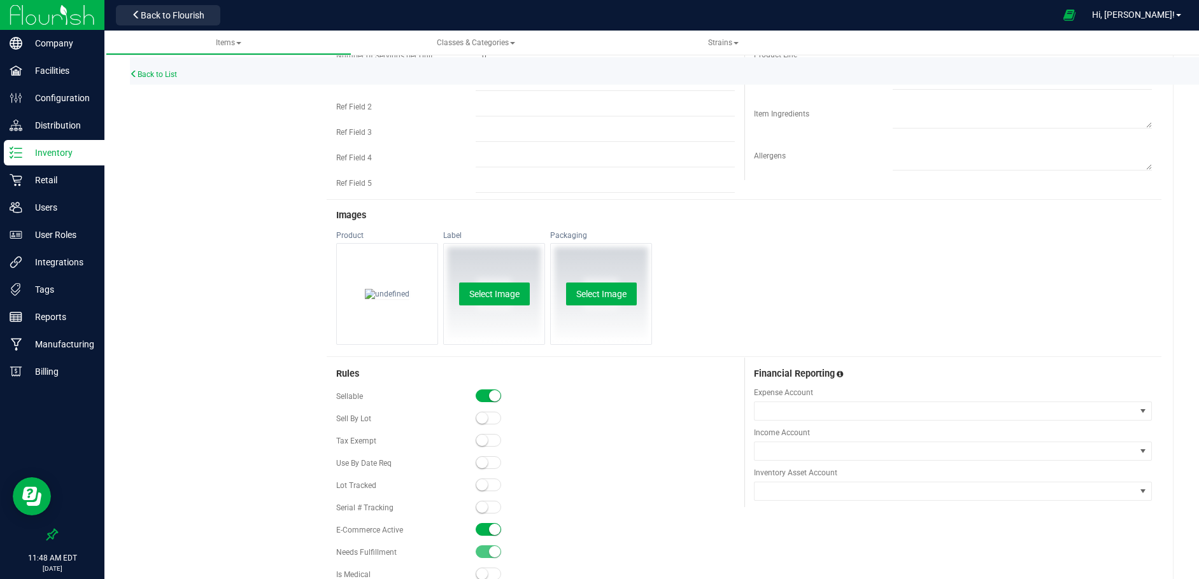
click at [471, 531] on div "E-Commerce Active" at bounding box center [405, 529] width 139 height 11
click at [480, 528] on span at bounding box center [487, 529] width 25 height 13
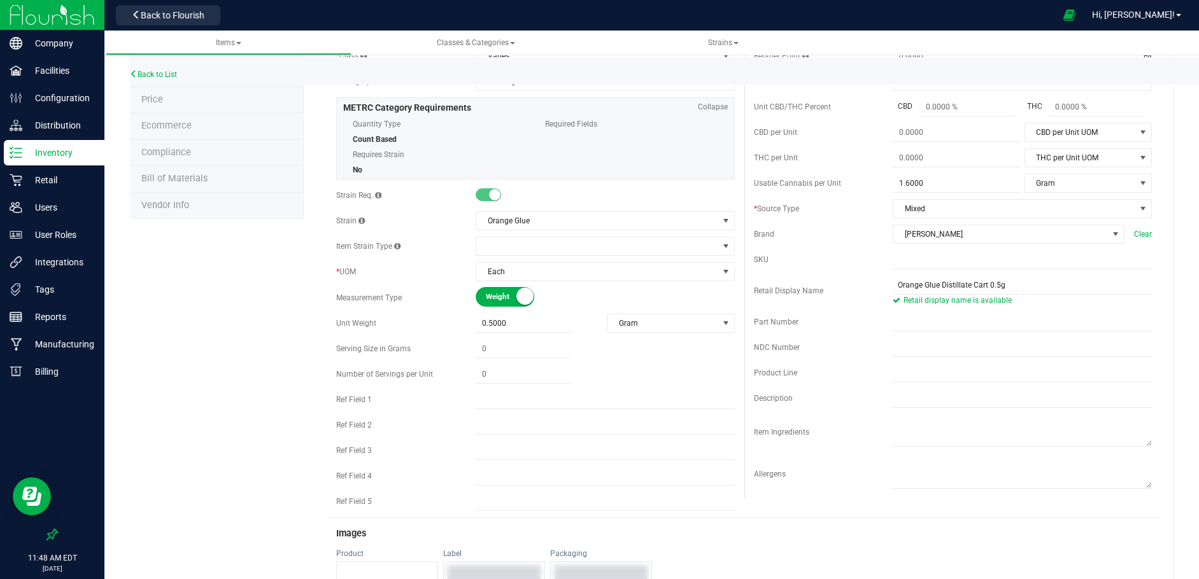
scroll to position [0, 0]
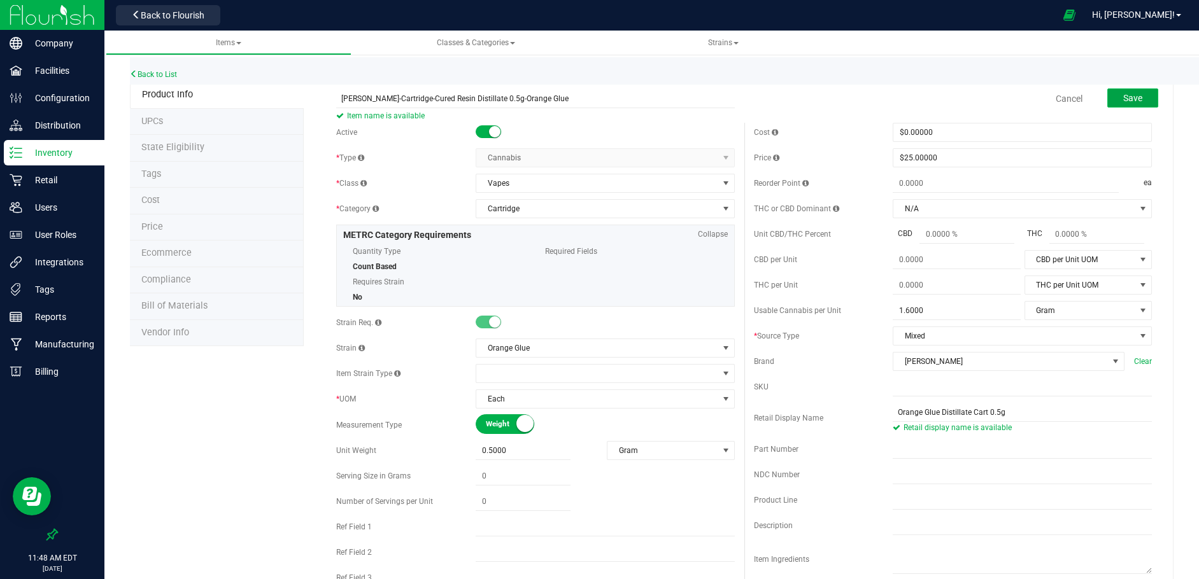
click at [1136, 102] on button "Save" at bounding box center [1132, 97] width 51 height 19
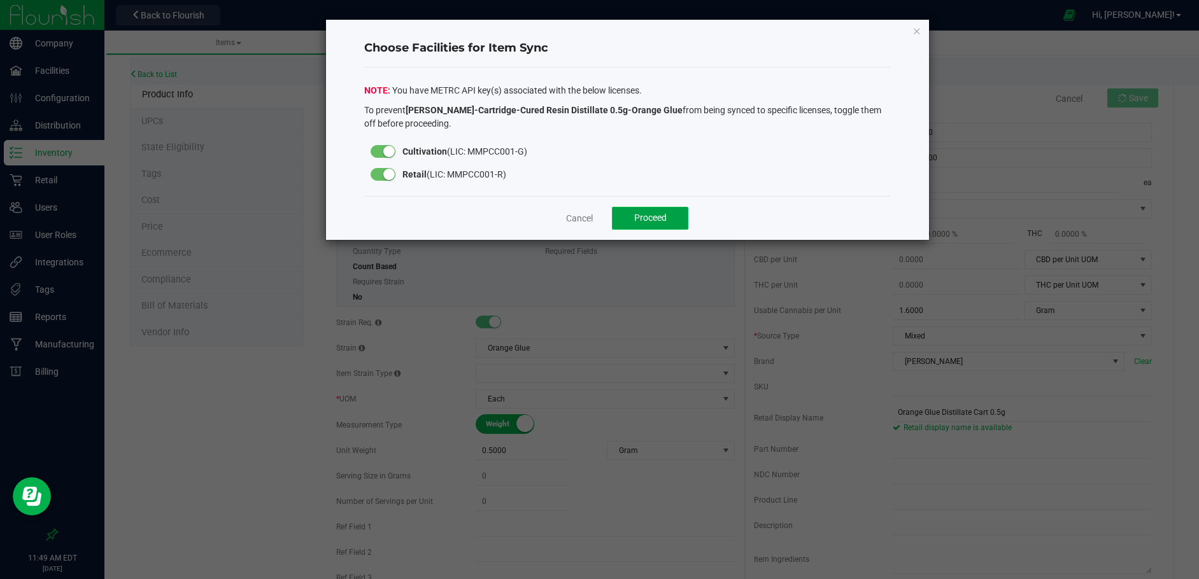
click at [678, 220] on button "Proceed" at bounding box center [650, 218] width 76 height 23
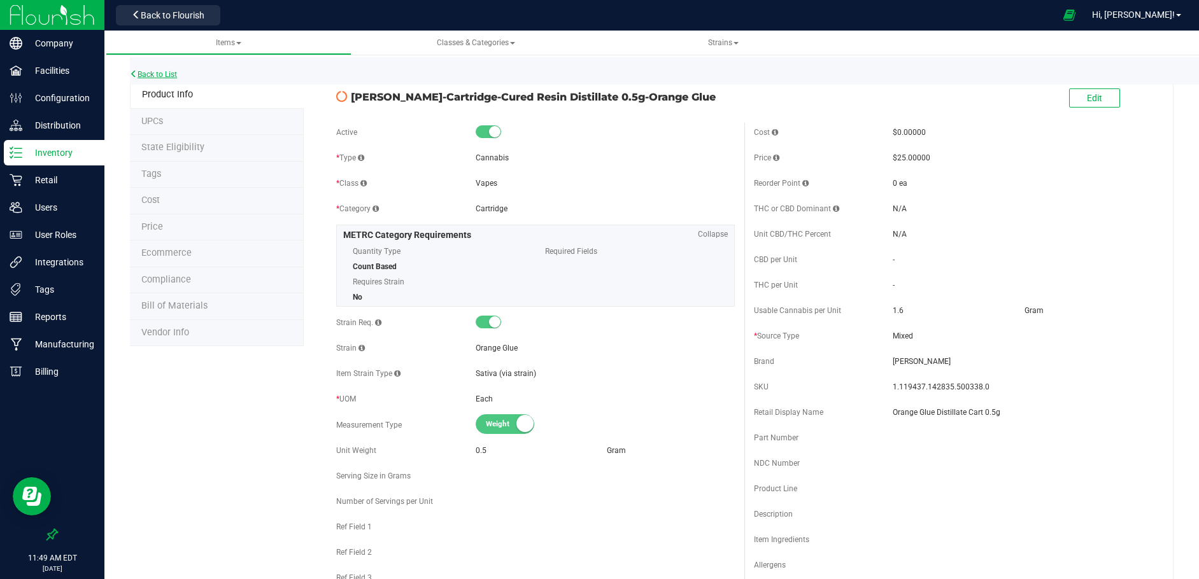
click at [147, 74] on link "Back to List" at bounding box center [153, 74] width 47 height 9
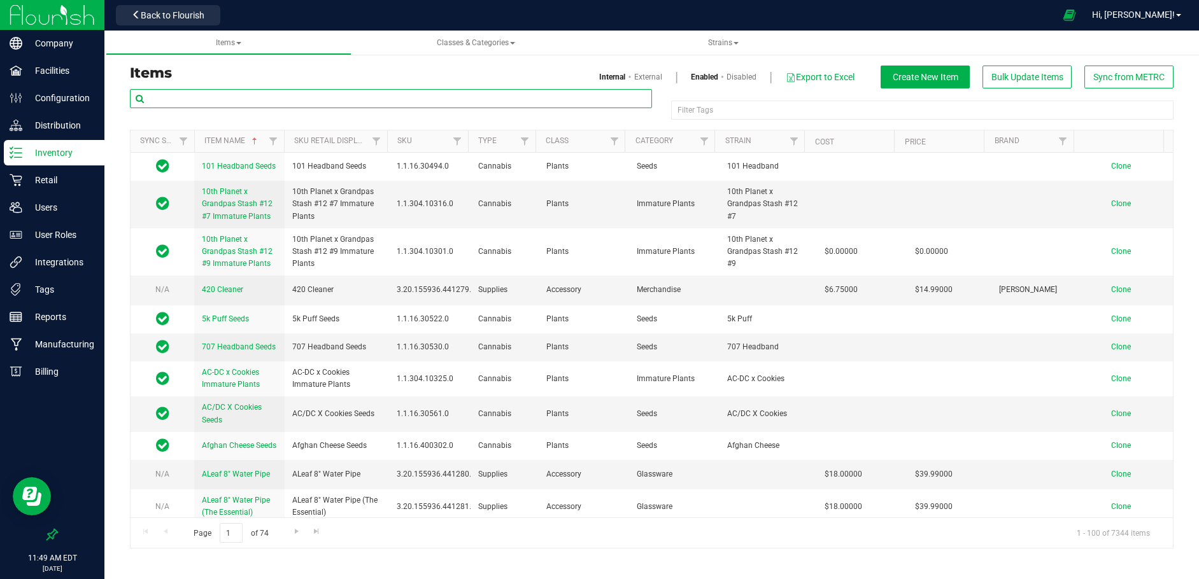
click at [153, 95] on input "text" at bounding box center [391, 98] width 522 height 19
paste input "[PERSON_NAME]-Cartridge-Cured Resin Distillate 0.5g-Orange Glue"
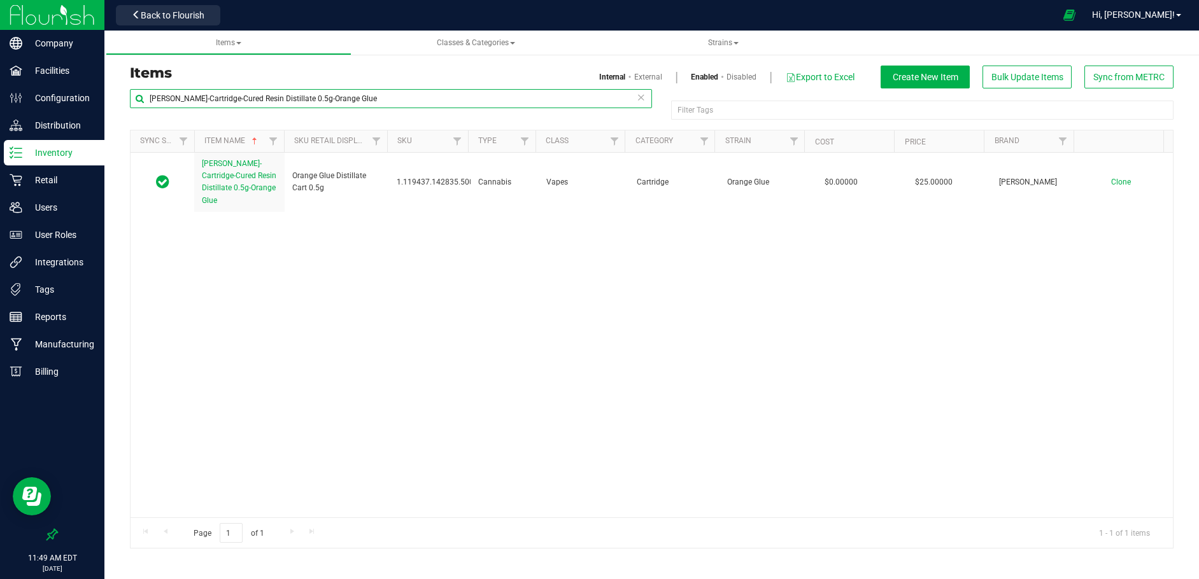
drag, startPoint x: 297, startPoint y: 99, endPoint x: 416, endPoint y: 102, distance: 118.4
click at [417, 101] on input "[PERSON_NAME]-Cartridge-Cured Resin Distillate 0.5g-Orange Glue" at bounding box center [391, 98] width 522 height 19
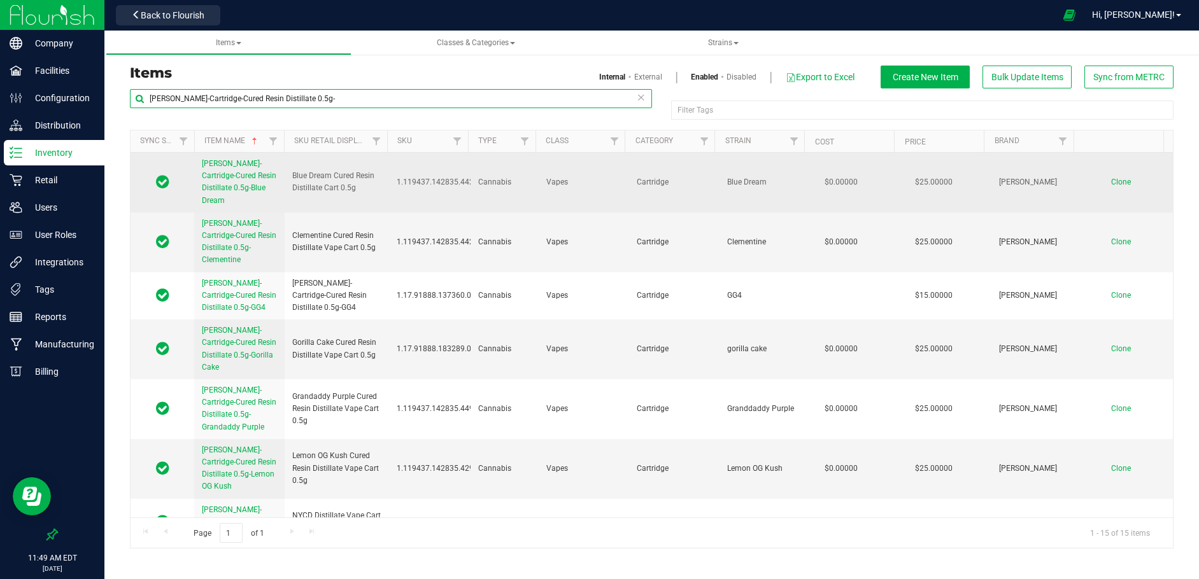
type input "[PERSON_NAME]-Cartridge-Cured Resin Distillate 0.5g-"
click at [1116, 178] on span "Clone" at bounding box center [1121, 182] width 20 height 9
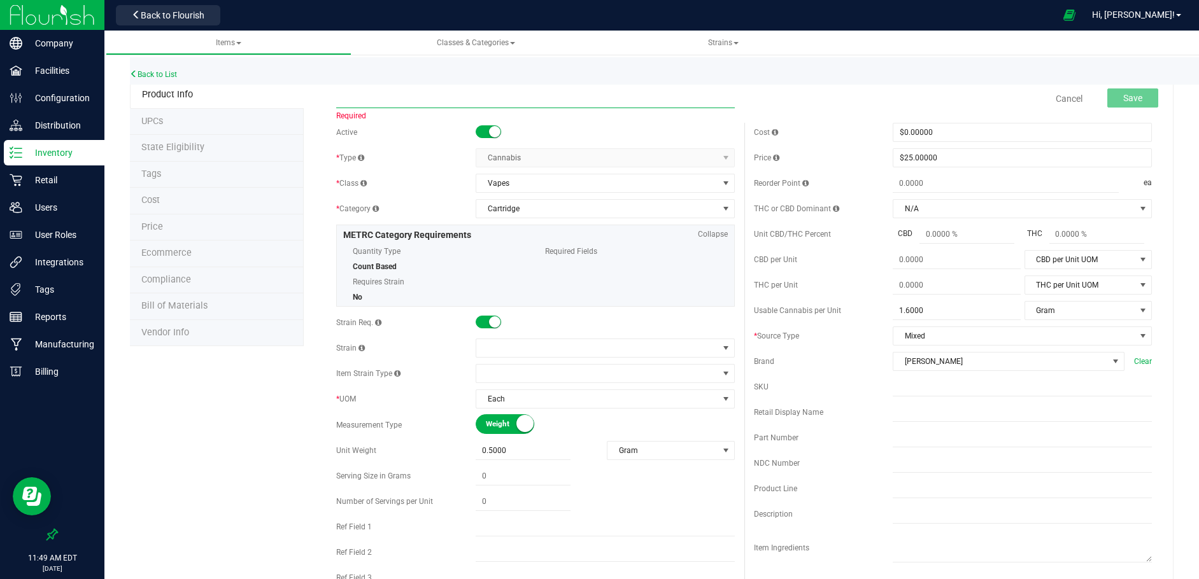
click at [355, 99] on input "text" at bounding box center [535, 98] width 398 height 19
paste input "[PERSON_NAME]-Cartridge-Cured Resin Distillate 0.5g-Sour Fruit"
type input "[PERSON_NAME]-Cartridge-Cured Resin Distillate 0.5g-Sour Fruit"
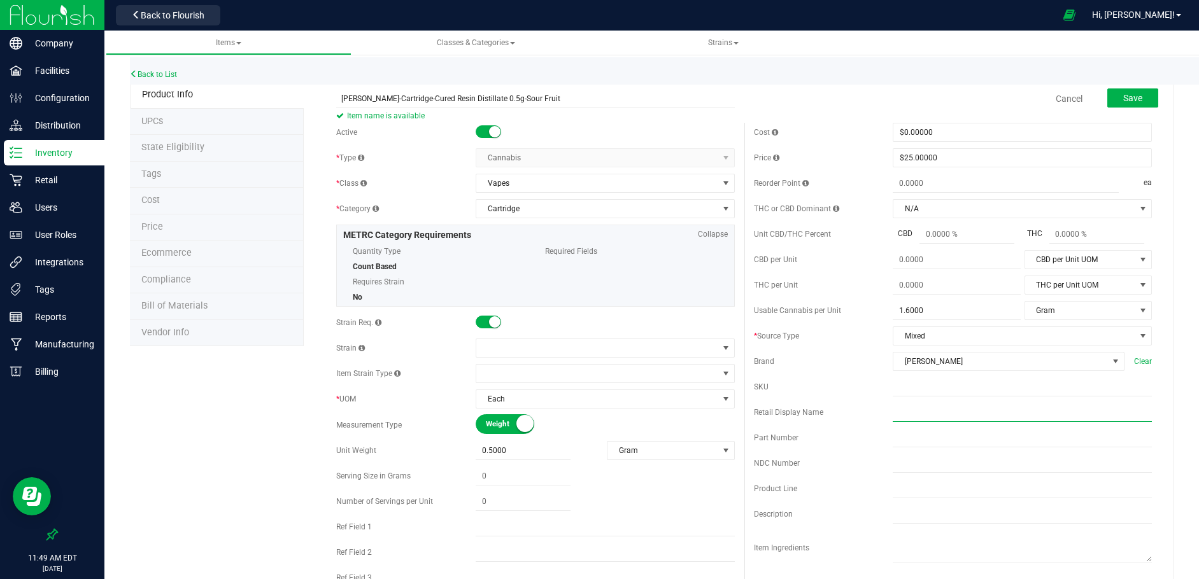
click at [892, 411] on input "text" at bounding box center [1021, 412] width 259 height 19
drag, startPoint x: 1004, startPoint y: 412, endPoint x: 941, endPoint y: 411, distance: 62.4
click at [941, 411] on input "Sour Fruit Kush Cured Resin Vape Cart 1g" at bounding box center [1021, 412] width 259 height 19
click at [943, 414] on input "Sour Fruit KushDistillate Vape Cart 0.5g" at bounding box center [1021, 412] width 259 height 19
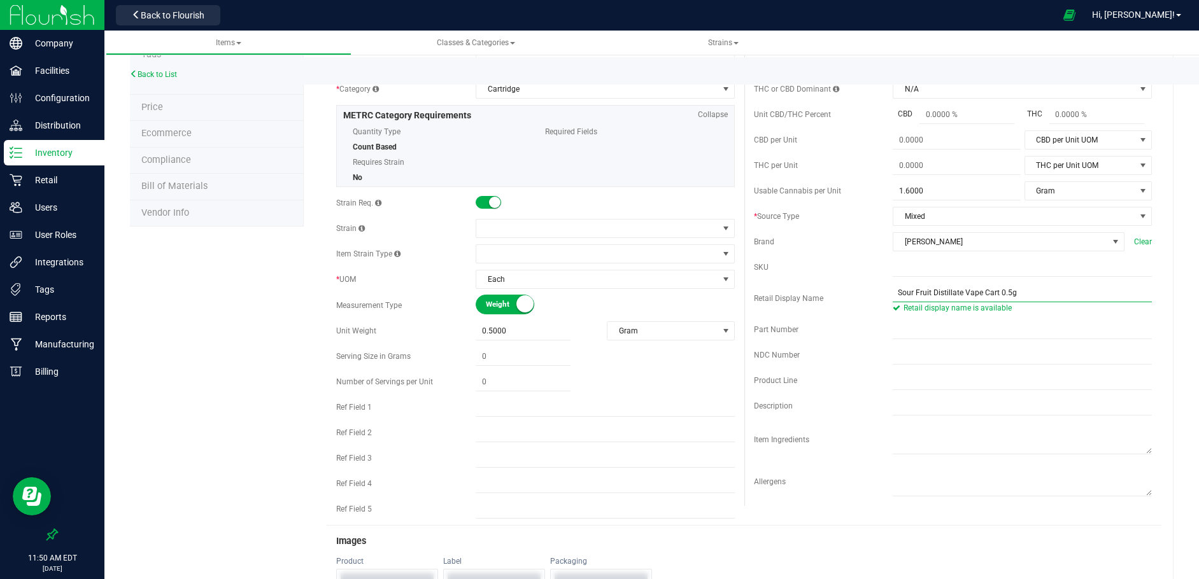
scroll to position [255, 0]
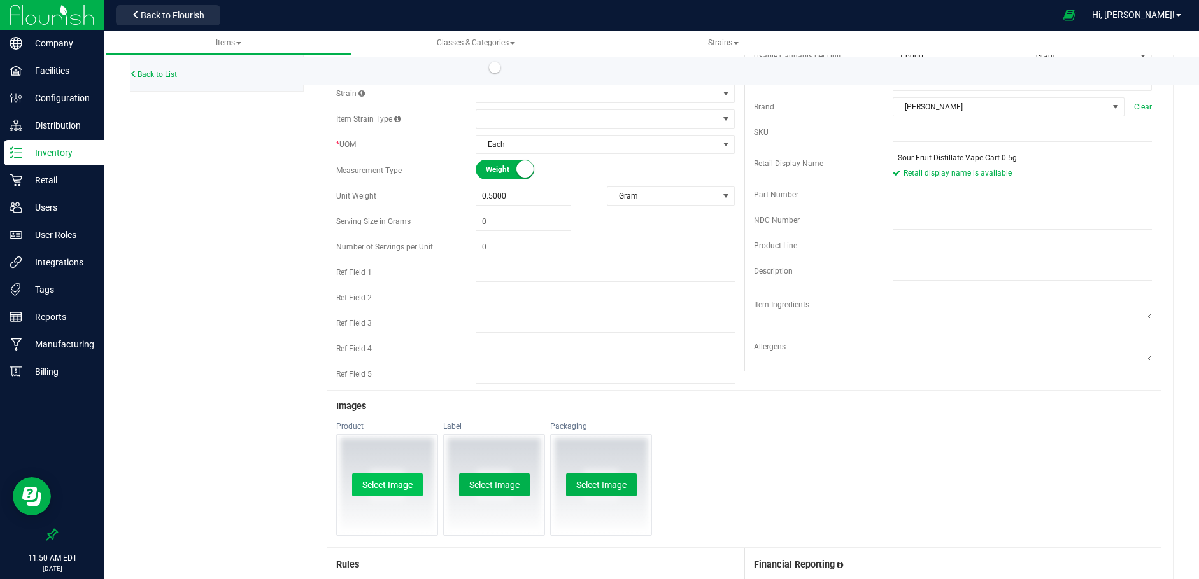
type input "Sour Fruit Distillate Vape Cart 0.5g"
click at [381, 479] on button "Select Image" at bounding box center [387, 485] width 71 height 23
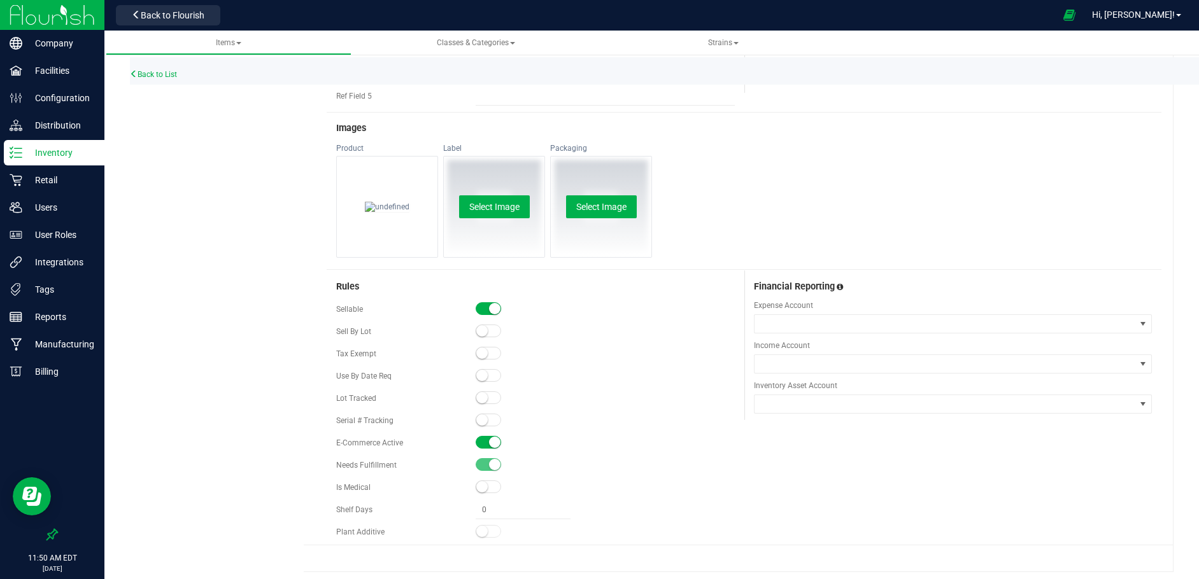
scroll to position [538, 0]
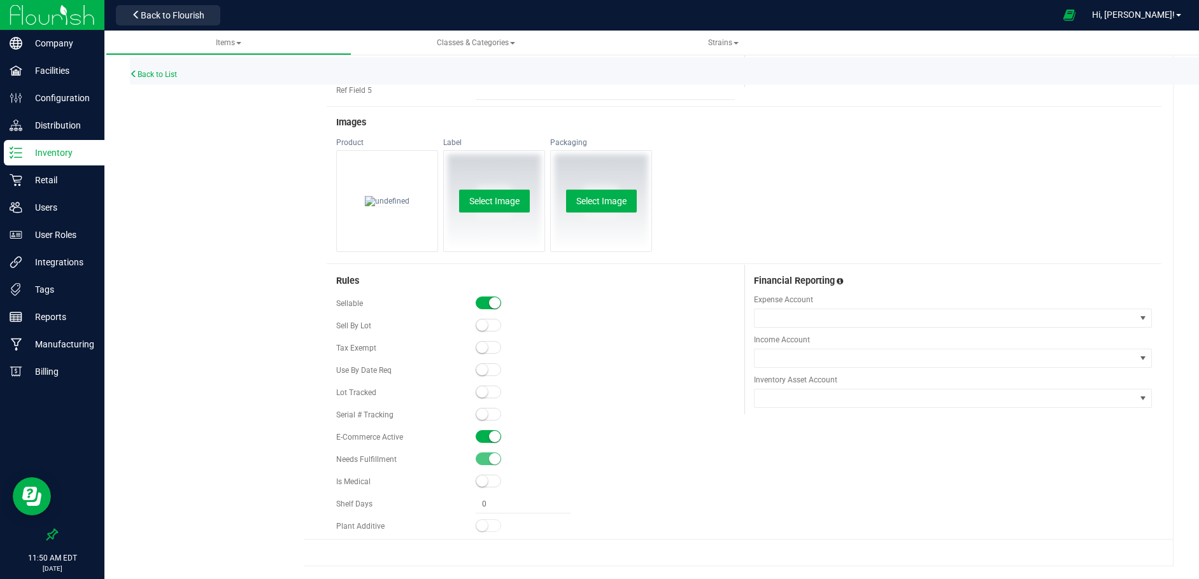
click at [489, 433] on small at bounding box center [494, 436] width 11 height 11
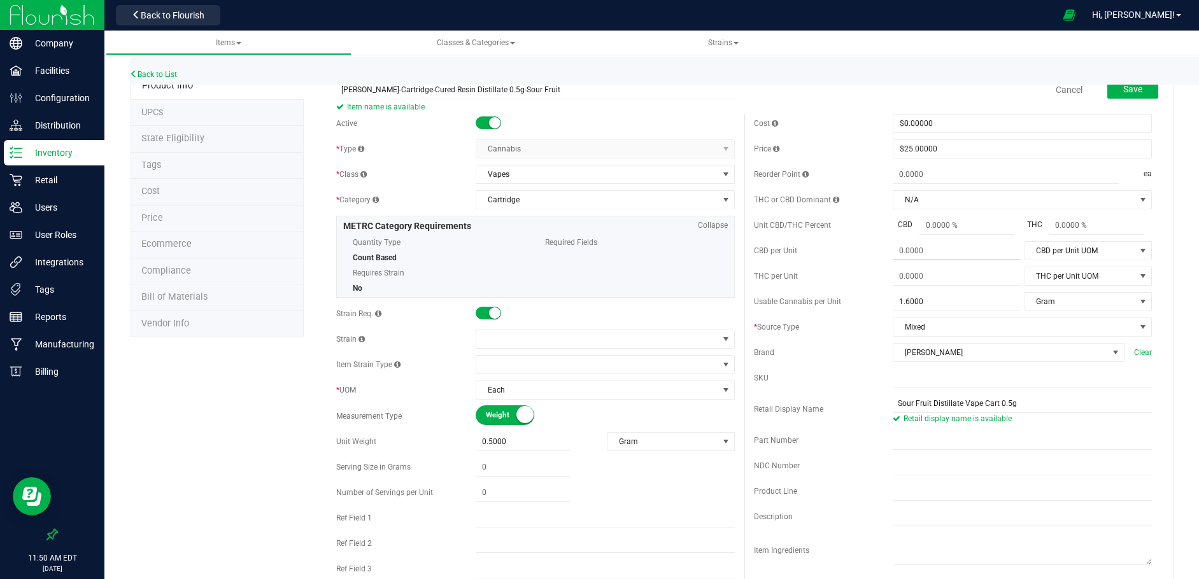
scroll to position [0, 0]
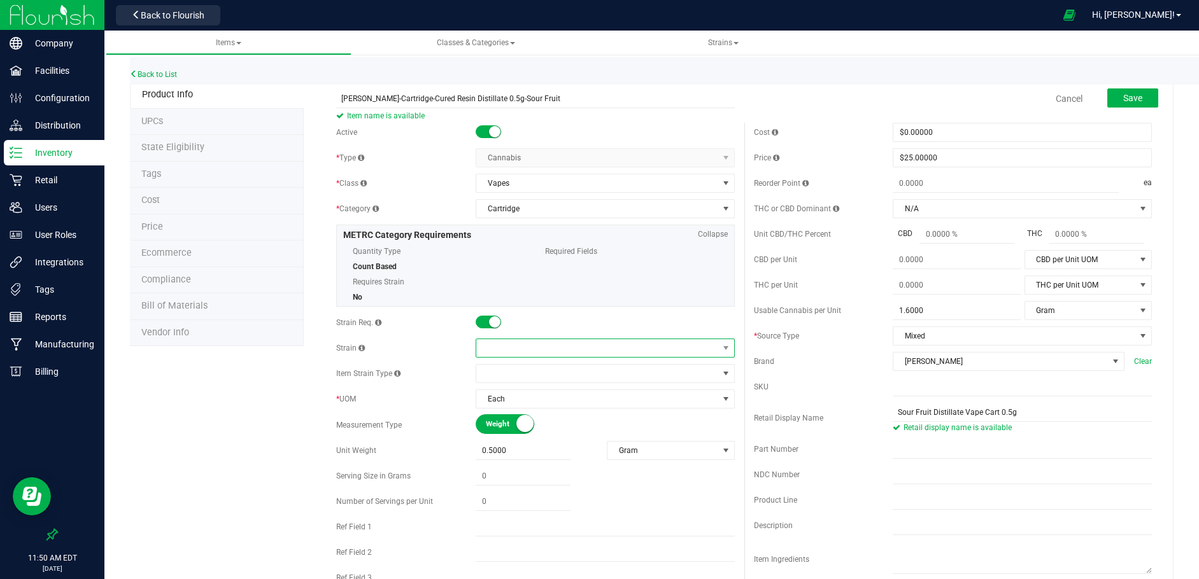
click at [491, 350] on span at bounding box center [597, 348] width 242 height 18
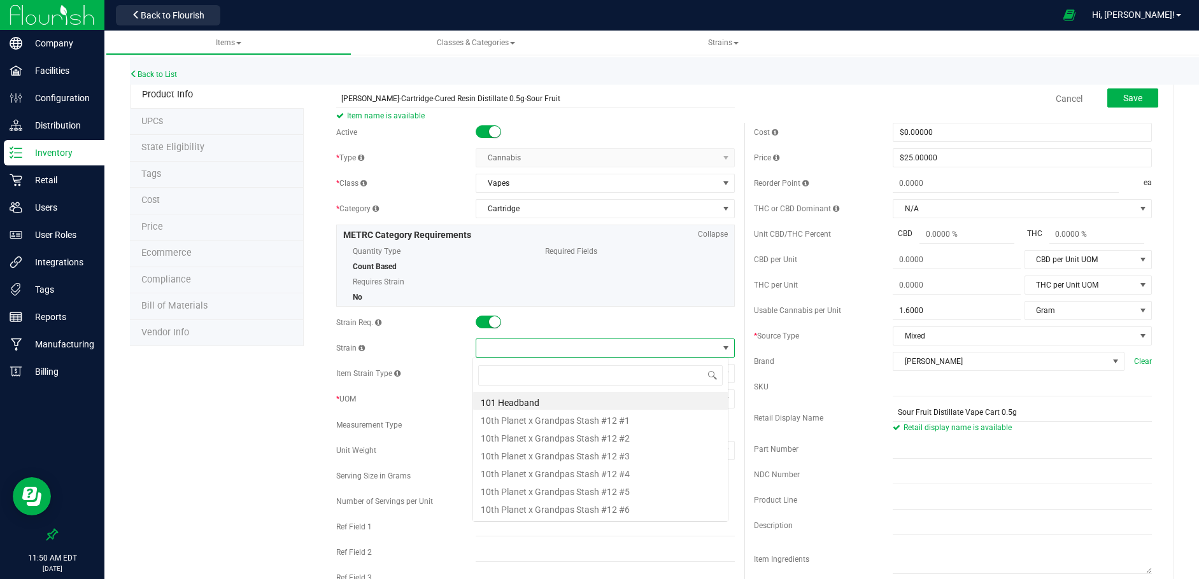
scroll to position [19, 257]
type input "Sour Fruit"
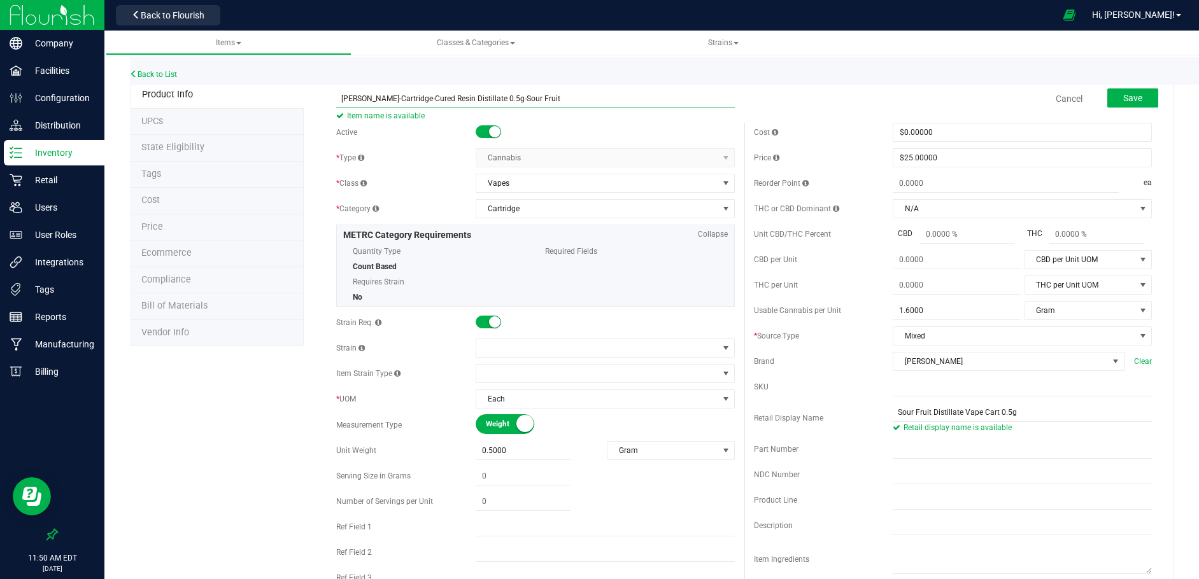
drag, startPoint x: 540, startPoint y: 94, endPoint x: 486, endPoint y: 97, distance: 54.2
click at [486, 97] on input "[PERSON_NAME]-Cartridge-Cured Resin Distillate 0.5g-Sour Fruit" at bounding box center [535, 98] width 398 height 19
type input "[PERSON_NAME]-Cartridge-Cured Resin Distillate 0.5g-Starburst OG"
drag, startPoint x: 925, startPoint y: 414, endPoint x: 850, endPoint y: 411, distance: 75.2
click at [850, 411] on div "Retail Display Name Sour Fruit Distillate Vape Cart 0.5g Retail display name is…" at bounding box center [953, 418] width 398 height 31
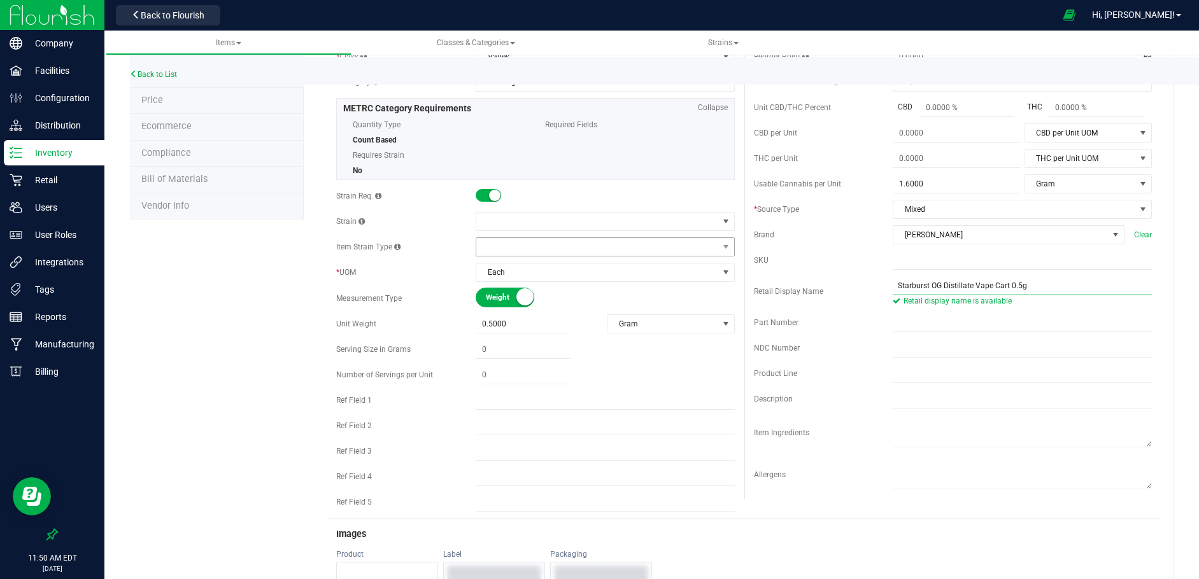
scroll to position [127, 0]
type input "Starburst OG Distillate Vape Cart 0.5g"
click at [515, 221] on span at bounding box center [597, 221] width 242 height 18
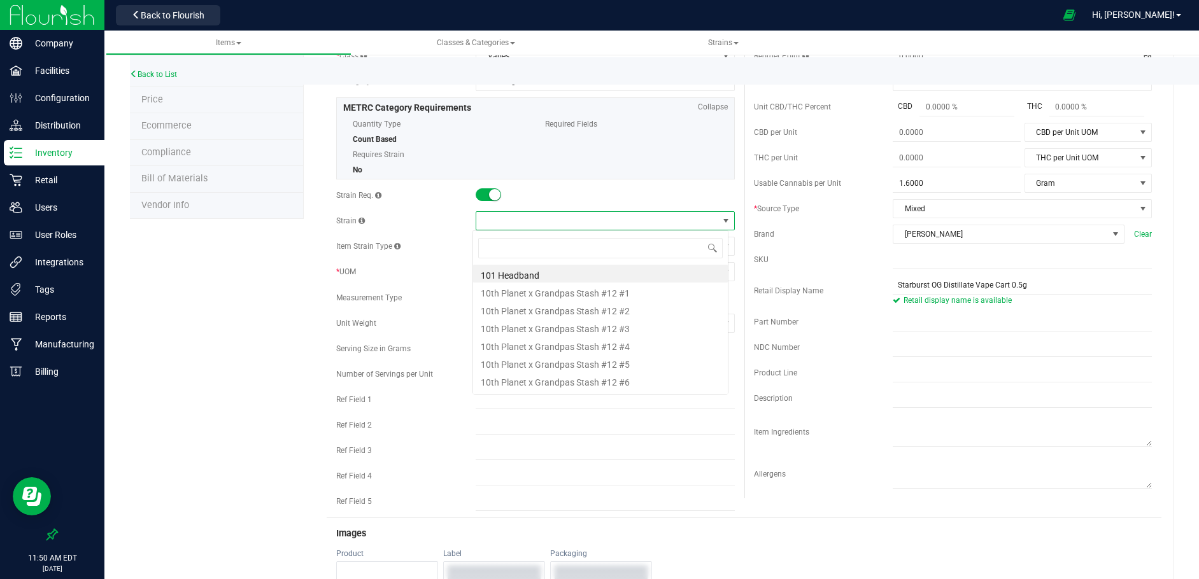
scroll to position [19, 257]
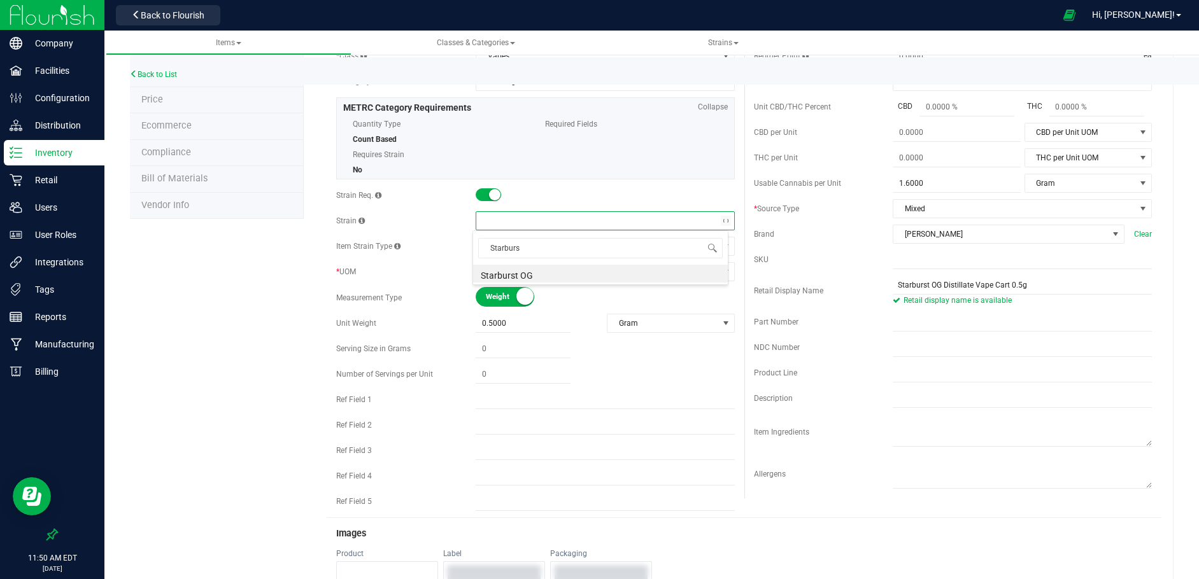
type input "Starburst"
click at [499, 271] on li "Starburst OG" at bounding box center [600, 274] width 255 height 18
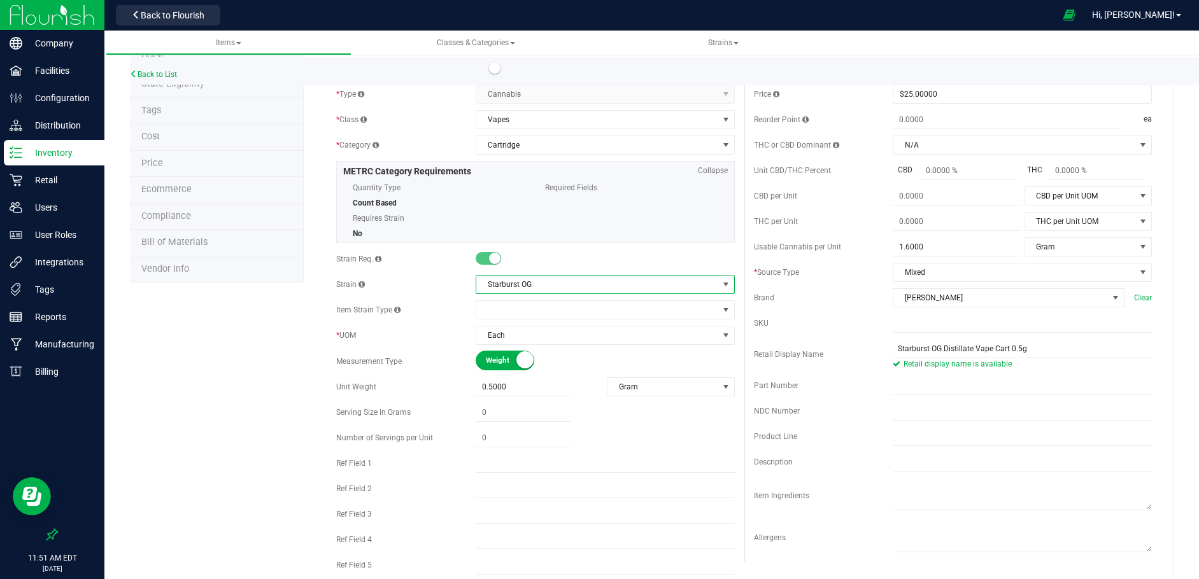
scroll to position [0, 0]
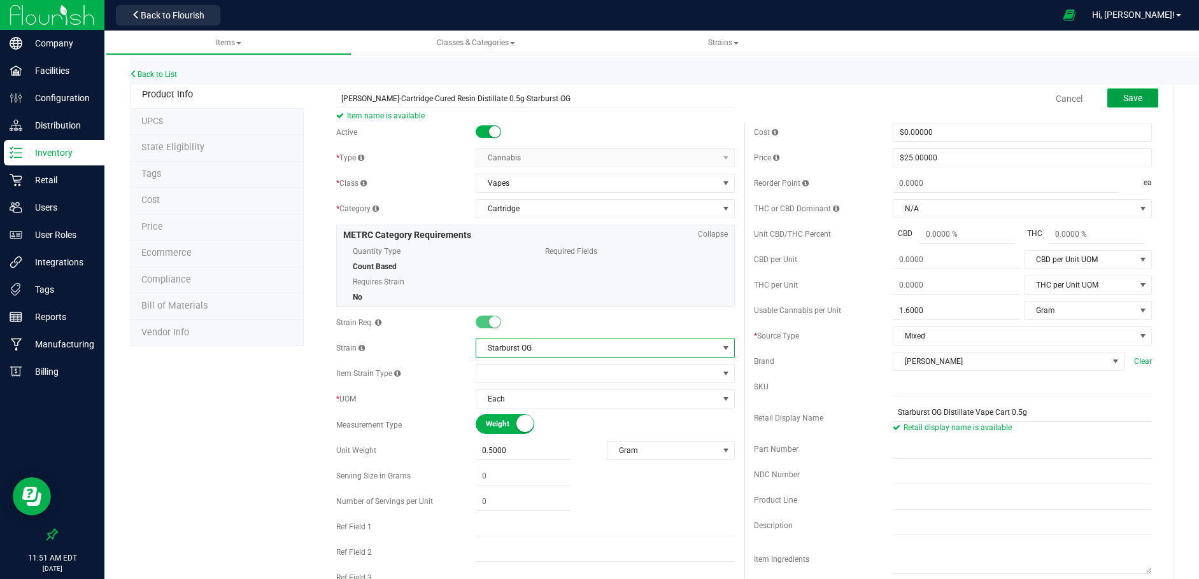
click at [1125, 94] on span "Save" at bounding box center [1132, 98] width 19 height 10
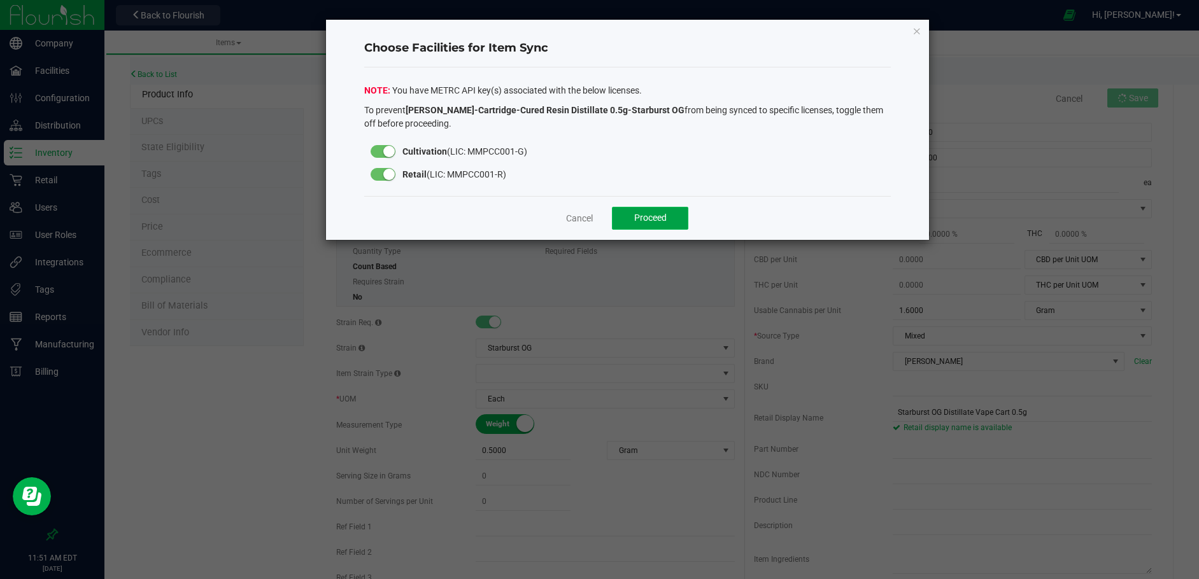
click at [656, 218] on span "Proceed" at bounding box center [650, 218] width 32 height 10
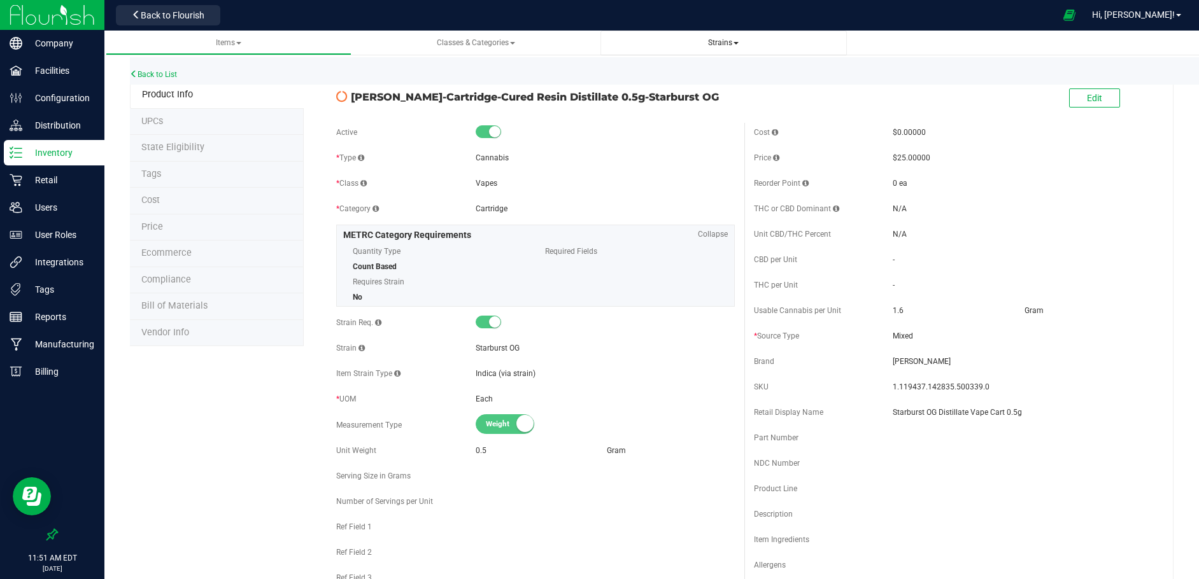
click at [730, 42] on span "Strains" at bounding box center [723, 42] width 31 height 9
click at [657, 82] on span "All strains" at bounding box center [638, 77] width 39 height 10
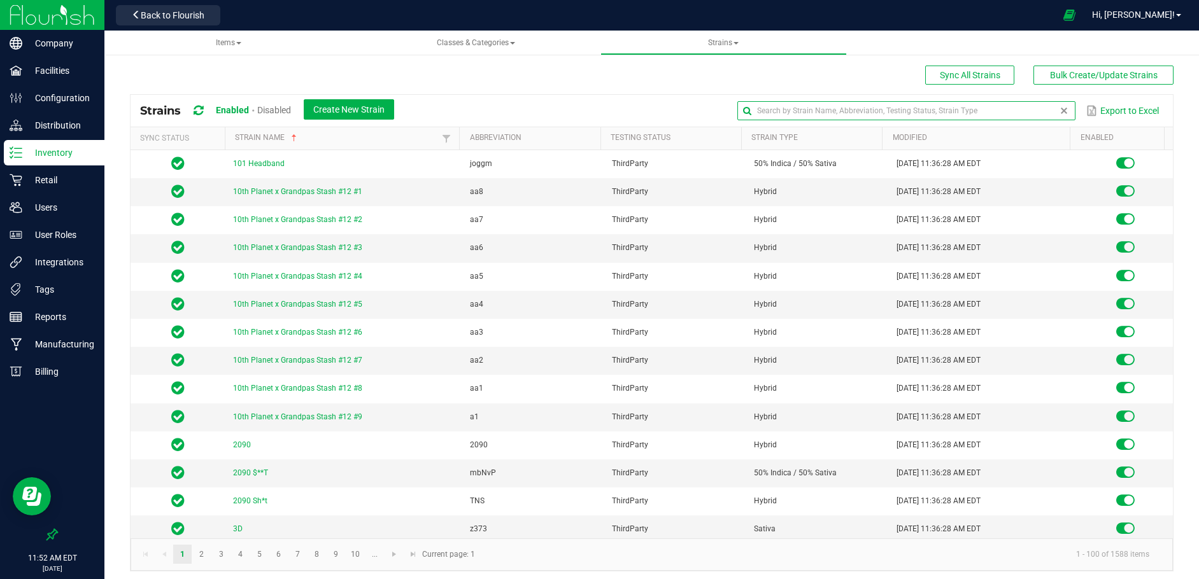
drag, startPoint x: 1024, startPoint y: 106, endPoint x: 991, endPoint y: 116, distance: 34.4
click at [1024, 106] on input "text" at bounding box center [906, 110] width 338 height 19
type input "Sour Fruit"
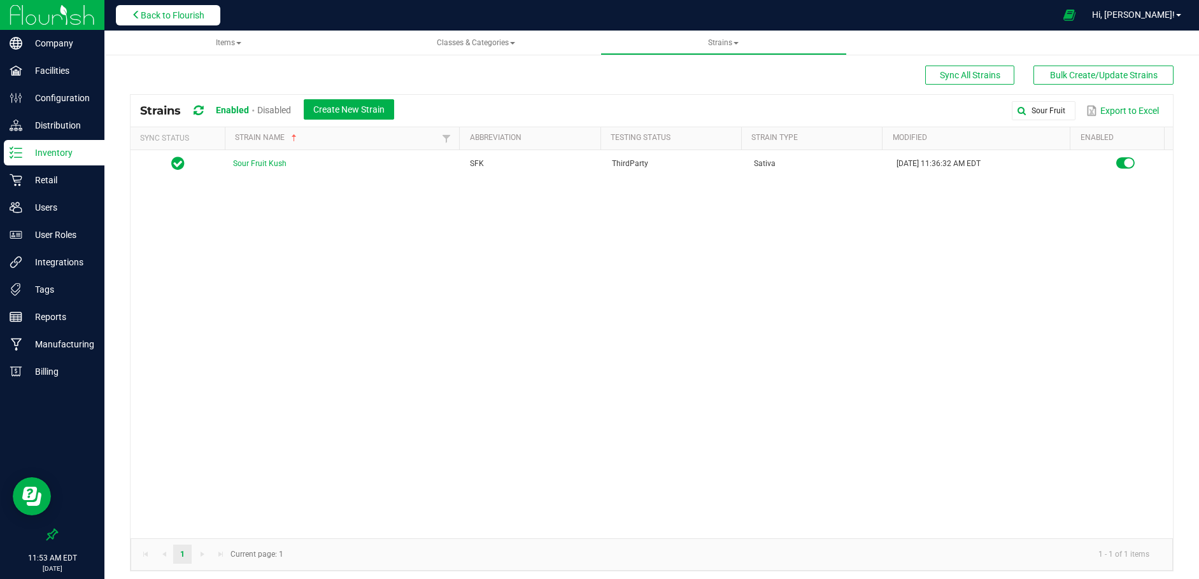
click at [179, 10] on span "Back to Flourish" at bounding box center [173, 15] width 64 height 10
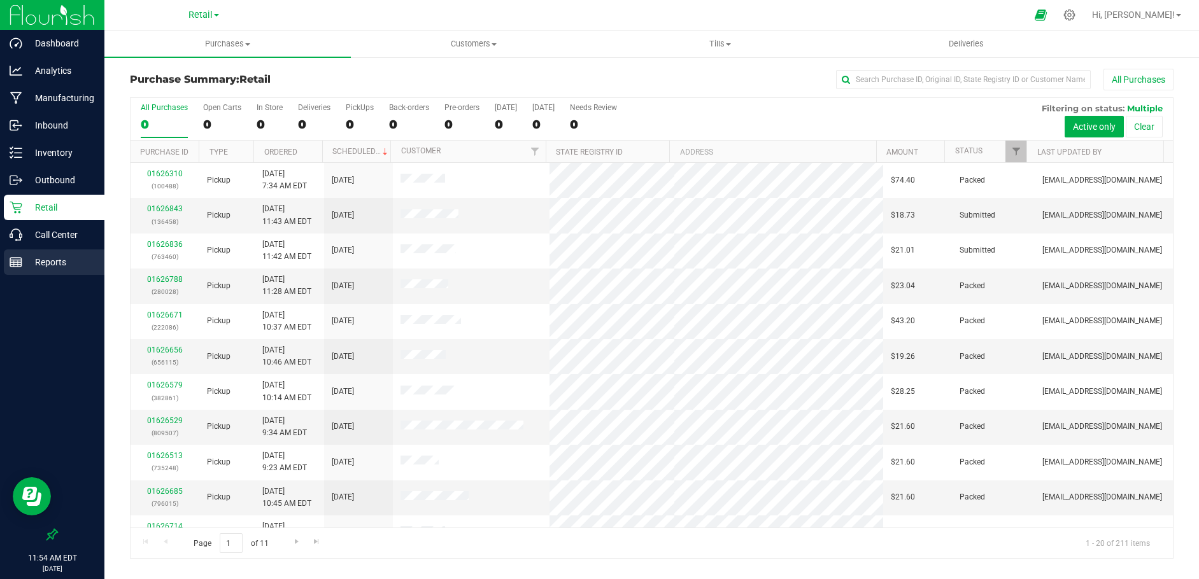
click at [45, 262] on p "Reports" at bounding box center [60, 262] width 76 height 15
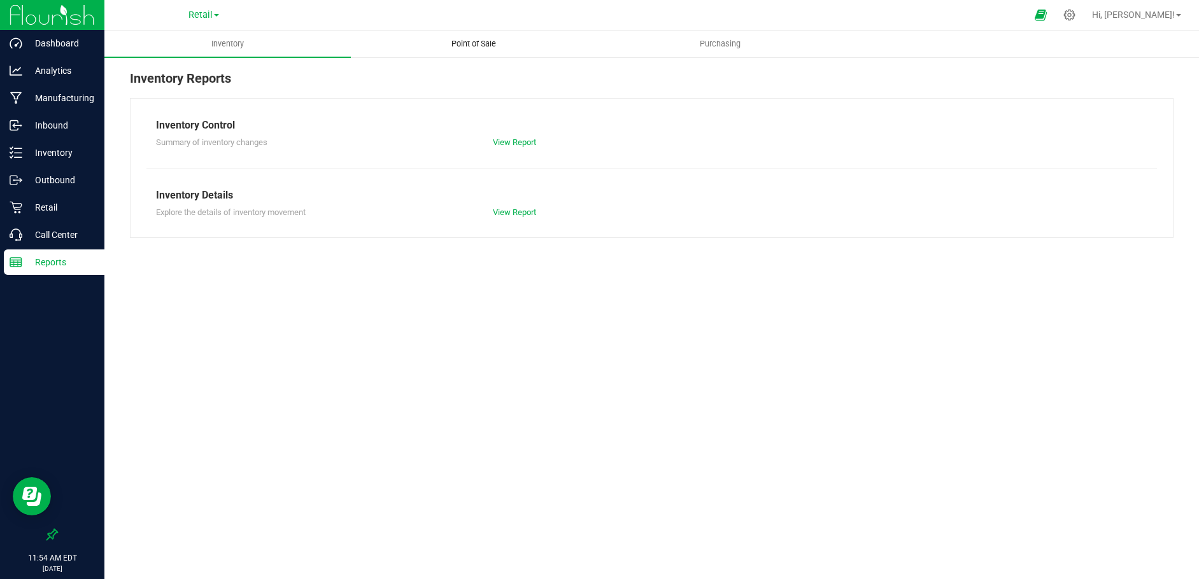
click at [468, 43] on span "Point of Sale" at bounding box center [473, 43] width 79 height 11
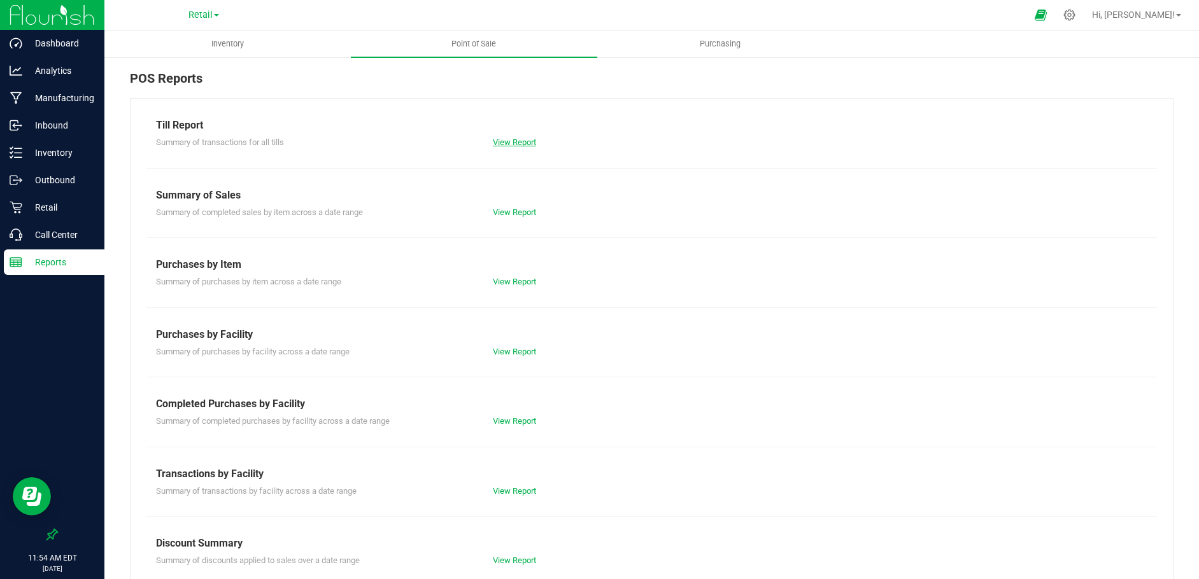
click at [503, 144] on link "View Report" at bounding box center [514, 142] width 43 height 10
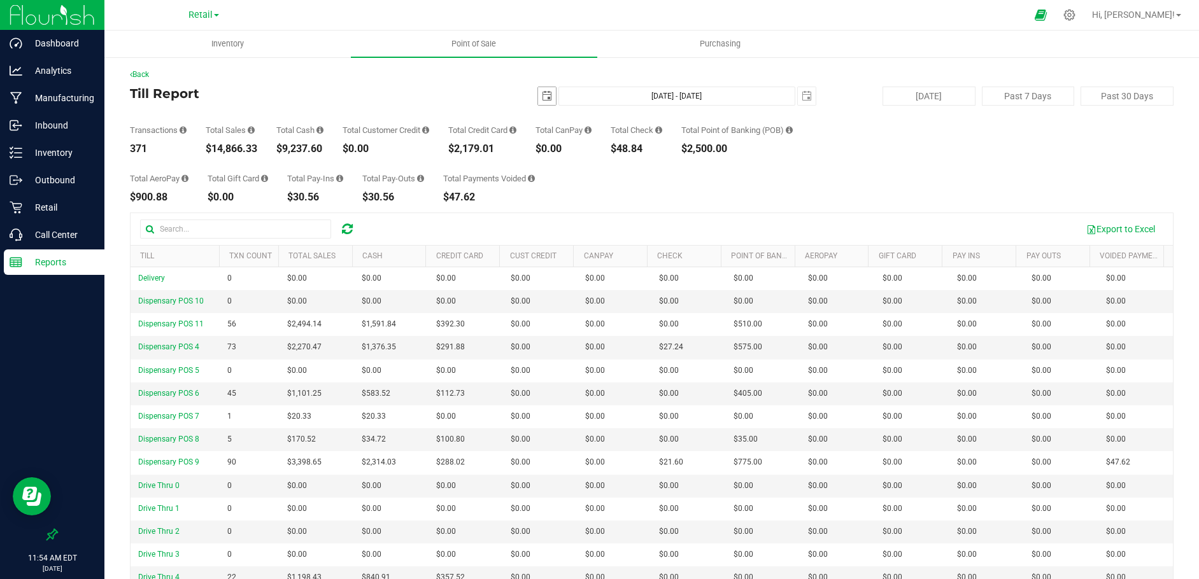
click at [541, 102] on span "select" at bounding box center [547, 96] width 18 height 18
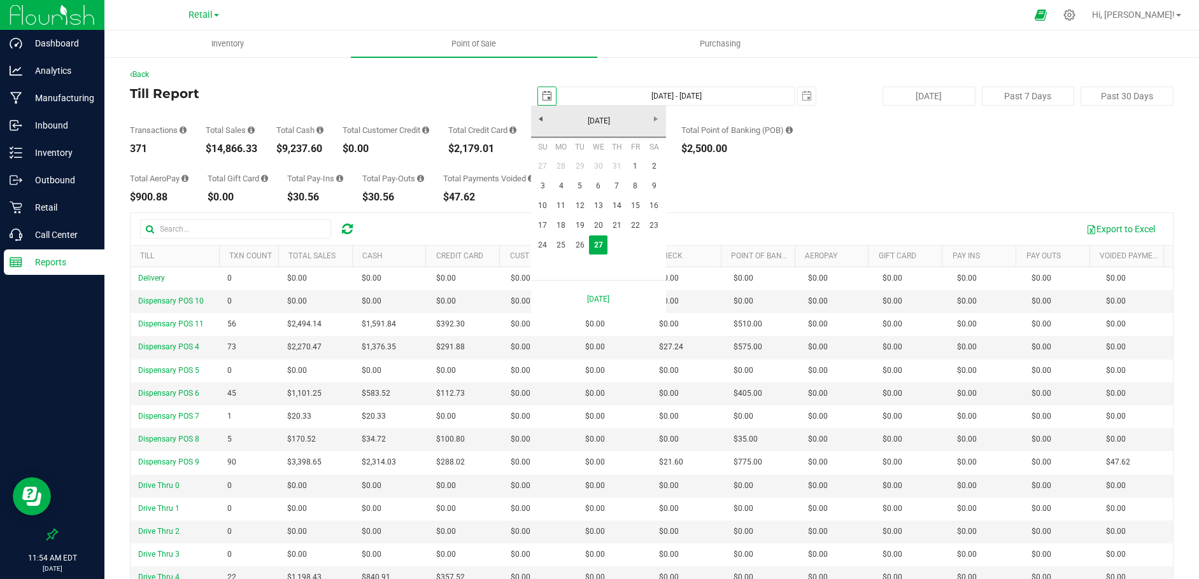
scroll to position [0, 32]
click at [580, 244] on link "26" at bounding box center [579, 246] width 18 height 20
type input "[DATE]"
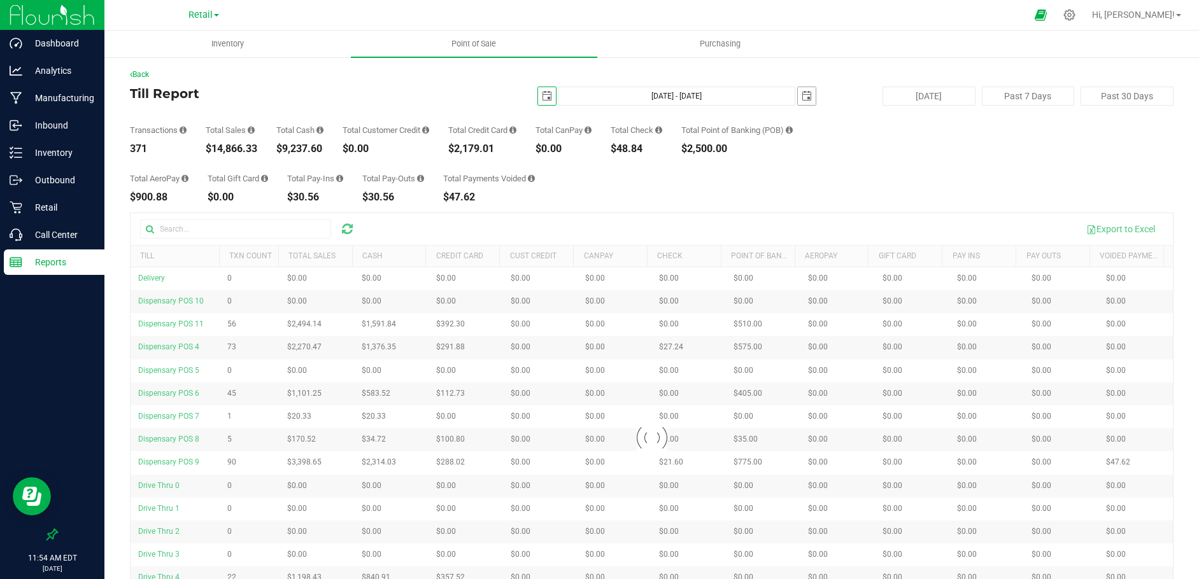
click at [801, 96] on span "select" at bounding box center [806, 96] width 10 height 10
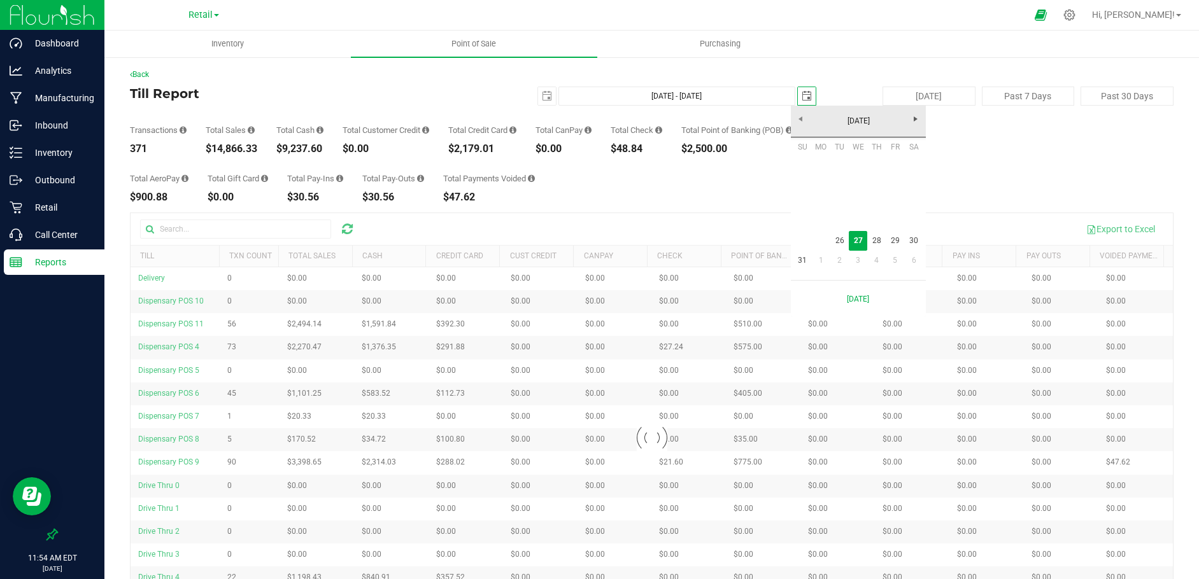
scroll to position [0, 32]
click at [839, 243] on link "26" at bounding box center [839, 241] width 18 height 20
type input "[DATE] - [DATE]"
type input "[DATE]"
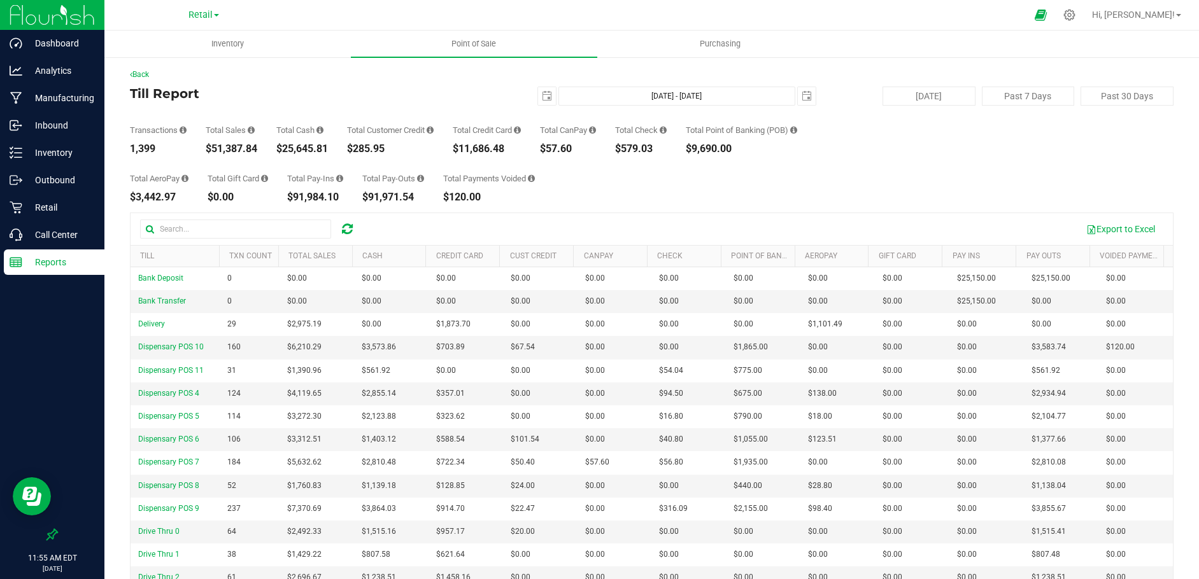
drag, startPoint x: 262, startPoint y: 145, endPoint x: 206, endPoint y: 148, distance: 56.1
click at [206, 149] on div "Transactions 1,399 Total Sales $51,387.84 Total Cash $25,645.81 Total Customer …" at bounding box center [651, 130] width 1043 height 48
drag, startPoint x: 512, startPoint y: 153, endPoint x: 459, endPoint y: 151, distance: 52.8
click at [459, 151] on div "$11,686.48" at bounding box center [487, 149] width 68 height 10
drag, startPoint x: 663, startPoint y: 149, endPoint x: 621, endPoint y: 150, distance: 42.0
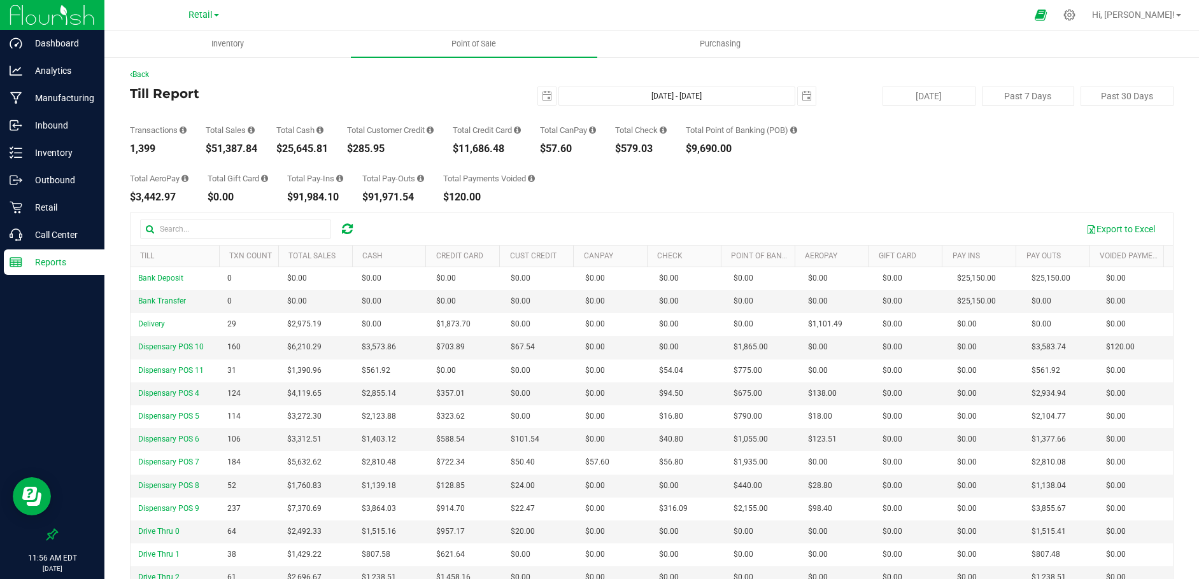
click at [621, 150] on div "Transactions 1,399 Total Sales $51,387.84 Total Cash $25,645.81 Total Customer …" at bounding box center [651, 130] width 1043 height 48
drag, startPoint x: 747, startPoint y: 145, endPoint x: 691, endPoint y: 148, distance: 55.5
click at [691, 148] on div "Transactions 1,399 Total Sales $51,387.84 Total Cash $25,645.81 Total Customer …" at bounding box center [651, 130] width 1043 height 48
copy div "$9,690.00"
drag, startPoint x: 514, startPoint y: 148, endPoint x: 458, endPoint y: 148, distance: 56.7
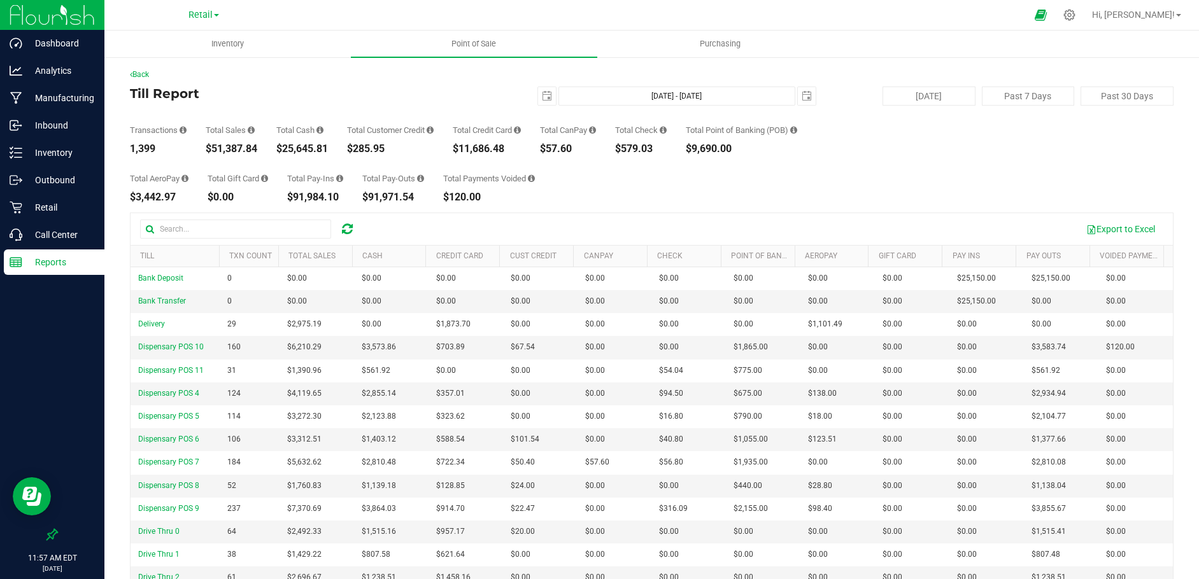
click at [458, 148] on div "$11,686.48" at bounding box center [487, 149] width 68 height 10
copy div "$11,686.48"
drag, startPoint x: 175, startPoint y: 199, endPoint x: 120, endPoint y: 195, distance: 54.8
click at [120, 195] on div "Back Till Report [DATE] [DATE] - [DATE] [DATE] [DATE] Past 7 Days Past 30 Days …" at bounding box center [651, 366] width 1094 height 620
copy div "$3,442.97"
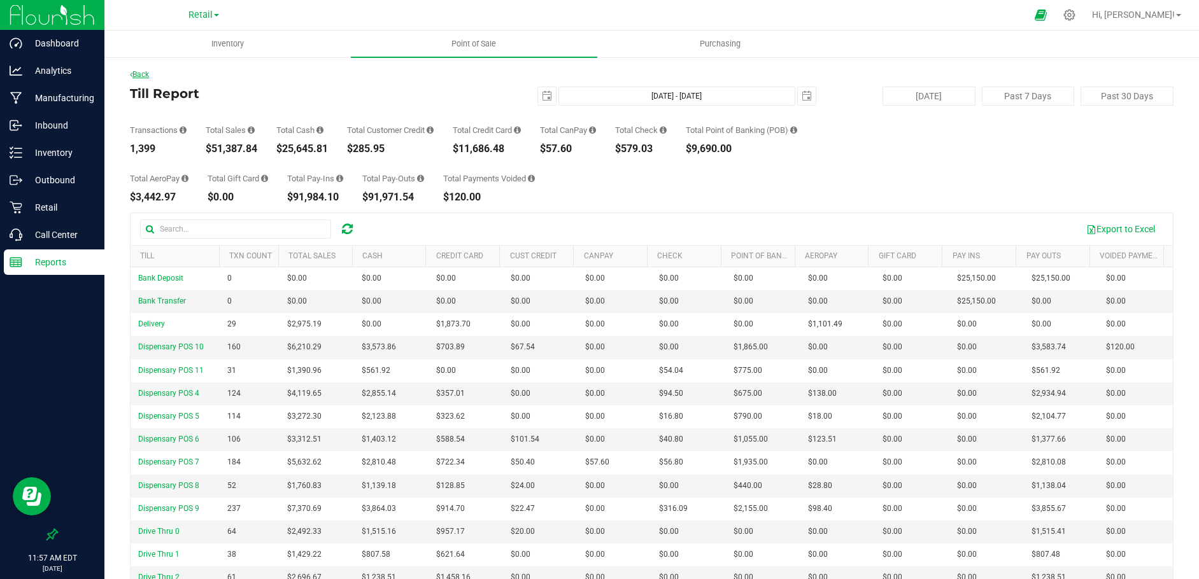
click at [145, 72] on link "Back" at bounding box center [139, 74] width 19 height 9
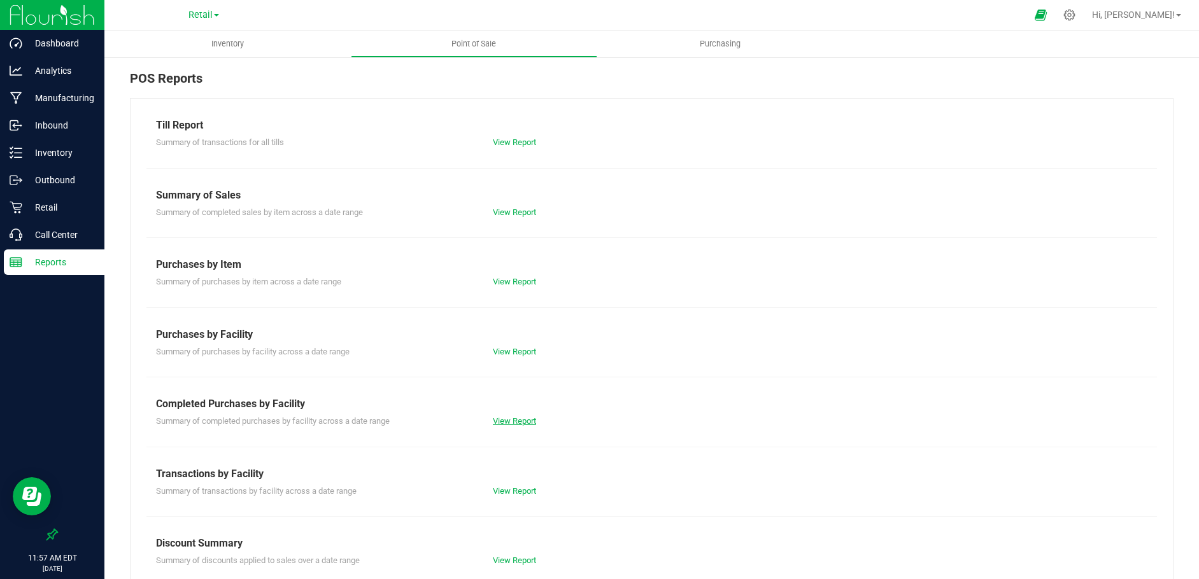
click at [500, 421] on link "View Report" at bounding box center [514, 421] width 43 height 10
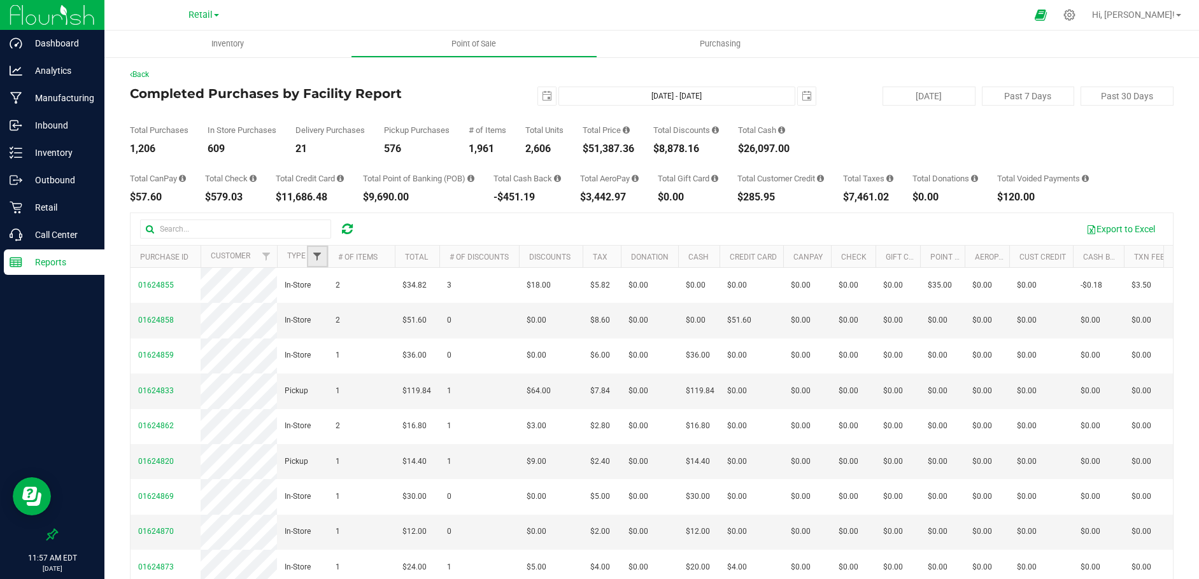
click at [313, 256] on span "Filter" at bounding box center [317, 256] width 10 height 10
click at [322, 327] on input "Delivery" at bounding box center [324, 328] width 8 height 8
checkbox input "true"
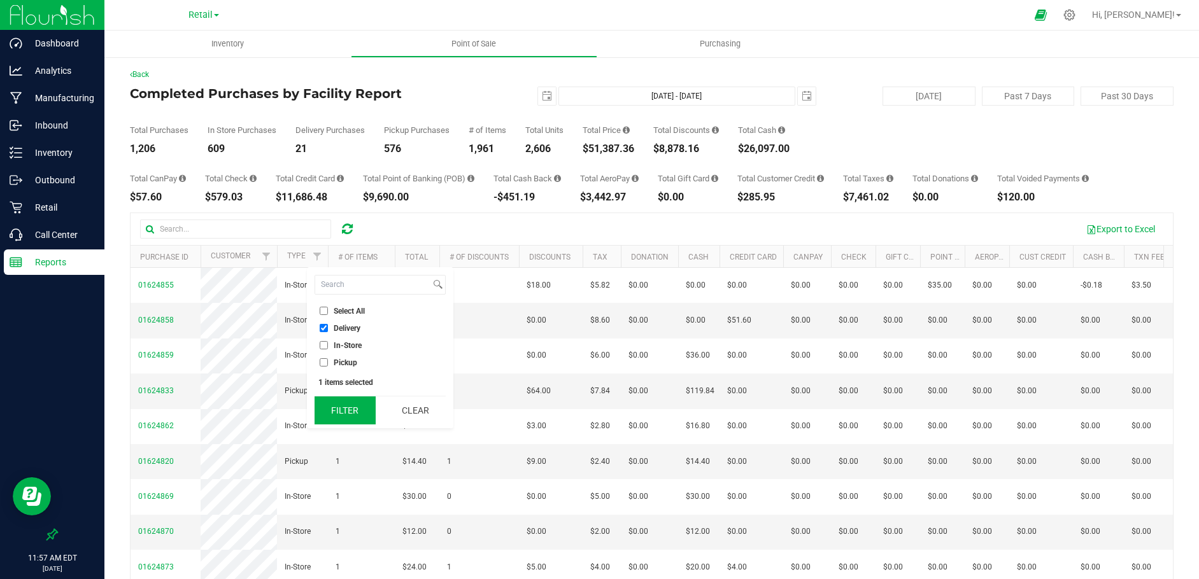
click at [336, 405] on button "Filter" at bounding box center [344, 411] width 61 height 28
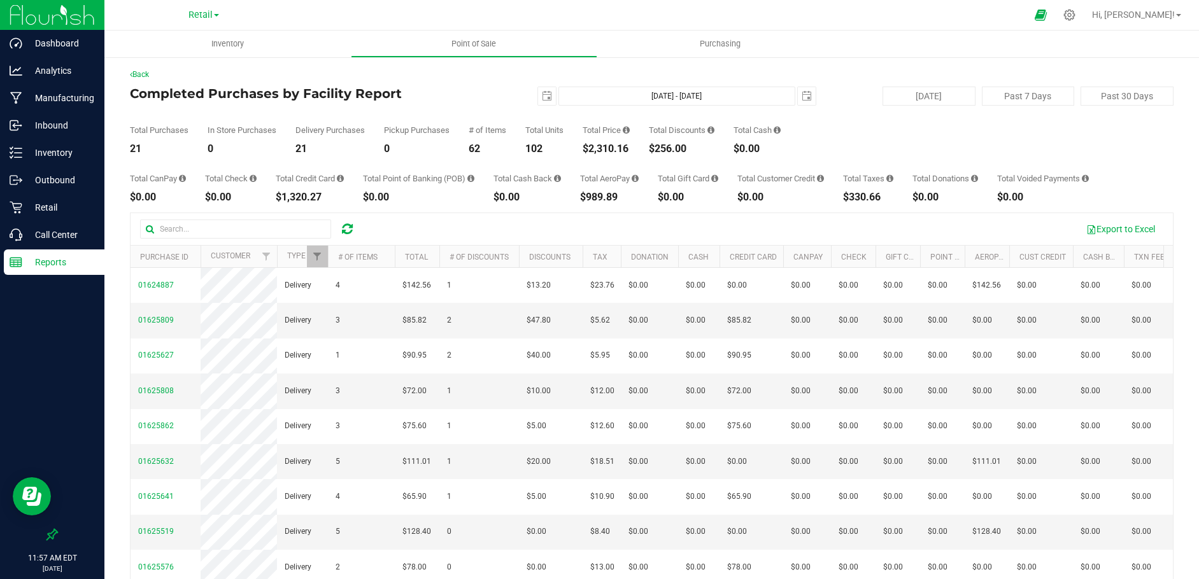
drag, startPoint x: 633, startPoint y: 150, endPoint x: 588, endPoint y: 150, distance: 44.6
click at [588, 150] on div "$2,310.16" at bounding box center [605, 149] width 47 height 10
copy div "$2,310.16"
click at [44, 206] on p "Retail" at bounding box center [60, 207] width 76 height 15
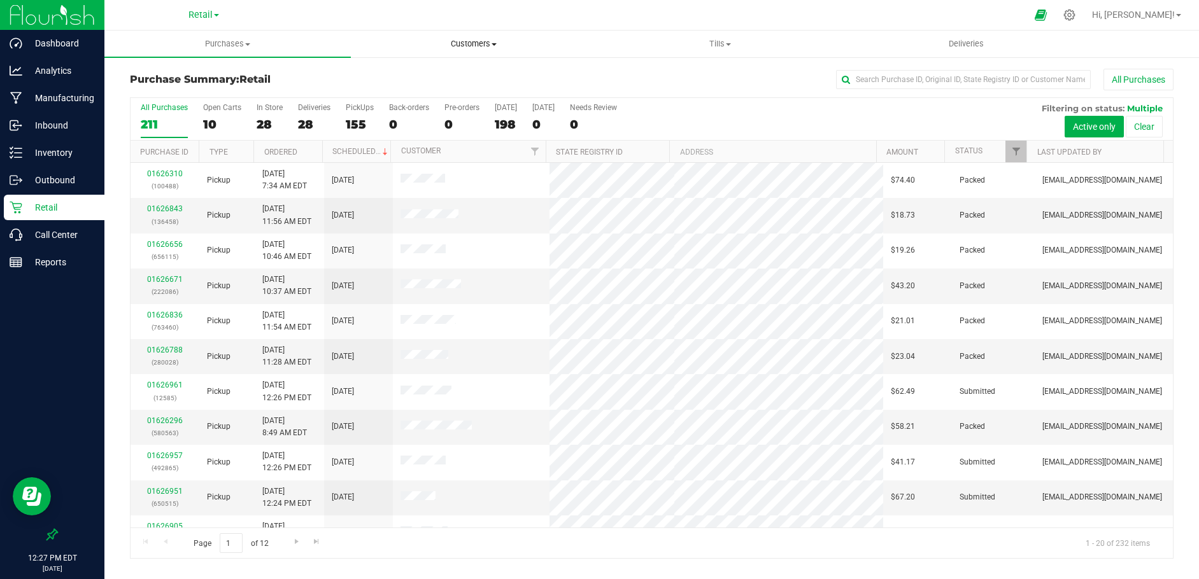
click at [467, 41] on span "Customers" at bounding box center [473, 43] width 245 height 11
click at [383, 73] on span "All customers" at bounding box center [397, 76] width 92 height 11
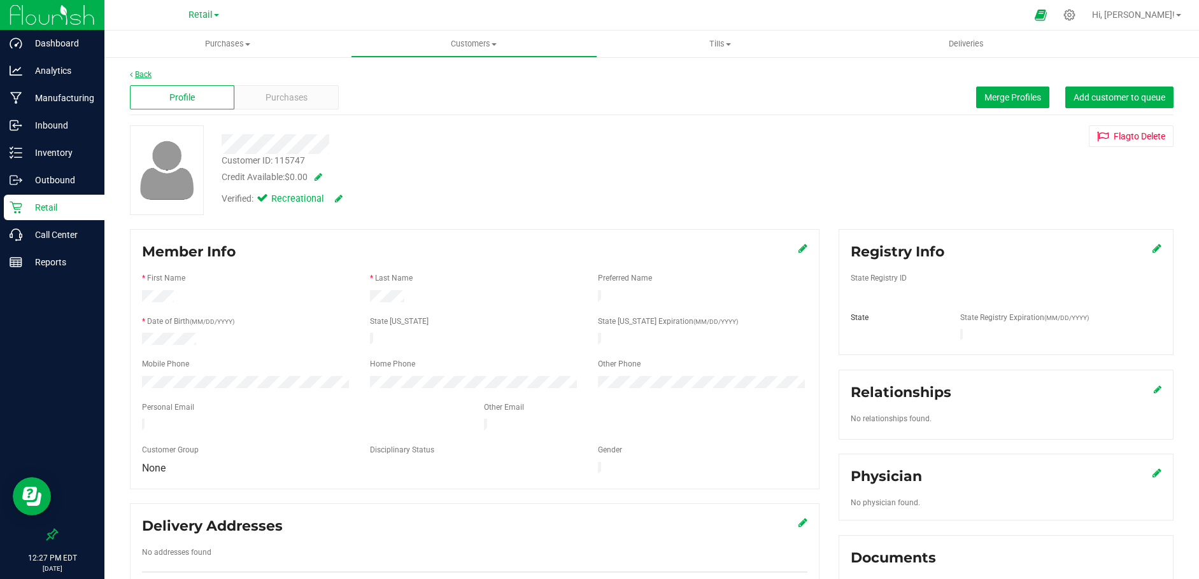
click at [136, 73] on link "Back" at bounding box center [141, 74] width 22 height 9
click at [1117, 139] on button "Flag to [GEOGRAPHIC_DATA]" at bounding box center [1130, 136] width 85 height 22
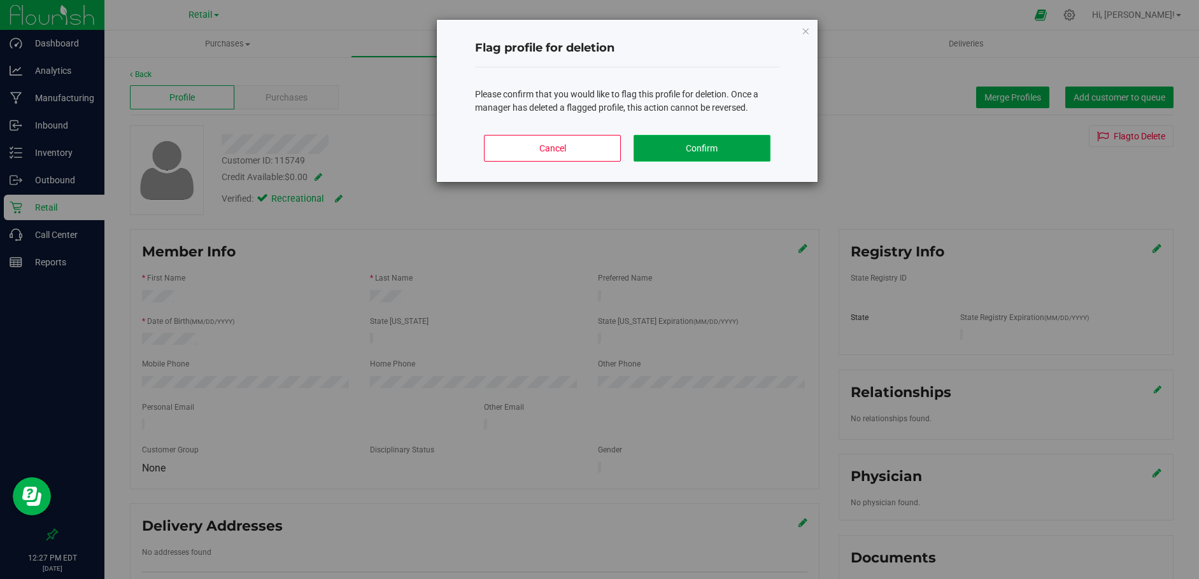
click at [704, 150] on button "Confirm" at bounding box center [701, 148] width 137 height 27
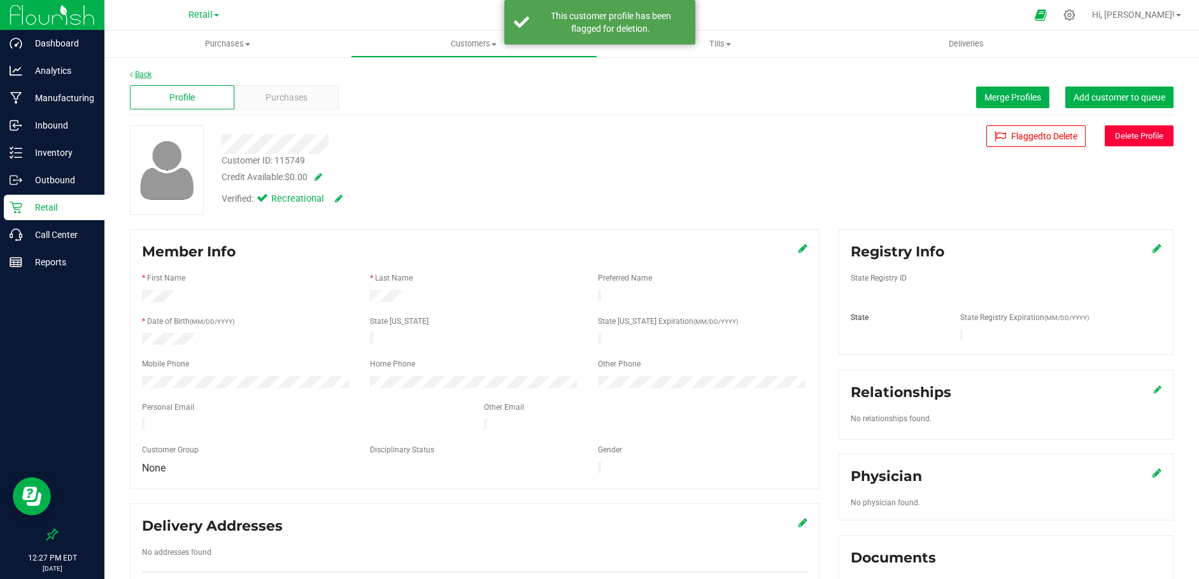
click at [138, 74] on link "Back" at bounding box center [141, 74] width 22 height 9
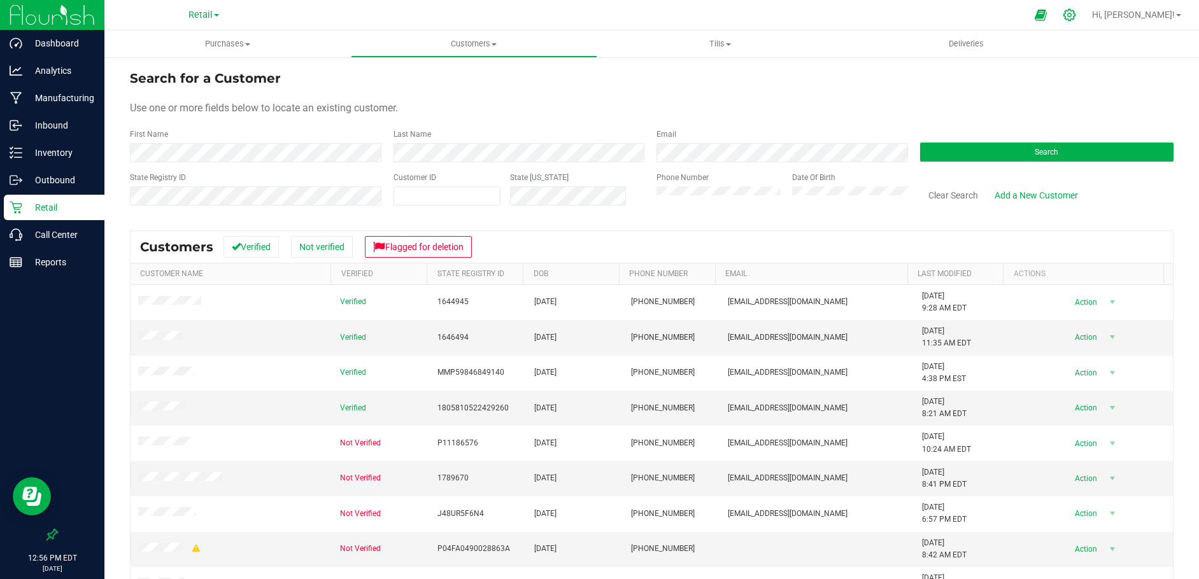
click at [1075, 13] on icon at bounding box center [1069, 15] width 12 height 12
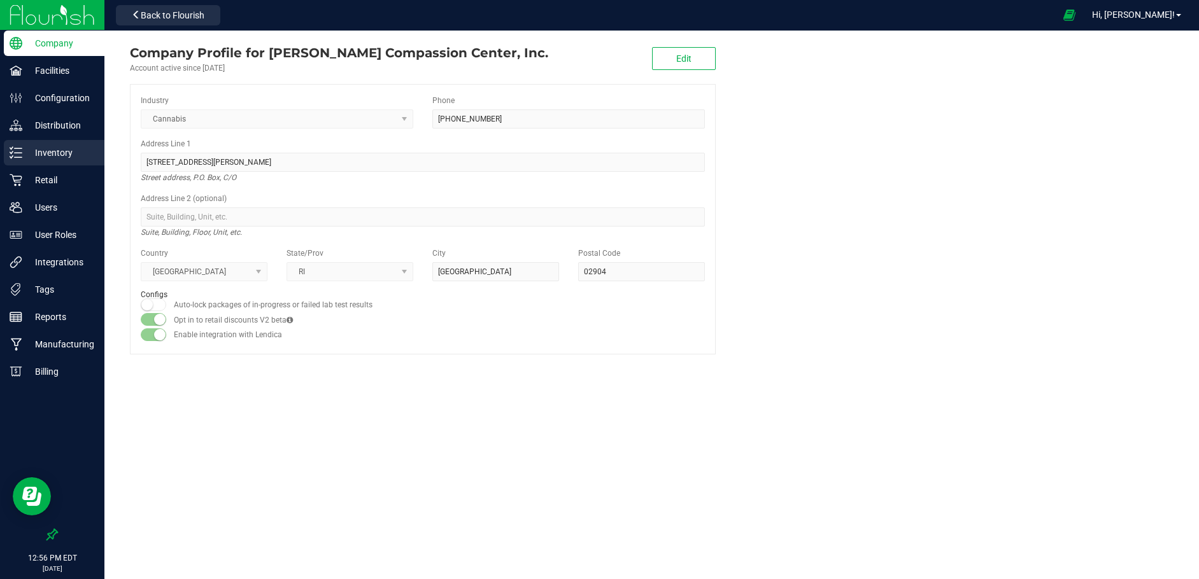
click at [42, 141] on div "Inventory" at bounding box center [54, 152] width 101 height 25
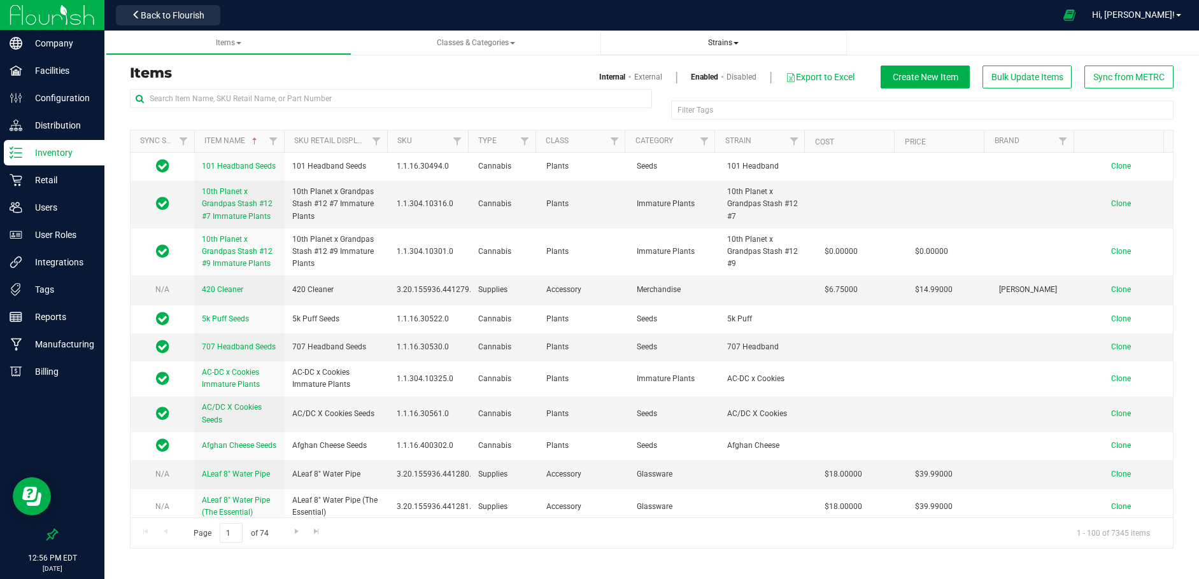
click at [721, 41] on span "Strains" at bounding box center [723, 42] width 31 height 9
click at [645, 76] on span "All strains" at bounding box center [638, 77] width 39 height 10
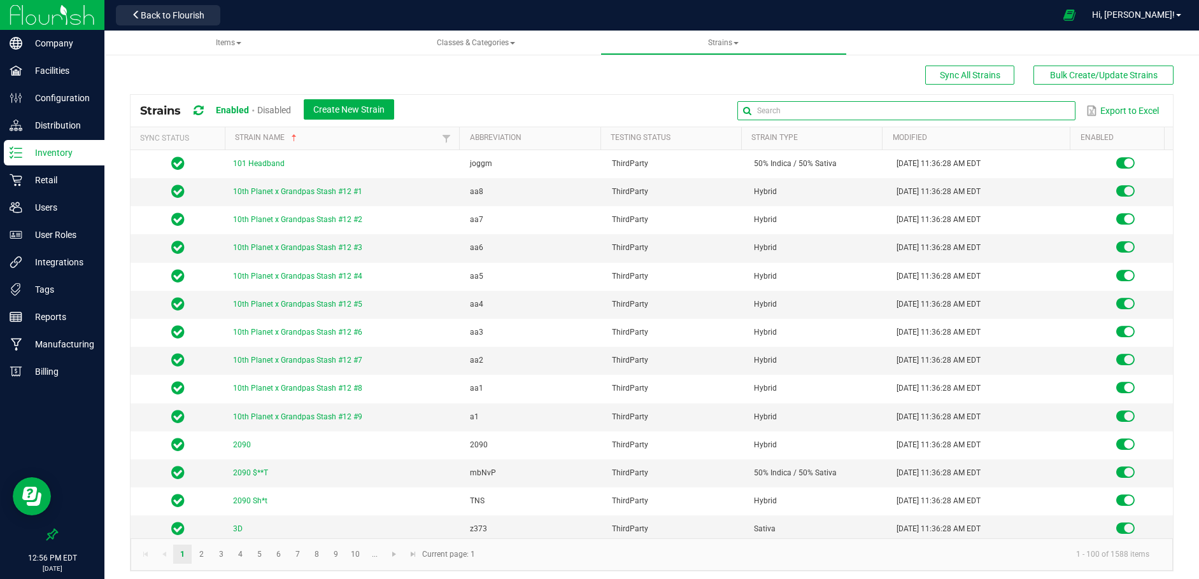
click at [1039, 112] on input "text" at bounding box center [906, 110] width 338 height 19
type input "Sour Fruit"
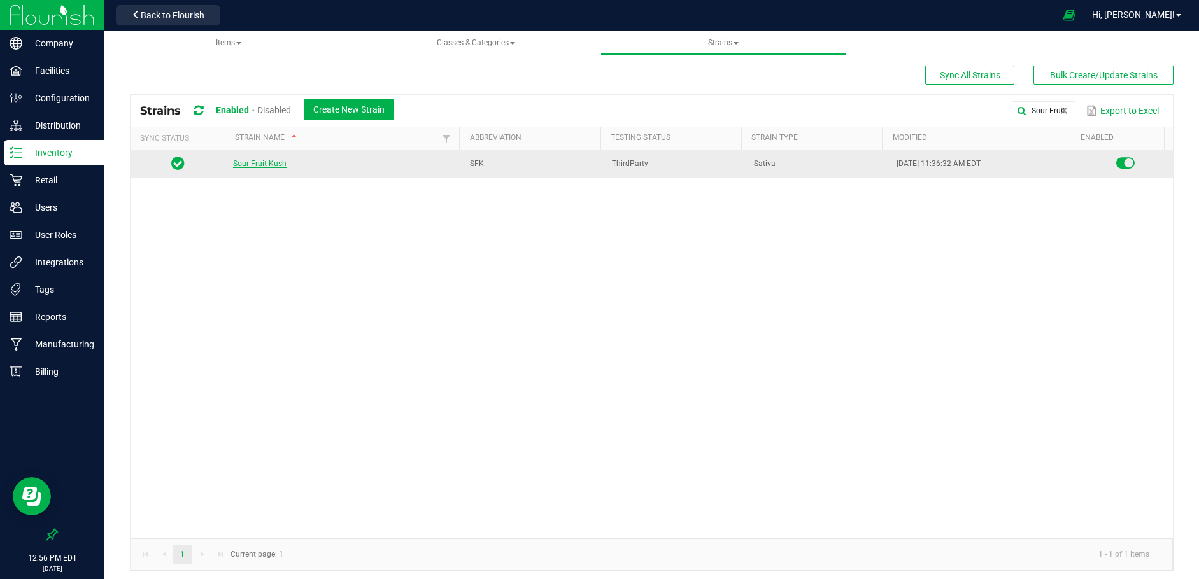
click at [248, 160] on link "Sour Fruit Kush" at bounding box center [259, 163] width 53 height 9
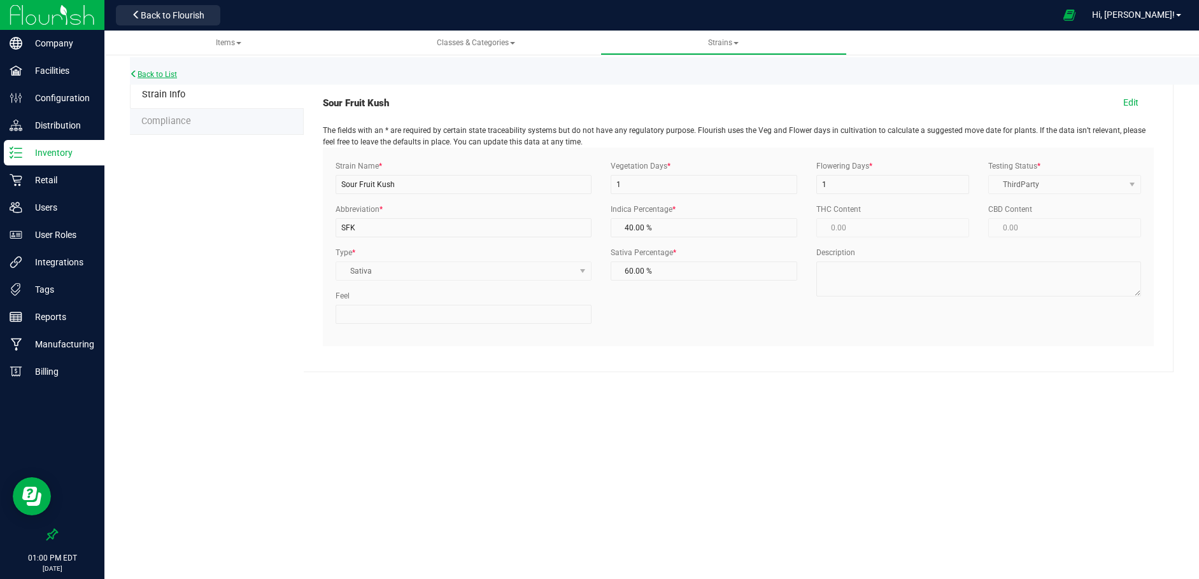
click at [162, 71] on link "Back to List" at bounding box center [153, 74] width 47 height 9
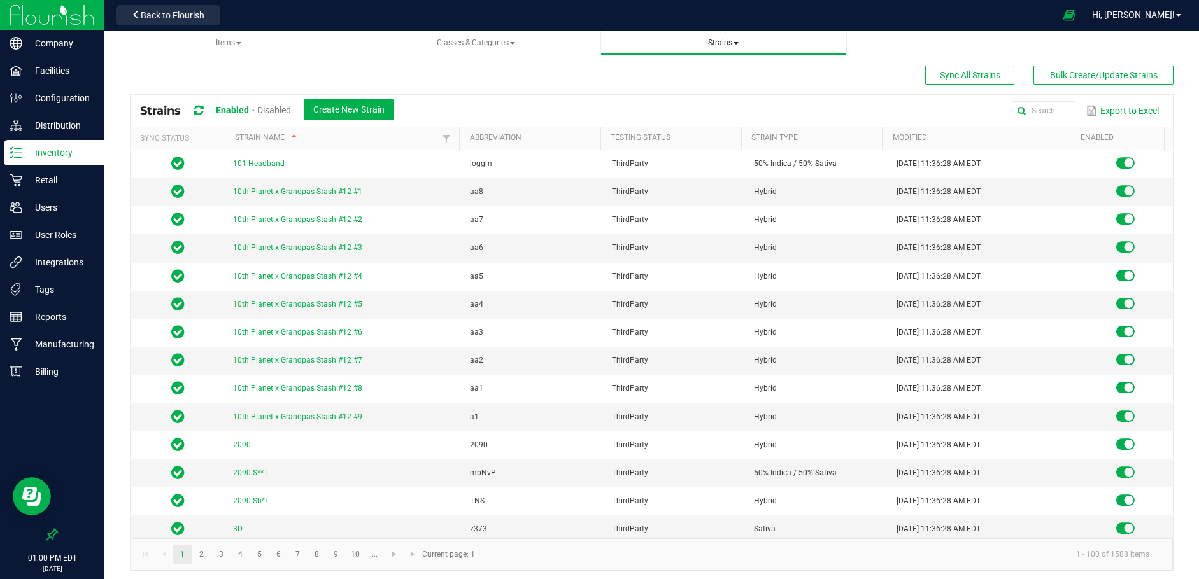
click at [712, 37] on link "Strains All strains Create new strain" at bounding box center [723, 43] width 246 height 25
click at [721, 48] on span "Strains All strains Create new strain" at bounding box center [723, 43] width 226 height 11
click at [733, 42] on span "Strains" at bounding box center [723, 42] width 31 height 9
click at [356, 104] on span "Create New Strain" at bounding box center [348, 109] width 71 height 10
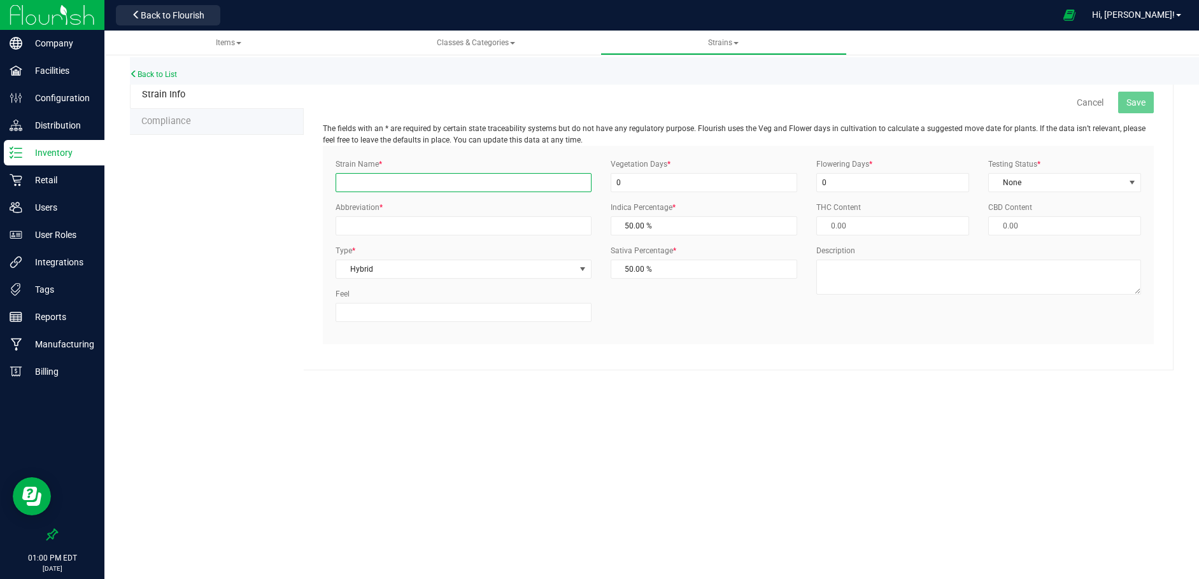
click at [353, 183] on input "Strain Name *" at bounding box center [463, 182] width 256 height 19
type input "Sour Fruit Kush"
type input "SFK"
click at [382, 267] on span "Hybrid" at bounding box center [455, 269] width 239 height 18
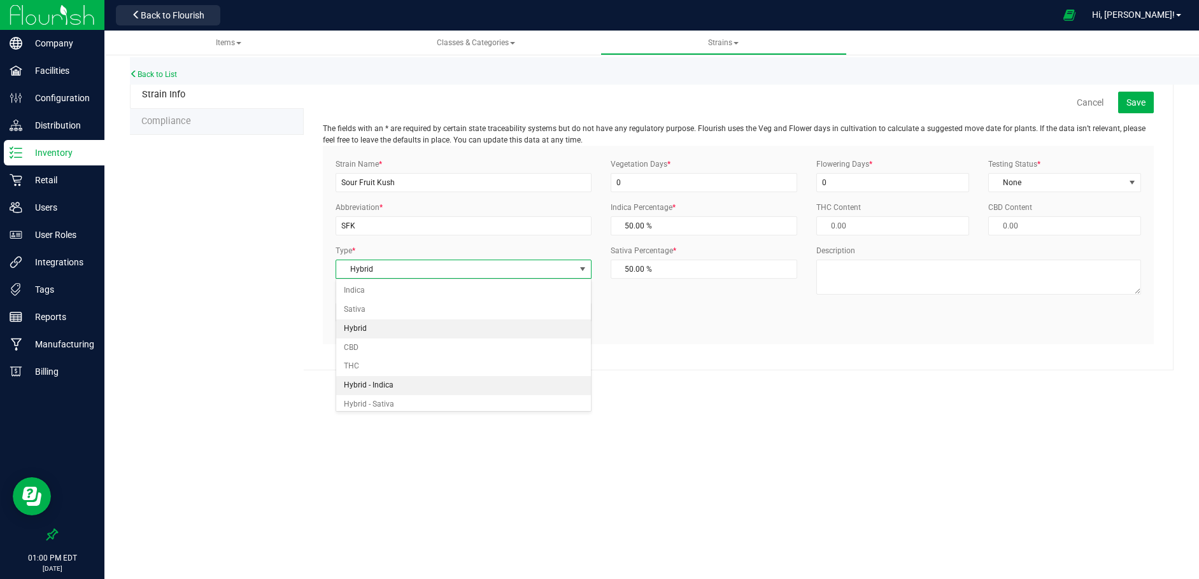
click at [385, 383] on li "Hybrid - Indica" at bounding box center [463, 385] width 255 height 19
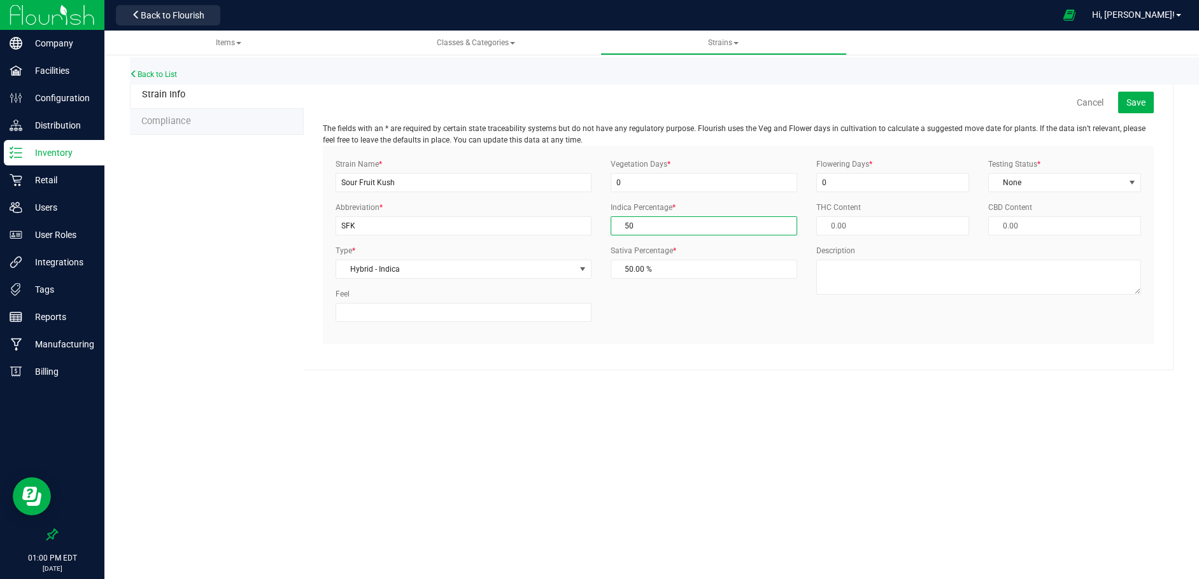
drag, startPoint x: 637, startPoint y: 225, endPoint x: 612, endPoint y: 225, distance: 24.2
click at [612, 225] on span "50.00 % 50" at bounding box center [703, 225] width 187 height 19
type input "6"
type input "94.00 %"
type input "60"
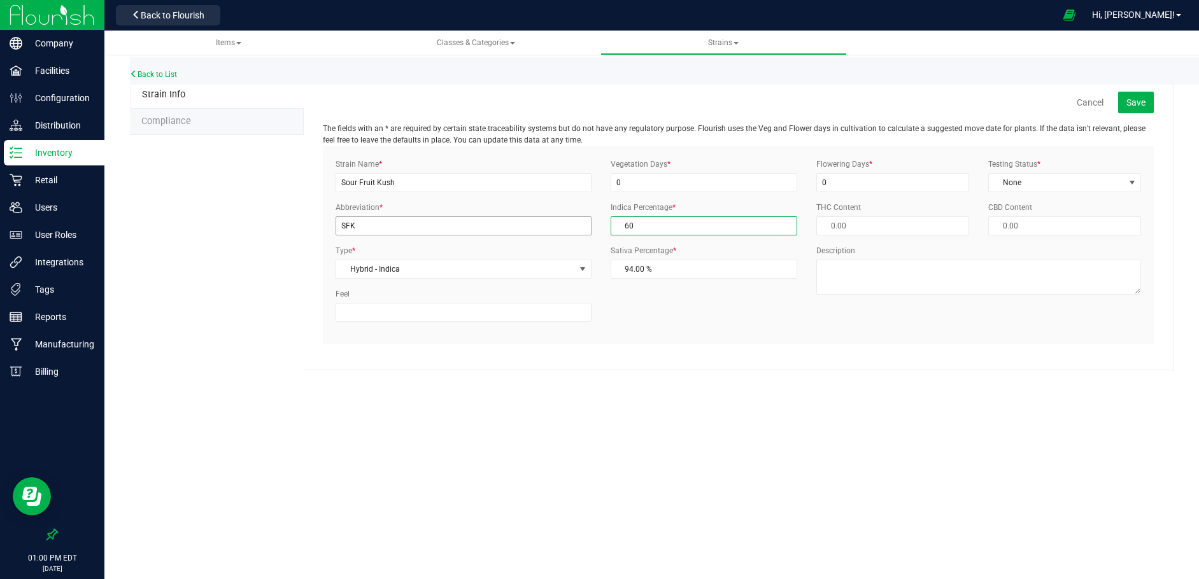
type input "40.00 %"
type input "60.00 %"
click at [661, 269] on span "40.00 % 40" at bounding box center [703, 269] width 187 height 19
click at [459, 320] on input "Feel" at bounding box center [463, 312] width 256 height 19
click at [677, 181] on input "0" at bounding box center [703, 182] width 187 height 19
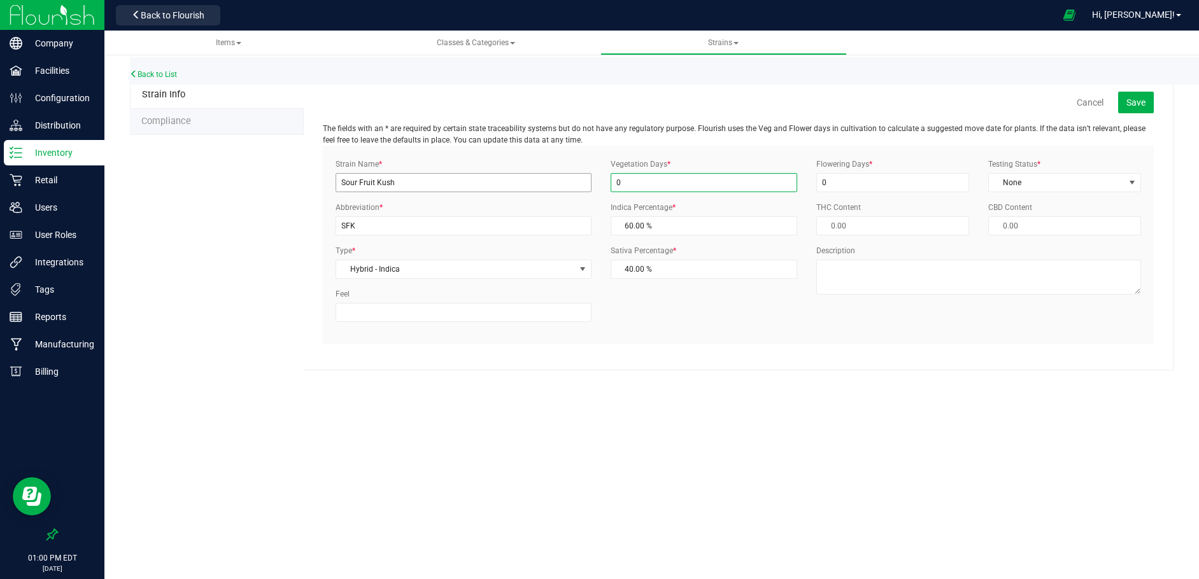
drag, startPoint x: 649, startPoint y: 178, endPoint x: 563, endPoint y: 179, distance: 86.6
click at [563, 179] on div "Strain Name * Sour Fruit Kush Abbreviation * SFK Type * Hybrid - Indica Select …" at bounding box center [738, 244] width 824 height 173
type input "1"
drag, startPoint x: 827, startPoint y: 181, endPoint x: 817, endPoint y: 183, distance: 11.0
click at [817, 183] on input "1" at bounding box center [892, 182] width 153 height 19
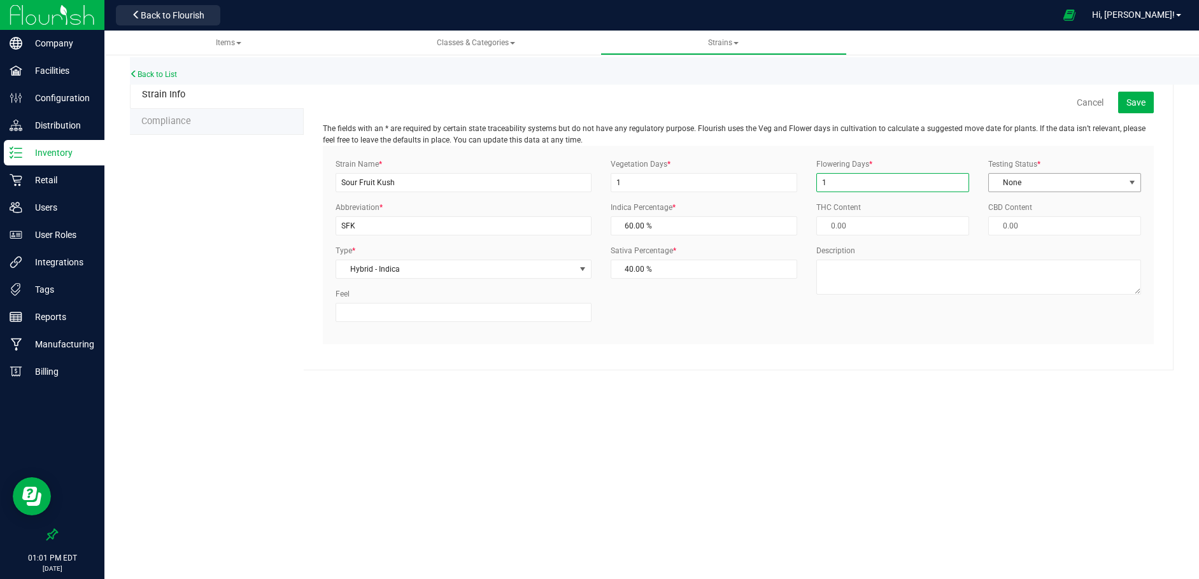
type input "1"
click at [1010, 178] on span "None" at bounding box center [1057, 183] width 136 height 18
click at [1008, 220] on li "ThirdParty" at bounding box center [1064, 223] width 151 height 19
click at [1129, 100] on span "Save" at bounding box center [1135, 102] width 19 height 10
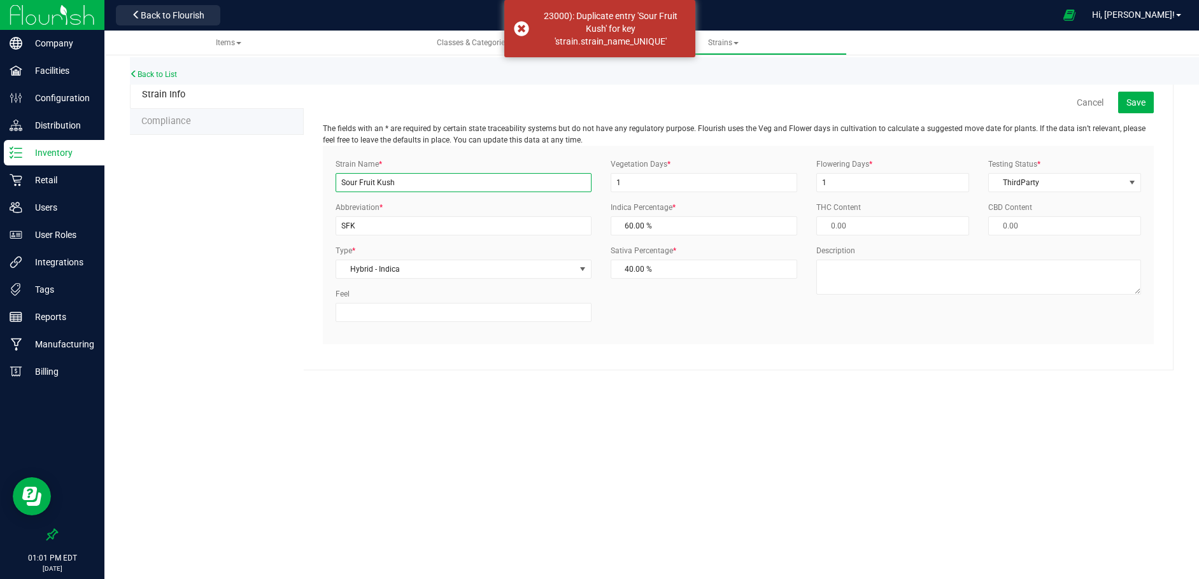
click at [405, 184] on input "Sour Fruit Kush" at bounding box center [463, 182] width 256 height 19
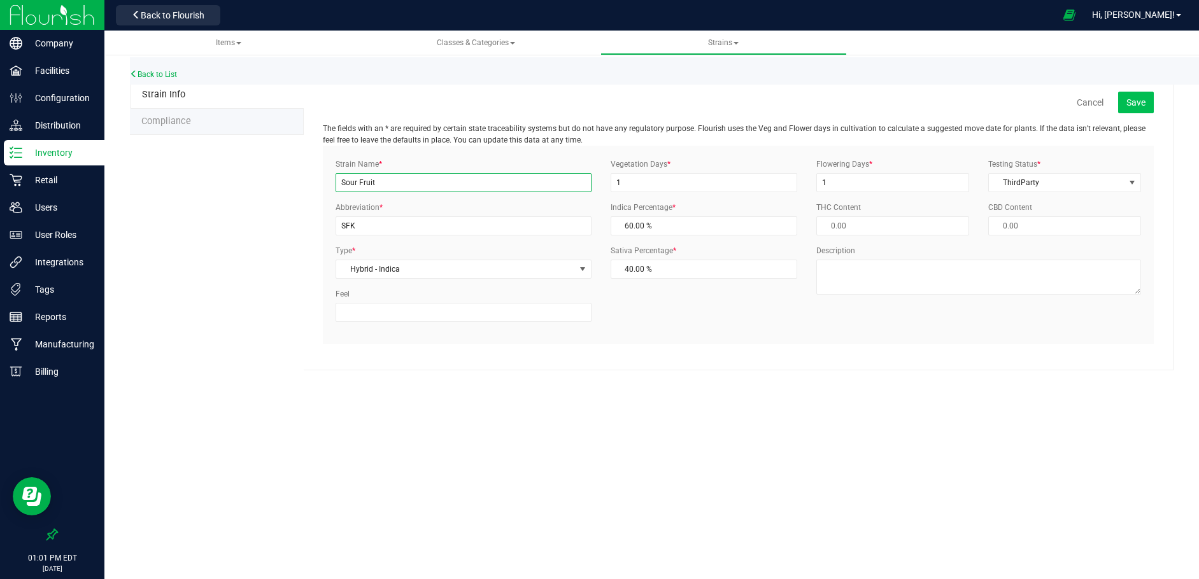
type input "Sour Fruit"
click at [1127, 99] on span "Save" at bounding box center [1135, 102] width 19 height 10
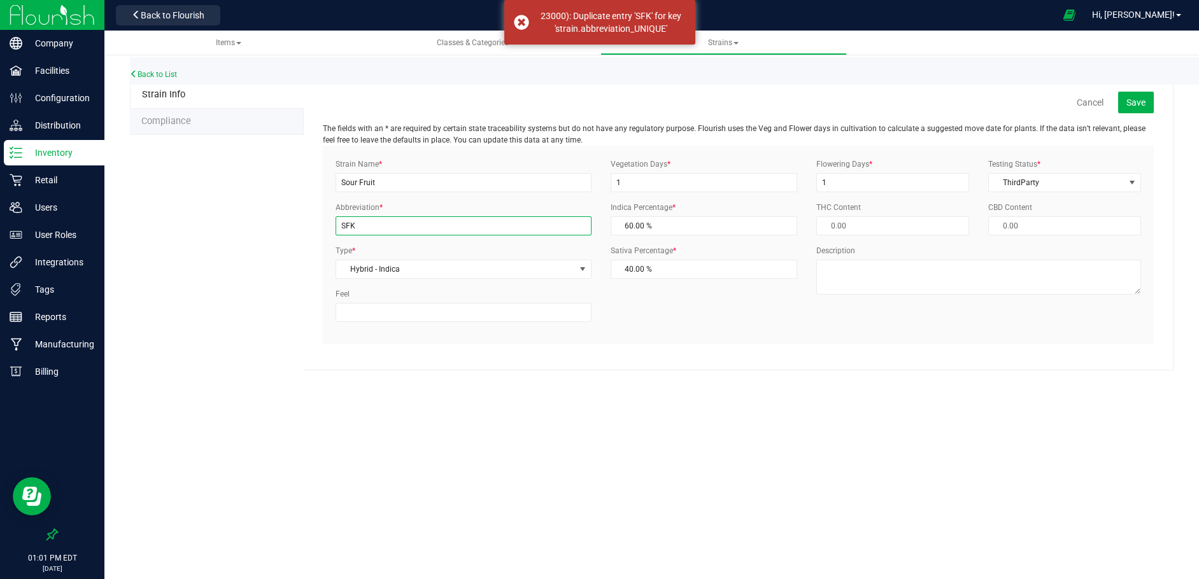
click at [361, 227] on input "SFK" at bounding box center [463, 225] width 256 height 19
click at [1129, 95] on button "Save" at bounding box center [1136, 103] width 36 height 22
click at [375, 225] on input "SF" at bounding box center [463, 225] width 256 height 19
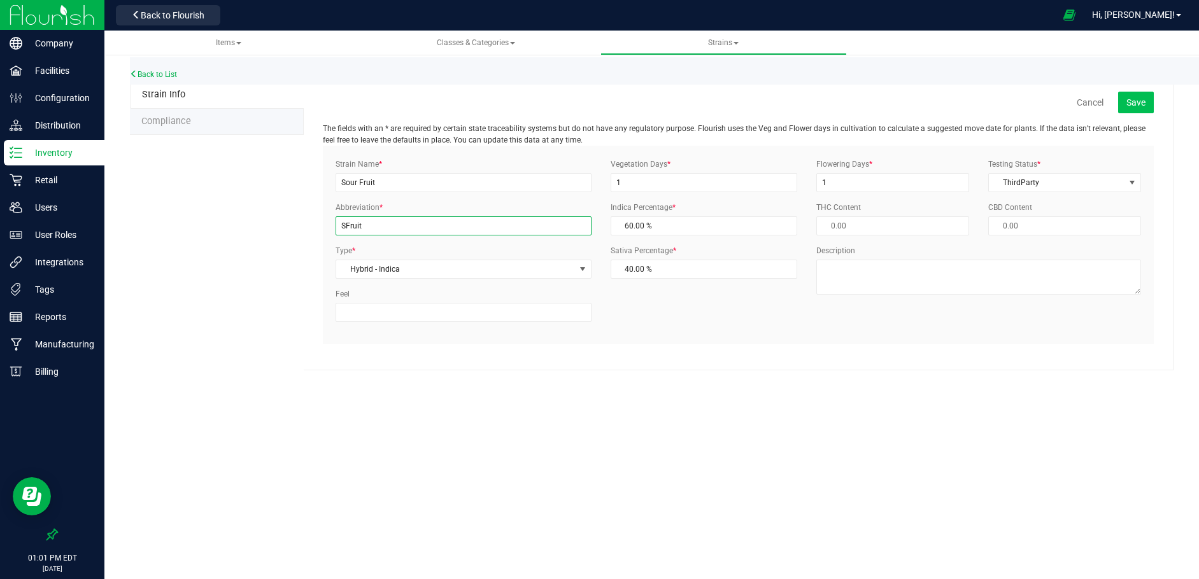
type input "SFruit"
click at [1133, 102] on span "Save" at bounding box center [1135, 102] width 19 height 10
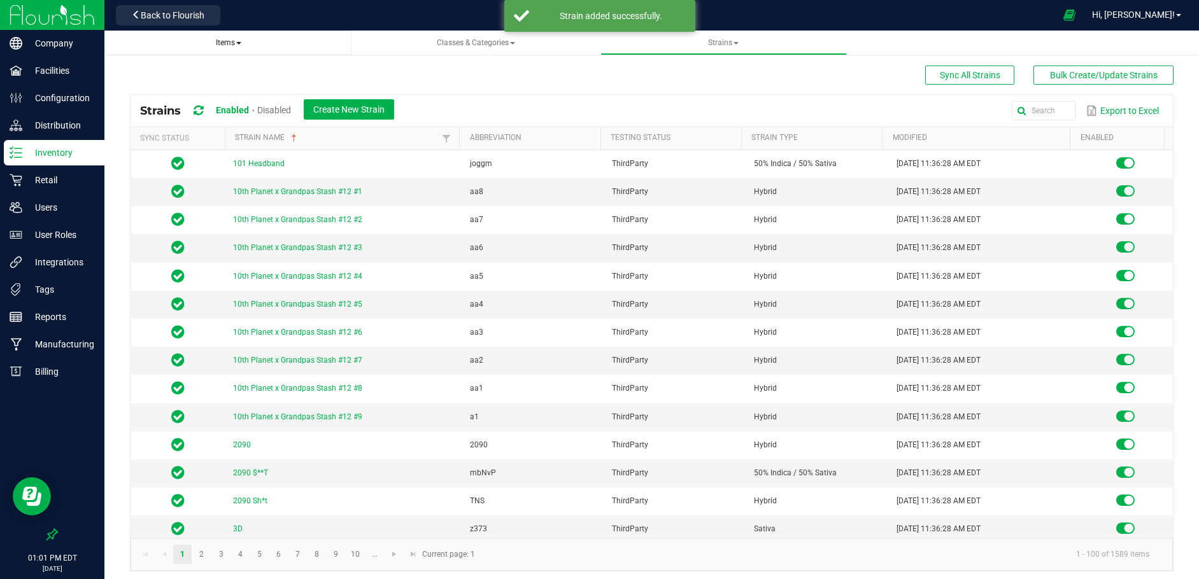
click at [229, 38] on span "Items" at bounding box center [228, 42] width 25 height 9
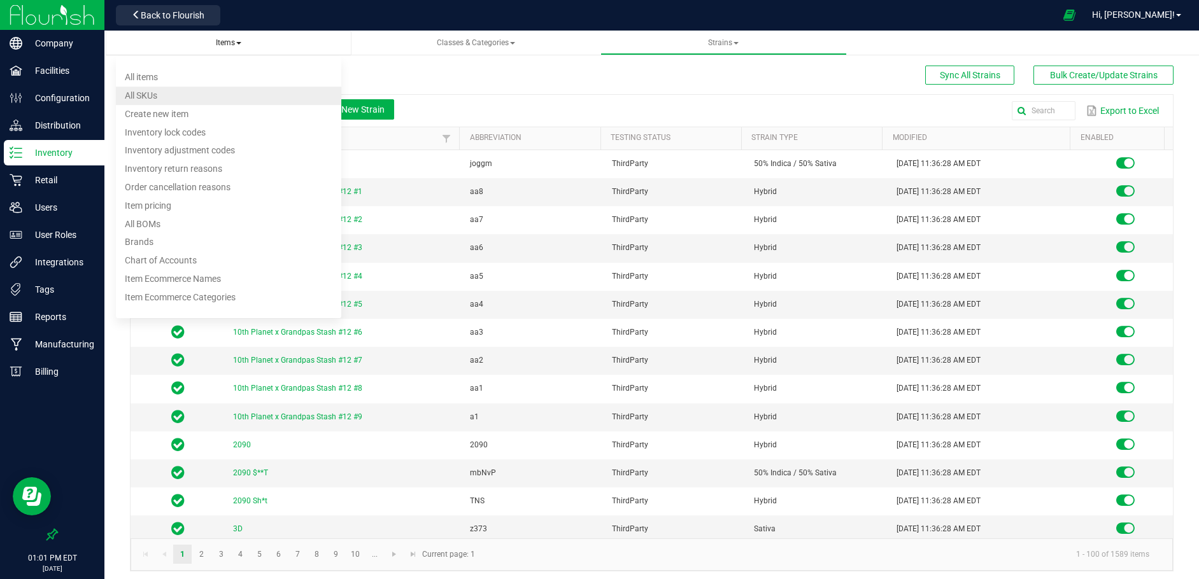
click at [136, 69] on li "All items" at bounding box center [229, 77] width 226 height 18
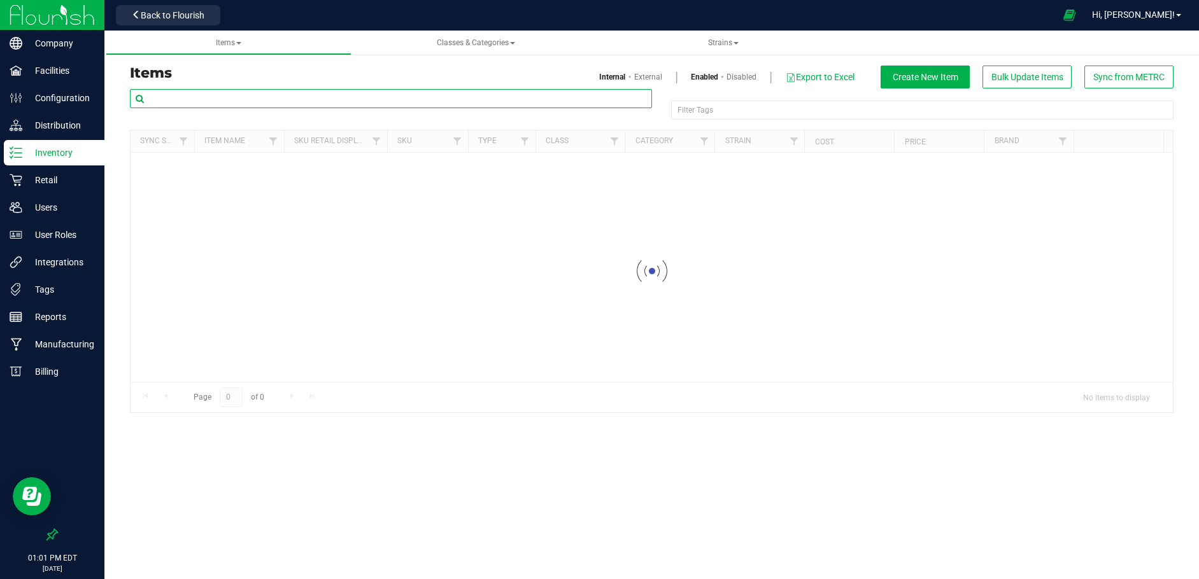
click at [199, 94] on input "text" at bounding box center [391, 98] width 522 height 19
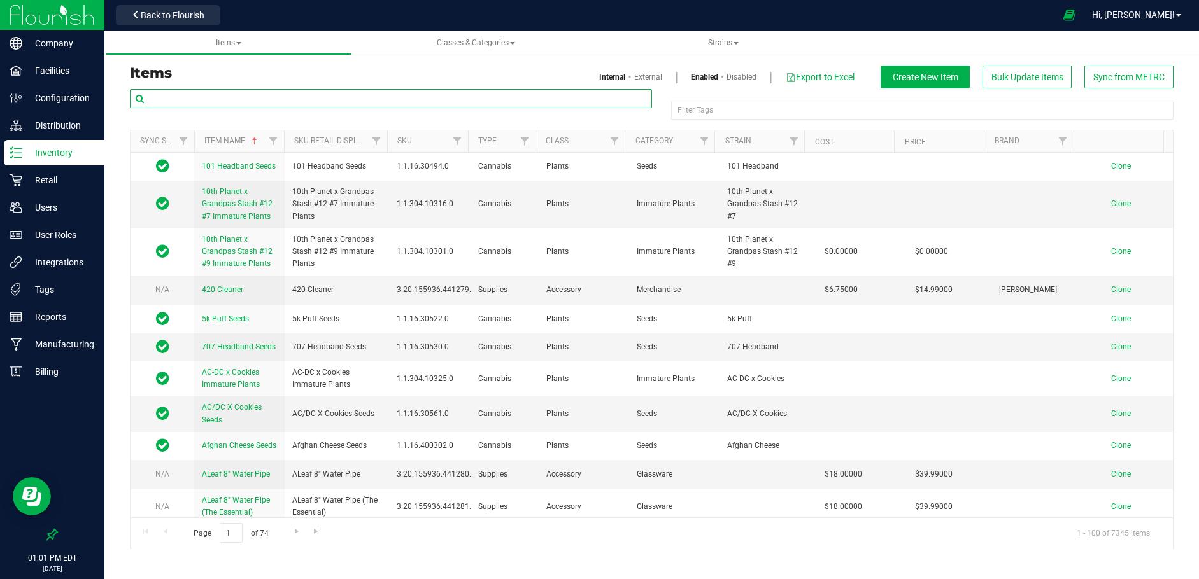
paste input "[PERSON_NAME]-Cartridge-Cured Resin Distillate 0.5g-Orange Glue"
click at [345, 97] on input "[PERSON_NAME]-Cartridge-Cured Resin Distillate 0.5g-Orange Glue" at bounding box center [391, 98] width 522 height 19
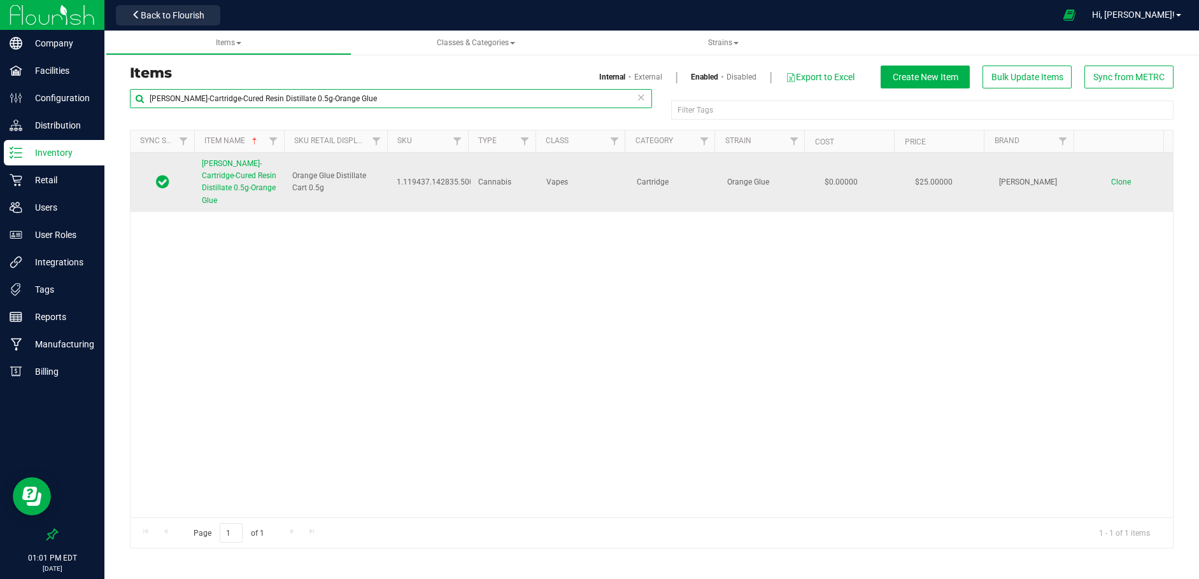
type input "[PERSON_NAME]-Cartridge-Cured Resin Distillate 0.5g-Orange Glue"
click at [1111, 168] on td "Clone" at bounding box center [1127, 182] width 90 height 59
click at [230, 171] on span "[PERSON_NAME]-Cartridge-Cured Resin Distillate 0.5g-Orange Glue" at bounding box center [239, 182] width 74 height 46
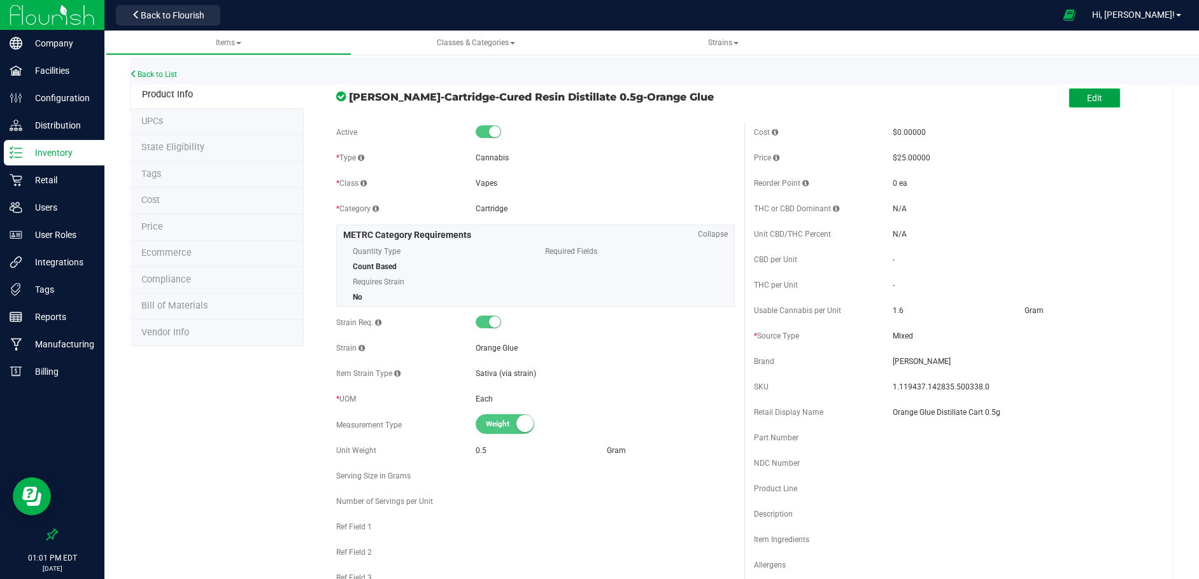
click at [1069, 101] on button "Edit" at bounding box center [1094, 97] width 51 height 19
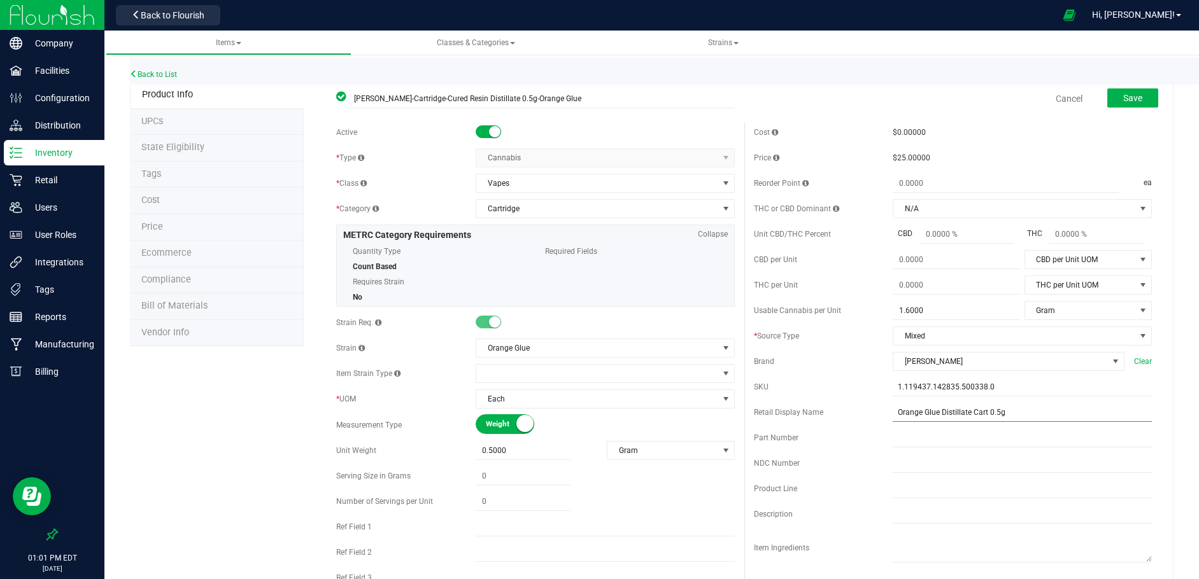
click at [965, 412] on input "Orange Glue Distillate Cart 0.5g" at bounding box center [1021, 412] width 259 height 19
type input "Orange Glue Distillate Vape Cart 0.5g"
click at [1123, 100] on span "Save" at bounding box center [1132, 98] width 19 height 10
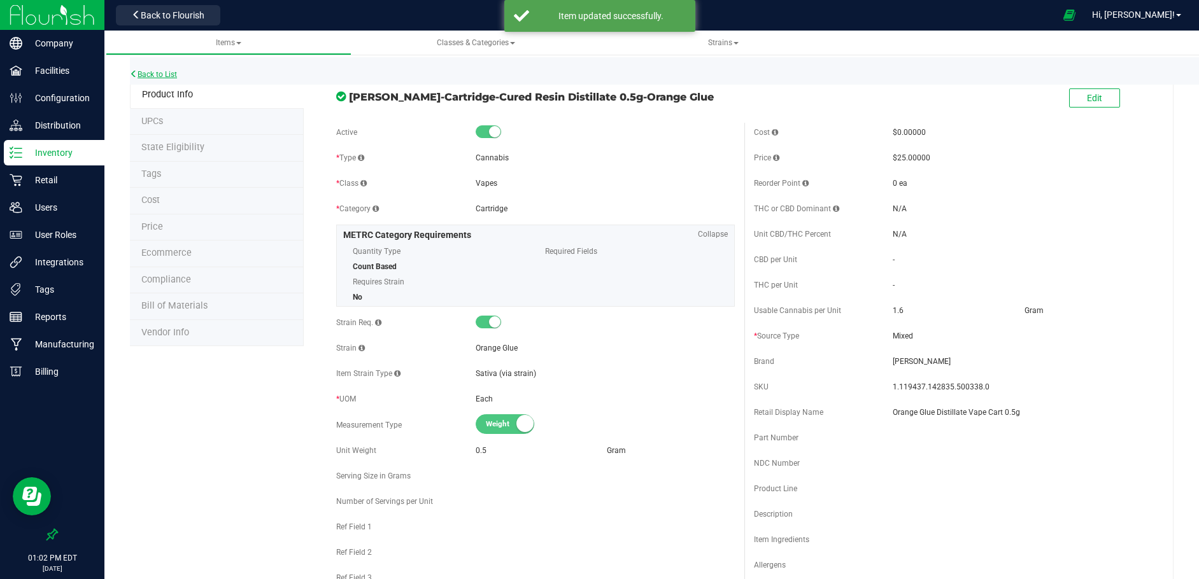
click at [162, 73] on link "Back to List" at bounding box center [153, 74] width 47 height 9
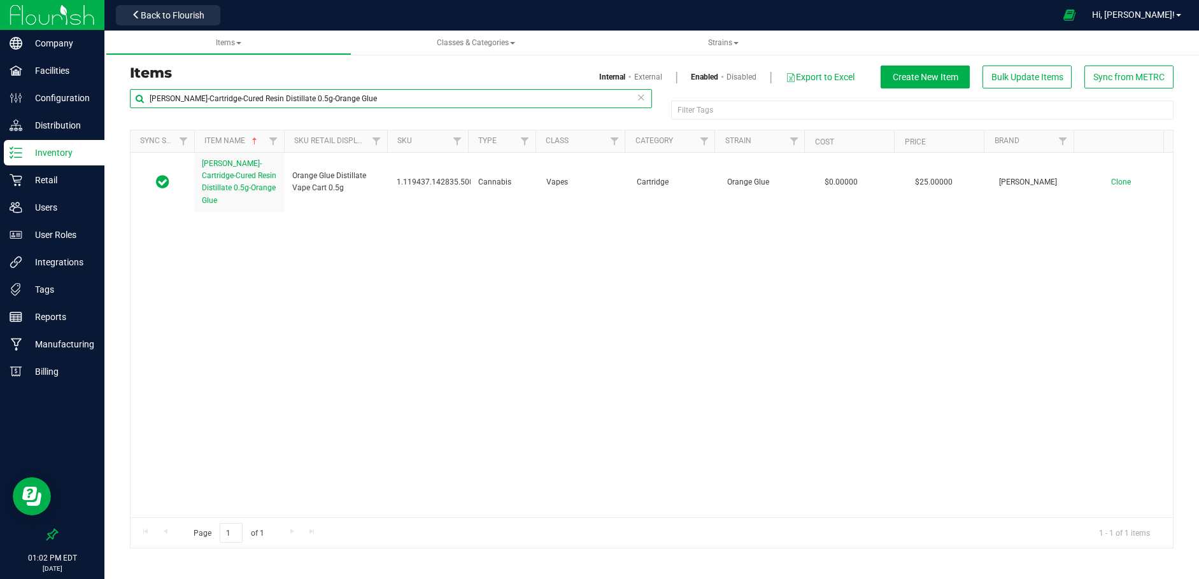
click at [348, 100] on input "[PERSON_NAME]-Cartridge-Cured Resin Distillate 0.5g-Orange Glue" at bounding box center [391, 98] width 522 height 19
drag, startPoint x: 348, startPoint y: 100, endPoint x: 295, endPoint y: 97, distance: 52.9
click at [295, 97] on input "[PERSON_NAME]-Cartridge-Cured Resin Distillate 0.5g-Orange Glue" at bounding box center [391, 98] width 522 height 19
type input "[PERSON_NAME]-Cartridge-Cured Resin Distillate 0.5g-Starburst"
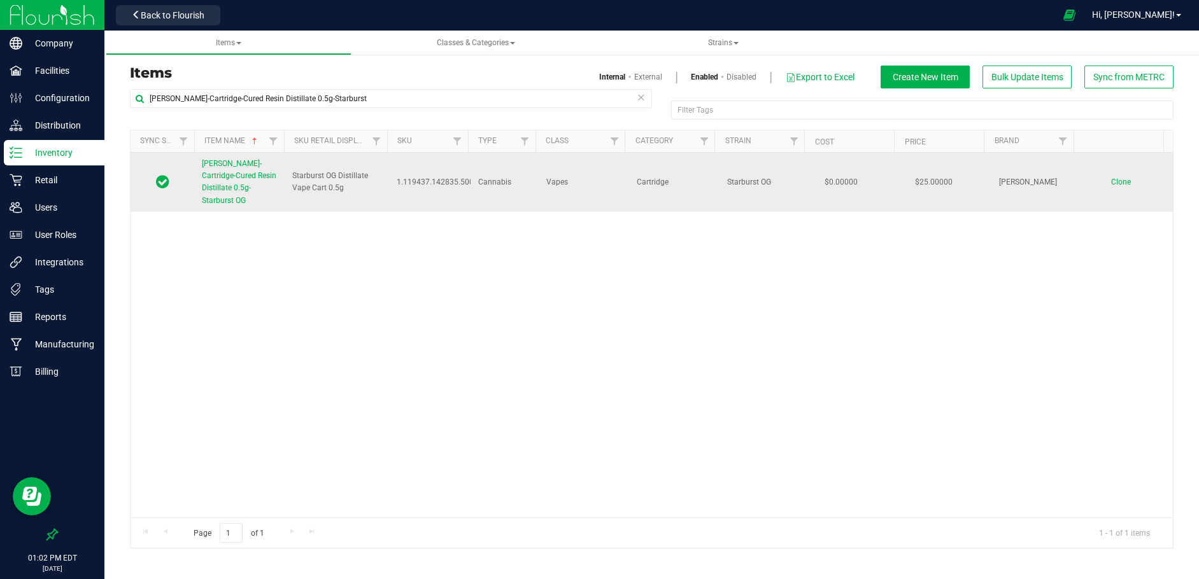
click at [246, 170] on link "[PERSON_NAME]-Cartridge-Cured Resin Distillate 0.5g-Starburst OG" at bounding box center [239, 182] width 75 height 49
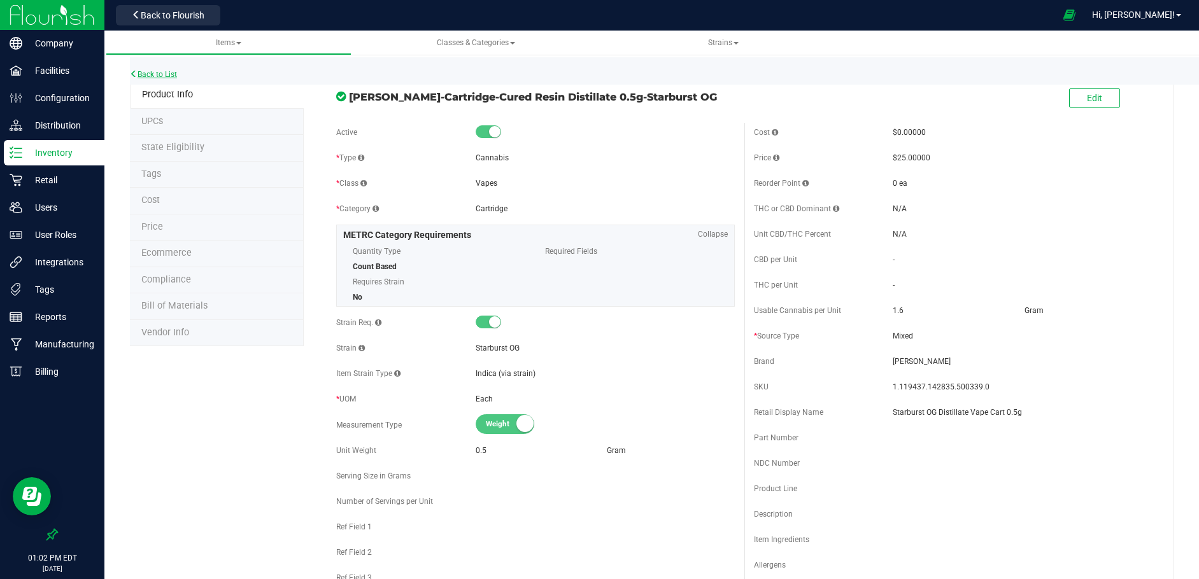
click at [159, 73] on link "Back to List" at bounding box center [153, 74] width 47 height 9
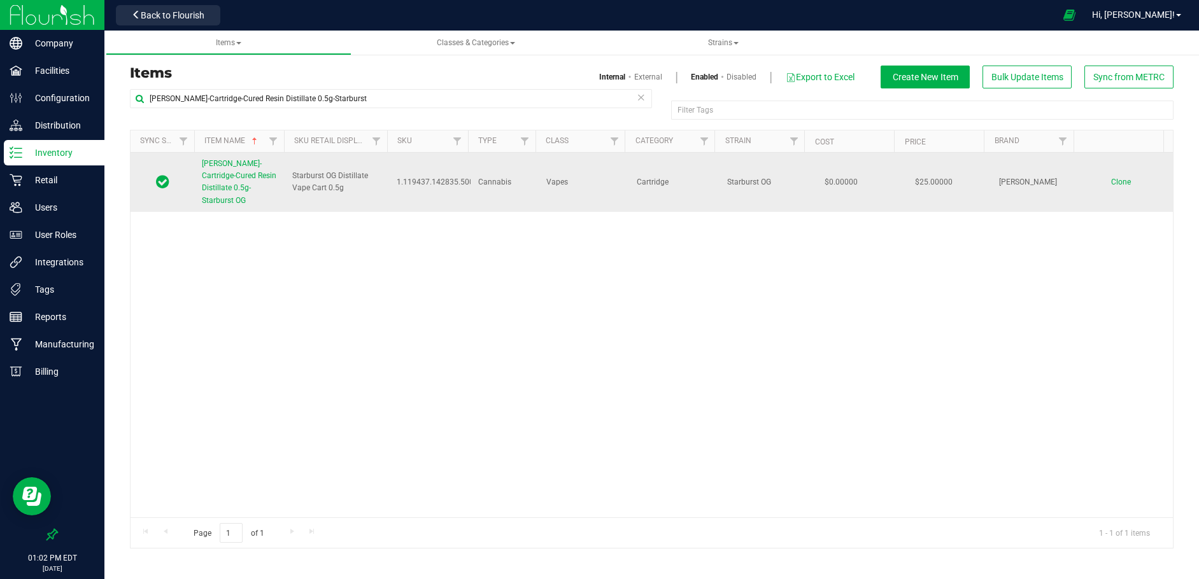
click at [1111, 178] on span "Clone" at bounding box center [1121, 182] width 20 height 9
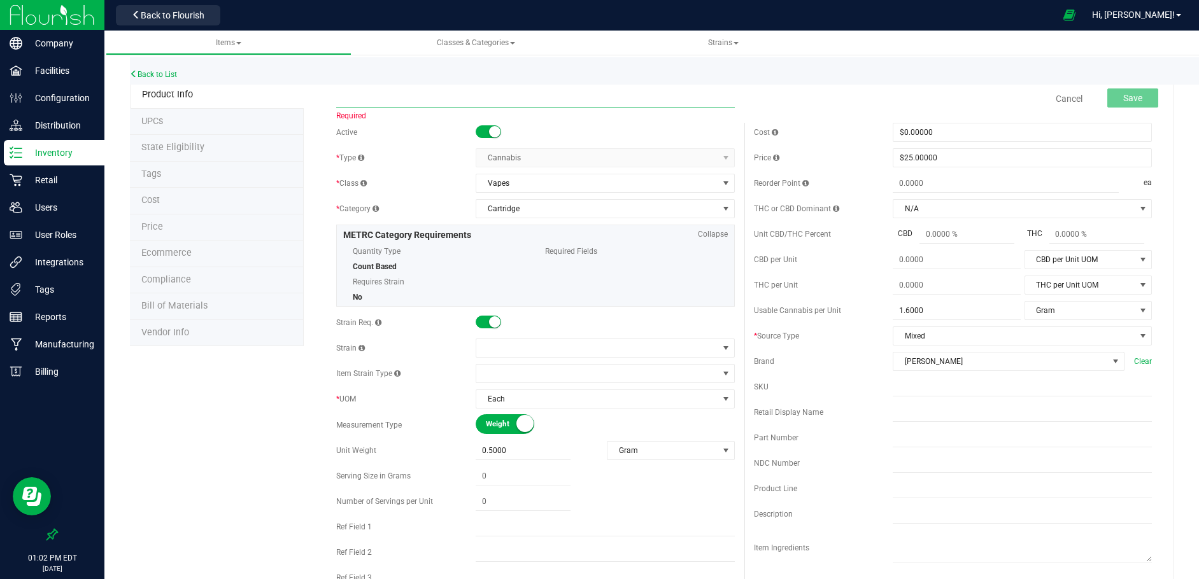
click at [358, 97] on input "text" at bounding box center [535, 98] width 398 height 19
paste input "[PERSON_NAME]-Cartridge-Cured Resin Distillate 0.5g-Sour Fruit"
type input "[PERSON_NAME]-Cartridge-Cured Resin Distillate 0.5g-Sour Fruit"
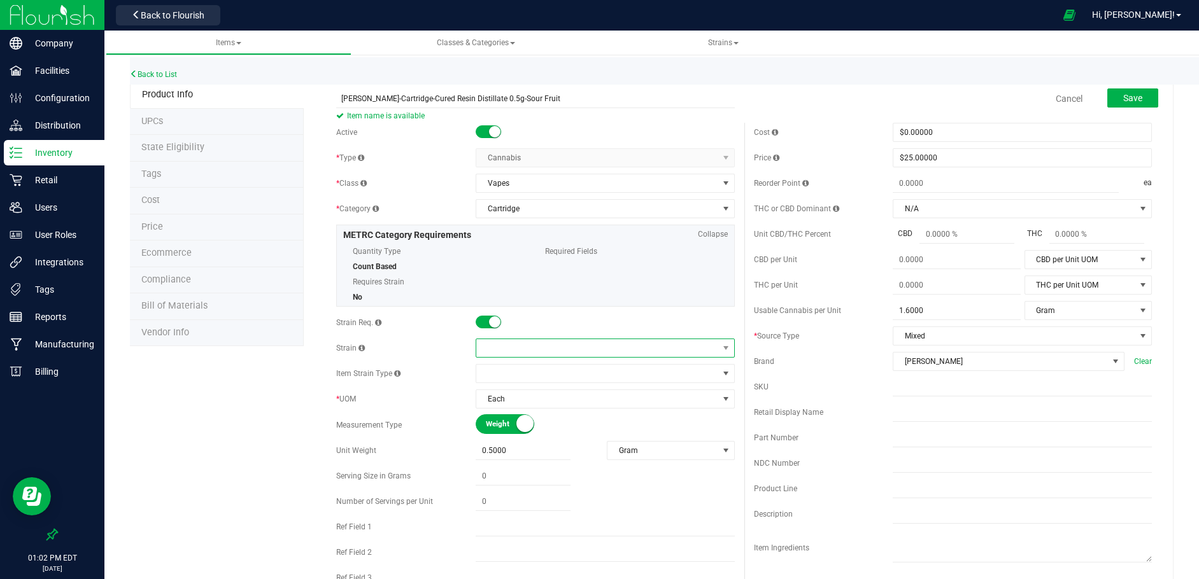
click at [485, 347] on span at bounding box center [597, 348] width 242 height 18
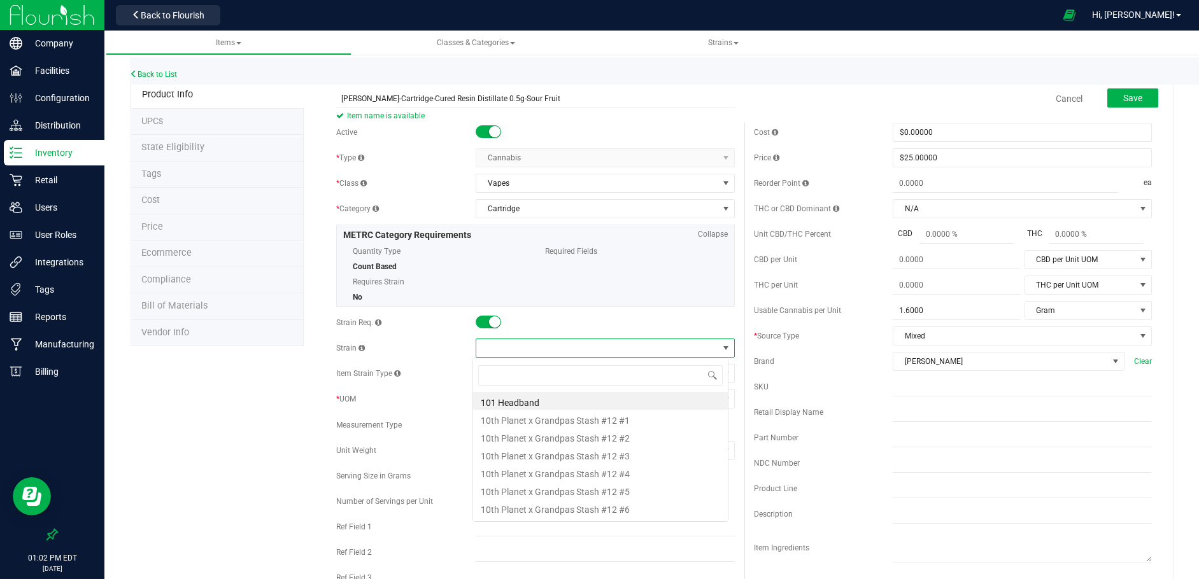
scroll to position [19, 257]
type input "Sour Fruit"
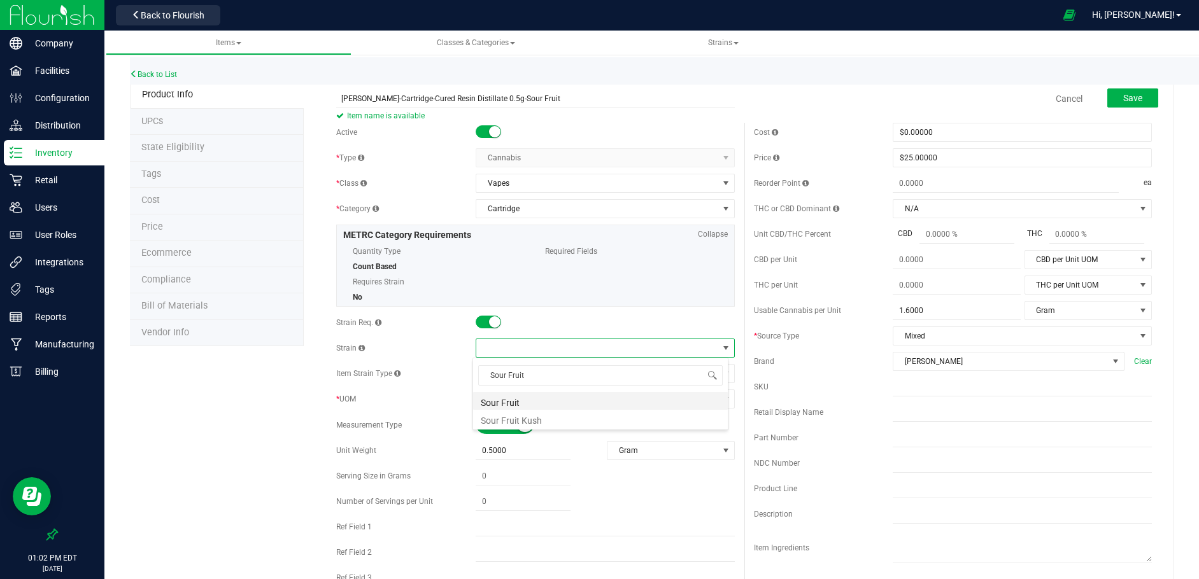
click at [498, 401] on li "Sour Fruit" at bounding box center [600, 401] width 255 height 18
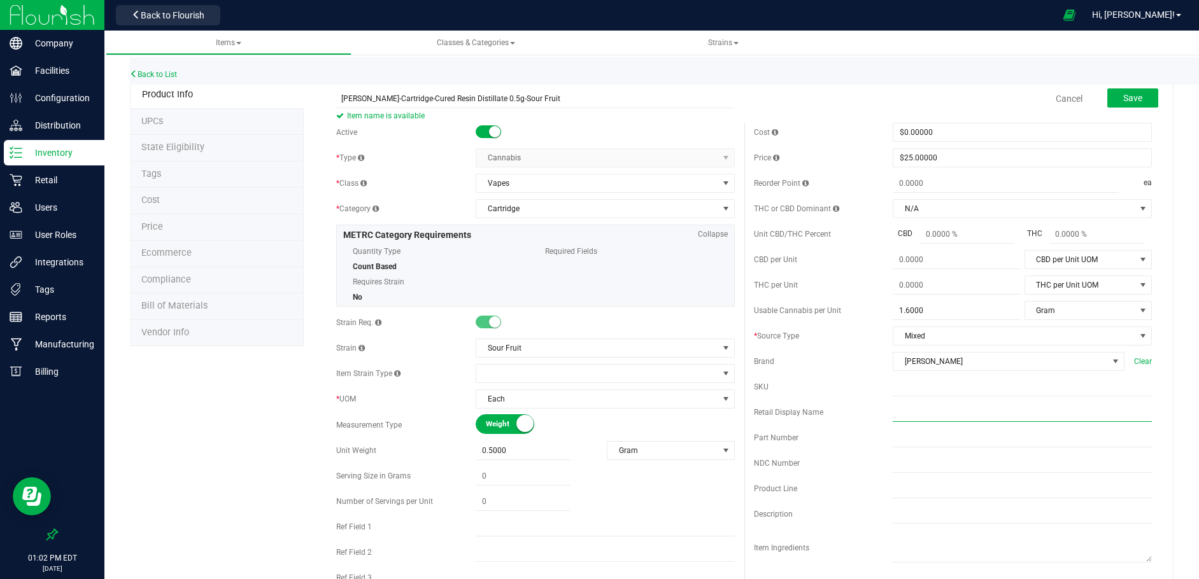
click at [892, 413] on input "text" at bounding box center [1021, 412] width 259 height 19
drag, startPoint x: 969, startPoint y: 413, endPoint x: 901, endPoint y: 416, distance: 68.2
click at [908, 415] on input "Sour Kush Cured Resin Vape Cart 0.5g" at bounding box center [1021, 412] width 259 height 19
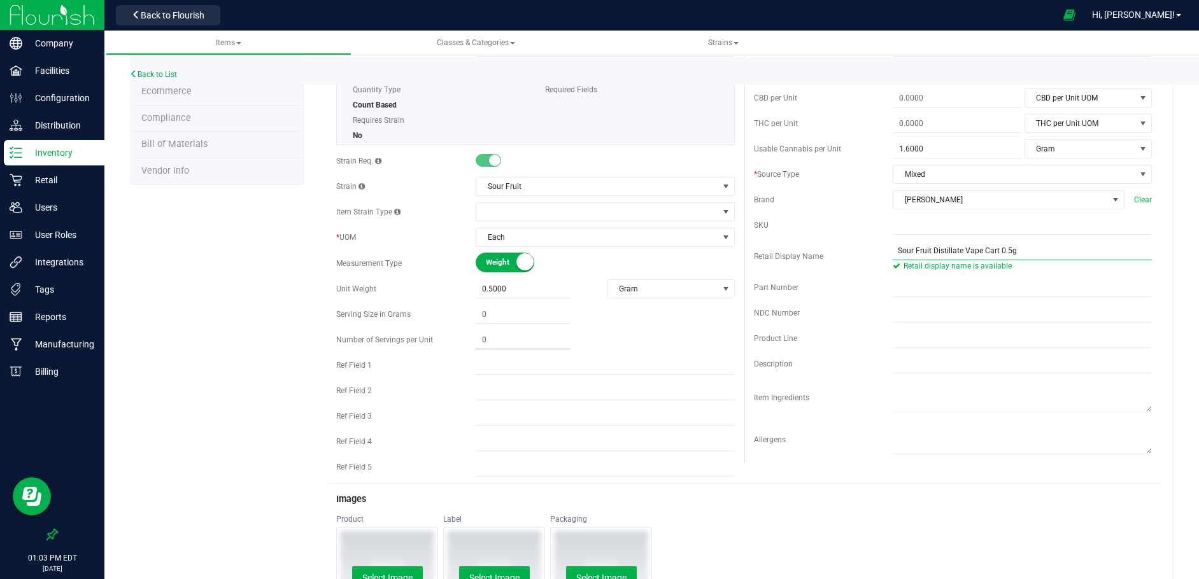
scroll to position [191, 0]
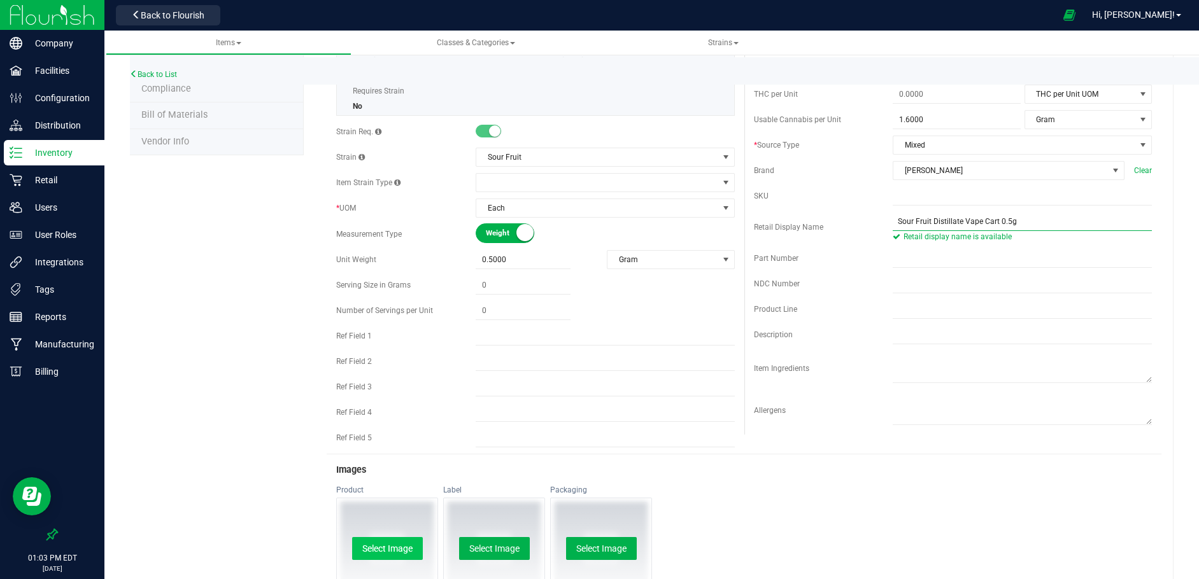
type input "Sour Fruit Distillate Vape Cart 0.5g"
click at [389, 547] on button "Select Image" at bounding box center [387, 548] width 71 height 23
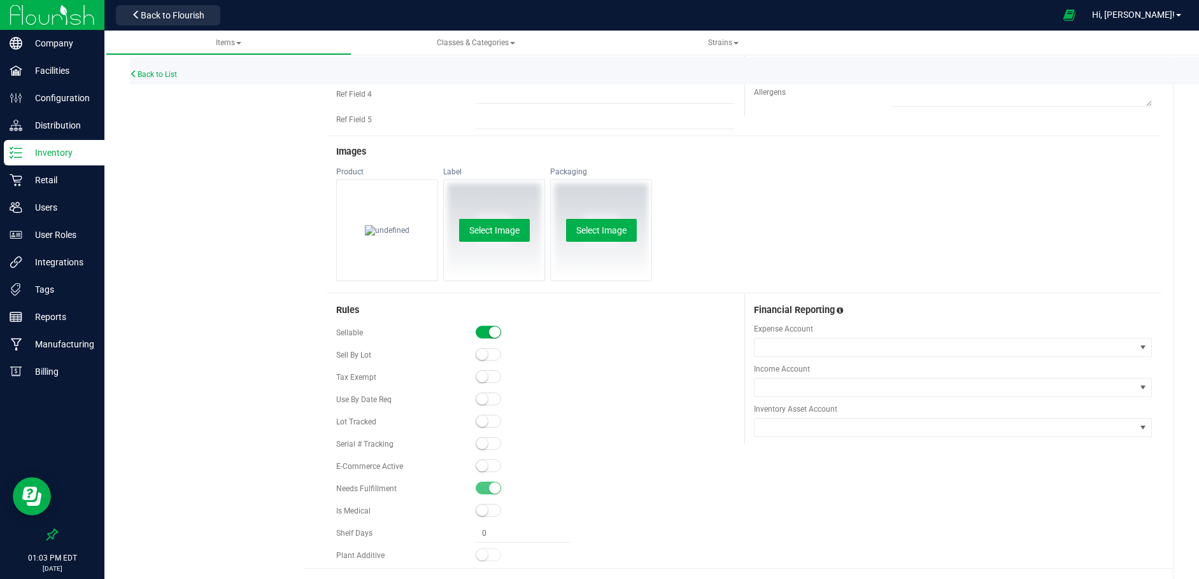
scroll to position [0, 0]
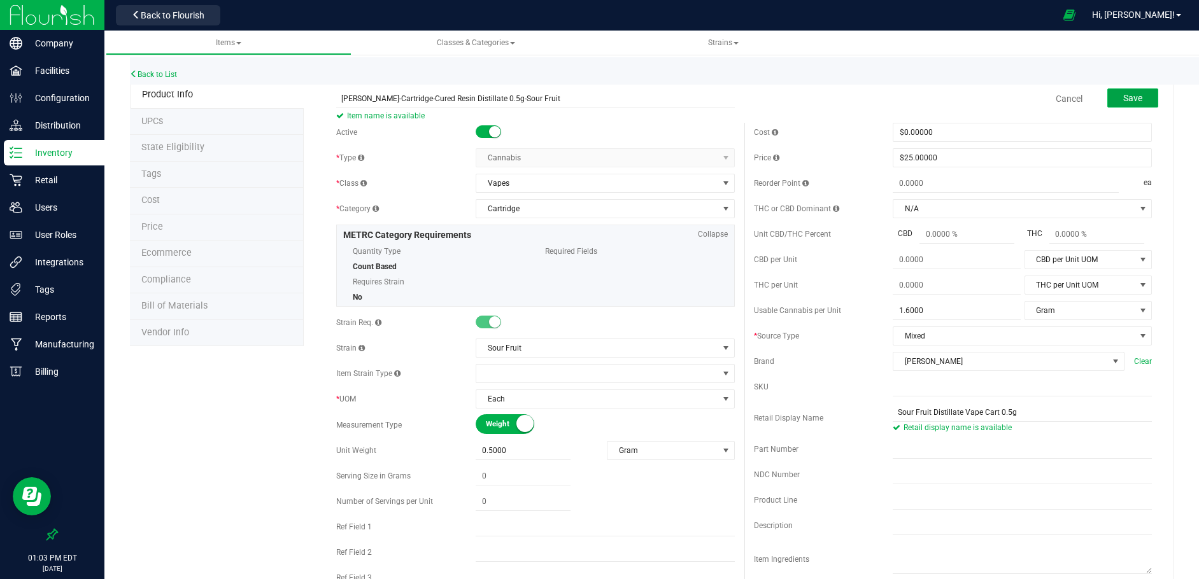
click at [1124, 97] on span "Save" at bounding box center [1132, 98] width 19 height 10
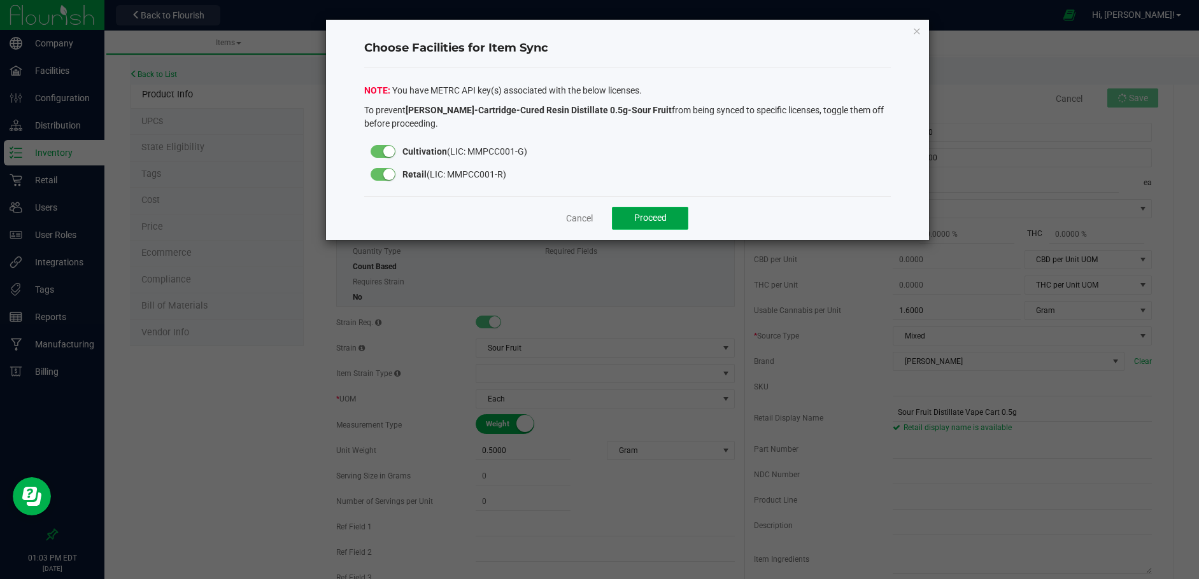
click at [659, 215] on span "Proceed" at bounding box center [650, 218] width 32 height 10
